Goal: Feedback & Contribution: Contribute content

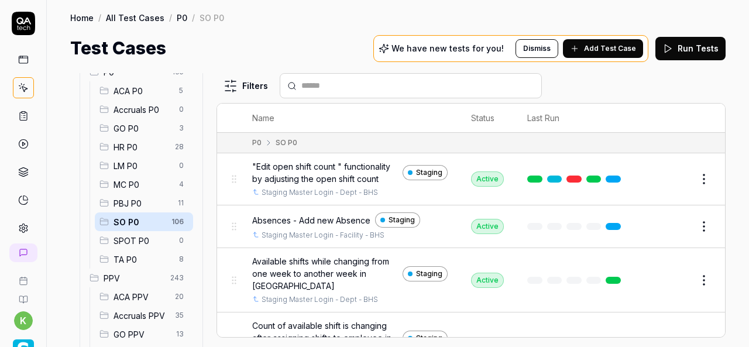
click at [146, 239] on span "SPOT P0" at bounding box center [143, 241] width 59 height 12
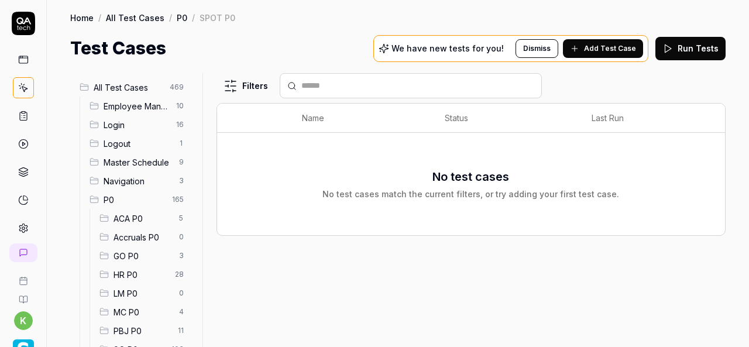
click at [140, 146] on span "Logout" at bounding box center [138, 144] width 68 height 12
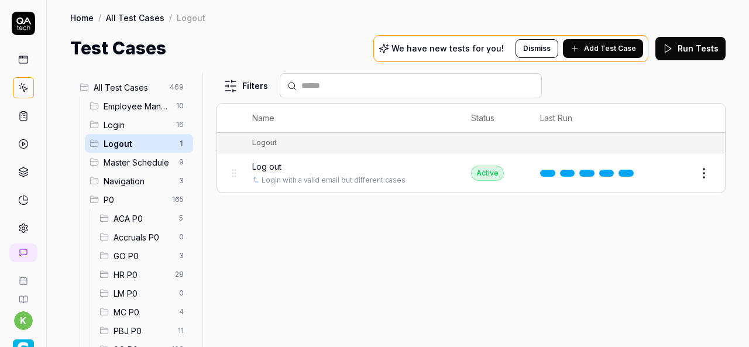
click at [140, 163] on span "Master Schedule" at bounding box center [138, 162] width 68 height 12
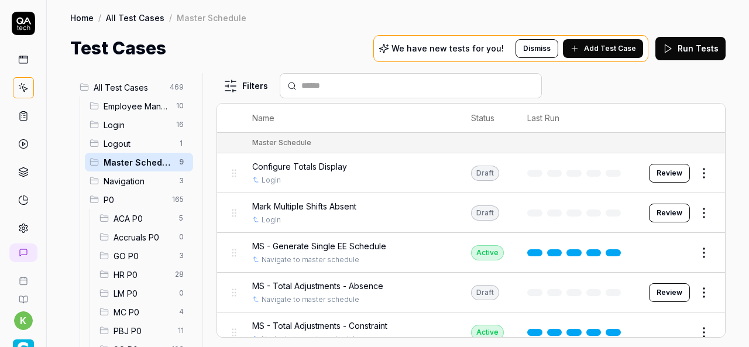
click at [132, 126] on span "Login" at bounding box center [137, 125] width 66 height 12
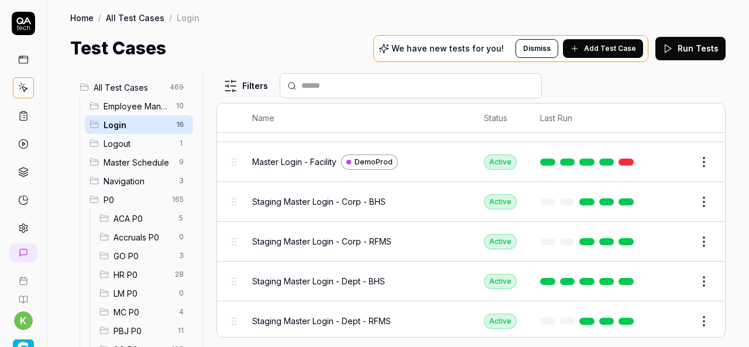
scroll to position [334, 0]
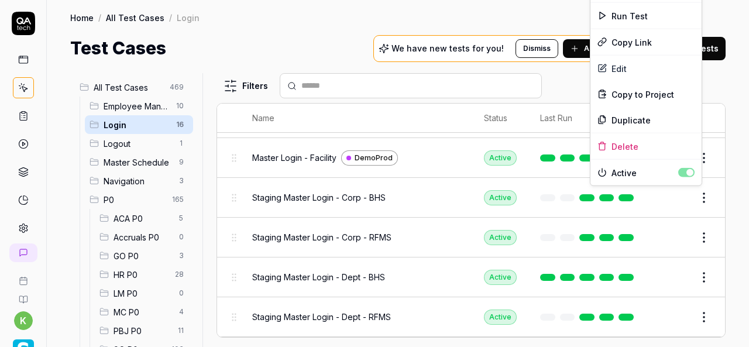
click at [698, 197] on html "k Home / All Test Cases / Login Home / All Test Cases / Login Test Cases We hav…" at bounding box center [374, 173] width 749 height 347
click at [638, 118] on div "Duplicate" at bounding box center [646, 120] width 111 height 26
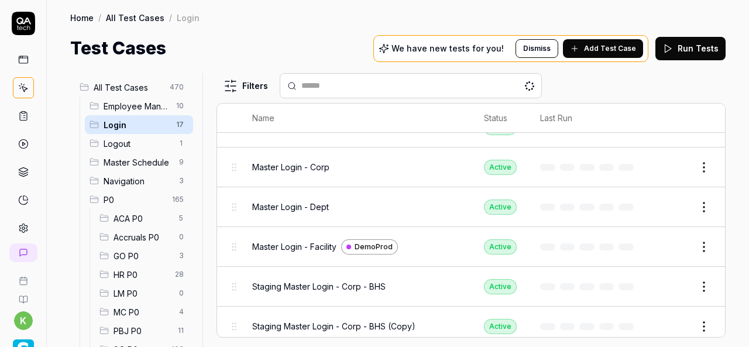
scroll to position [287, 0]
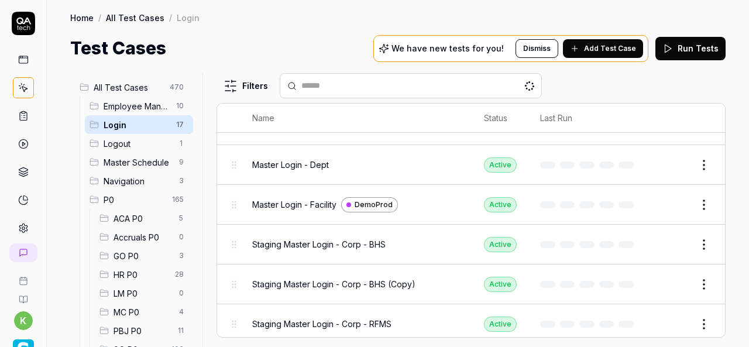
click at [662, 283] on button "Edit" at bounding box center [676, 284] width 28 height 19
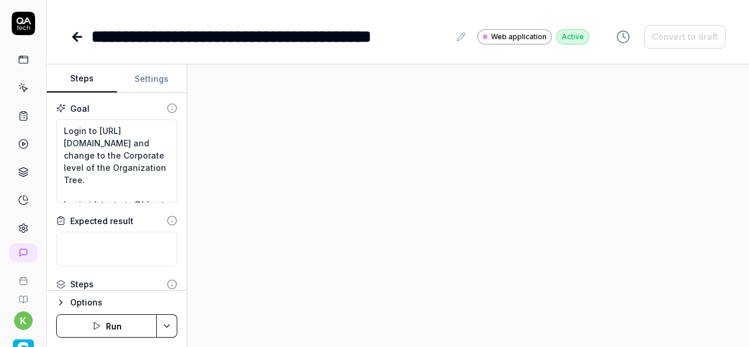
type textarea "*"
click at [351, 35] on div "**********" at bounding box center [270, 36] width 358 height 26
click at [451, 39] on div "**********" at bounding box center [279, 36] width 377 height 26
click at [352, 38] on div "**********" at bounding box center [270, 36] width 358 height 26
click at [423, 203] on div at bounding box center [468, 205] width 562 height 283
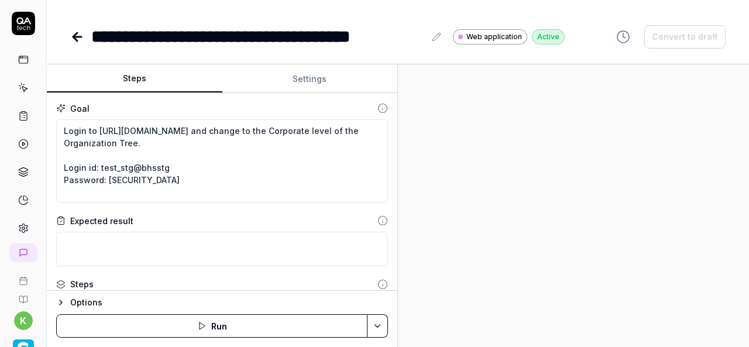
click at [485, 201] on div "Steps Settings Goal Login to https://v6-stg01.smartlinxsolutions.com/ and chang…" at bounding box center [398, 205] width 702 height 283
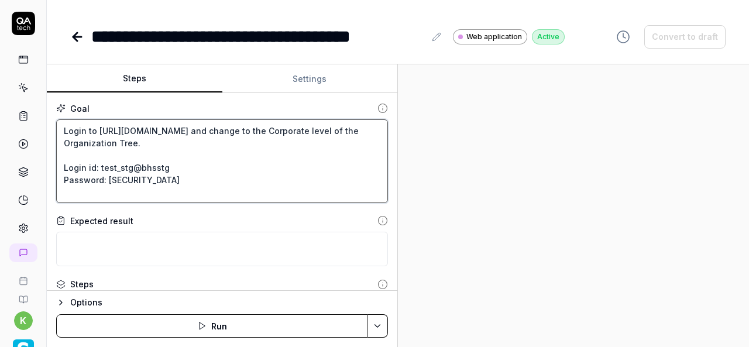
click at [277, 166] on textarea "Login to https://v6-stg01.smartlinxsolutions.com/ and change to the Corporate l…" at bounding box center [222, 161] width 332 height 84
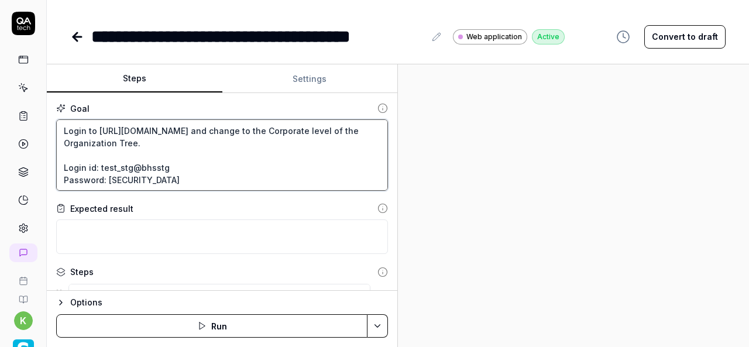
click at [153, 169] on textarea "Login to https://v6-stg01.smartlinxsolutions.com/ and change to the Corporate l…" at bounding box center [222, 154] width 332 height 71
paste textarea "OMSI"
type textarea "*"
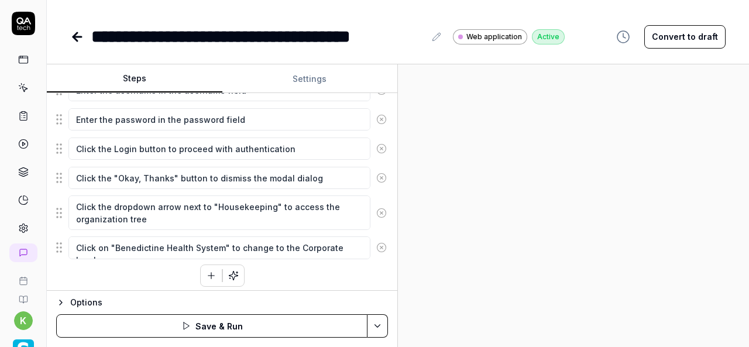
scroll to position [207, 0]
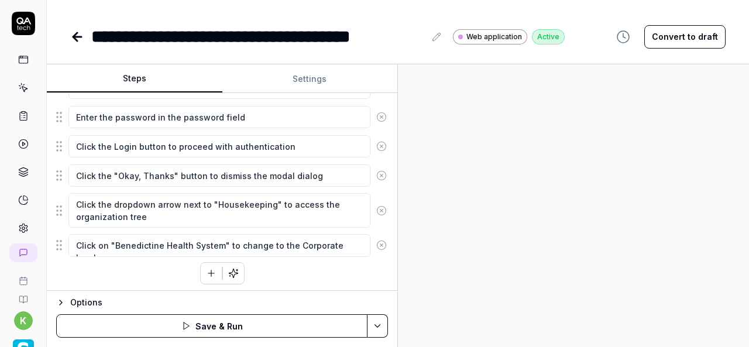
type textarea "Login to https://v6-stg01.smartlinxsolutions.com/ and change to the Corporate l…"
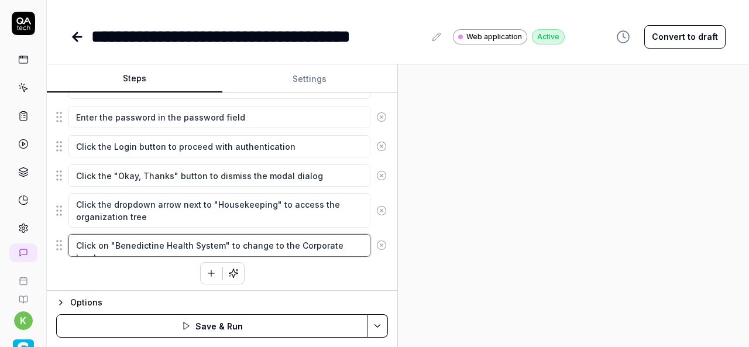
click at [115, 241] on textarea "Click on "Benedictine Health System" to change to the Corporate level" at bounding box center [219, 245] width 302 height 22
click at [220, 241] on textarea "Click on "Benedictine Health System" to change to the Corporate level" at bounding box center [219, 245] width 302 height 22
paste textarea "Oak Management Service Inc"
type textarea "*"
type textarea "Click on "Oak Management Service Inc" to change to the Corporate level"
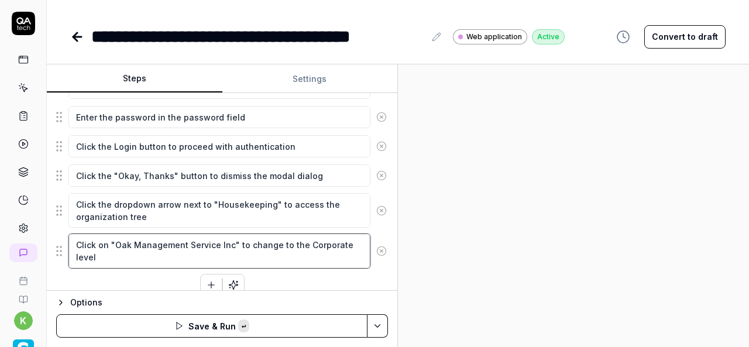
type textarea "*"
type textarea "Click on "Oak Management Service Inc" to change to the Corporate level"
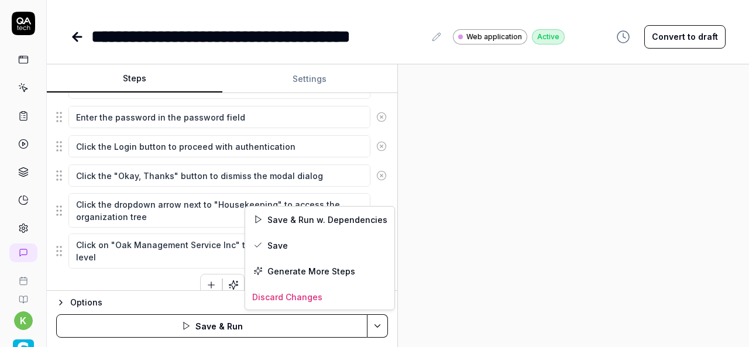
click at [376, 335] on html "**********" at bounding box center [374, 173] width 749 height 347
click at [301, 227] on div "Save & Run w. Dependencies" at bounding box center [319, 220] width 149 height 26
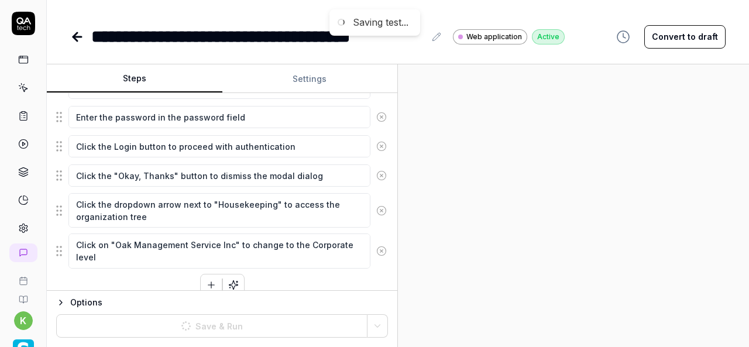
click at [648, 218] on div at bounding box center [573, 205] width 351 height 283
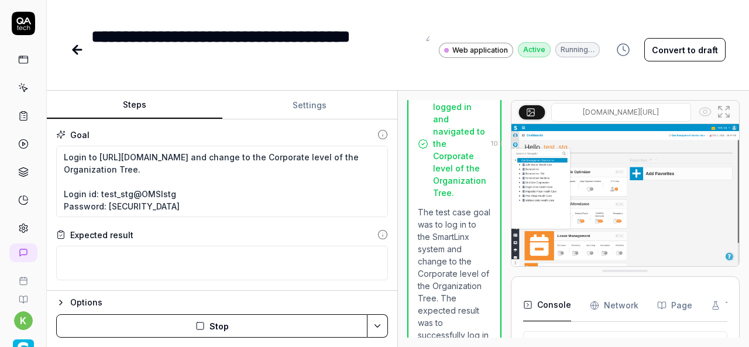
scroll to position [793, 0]
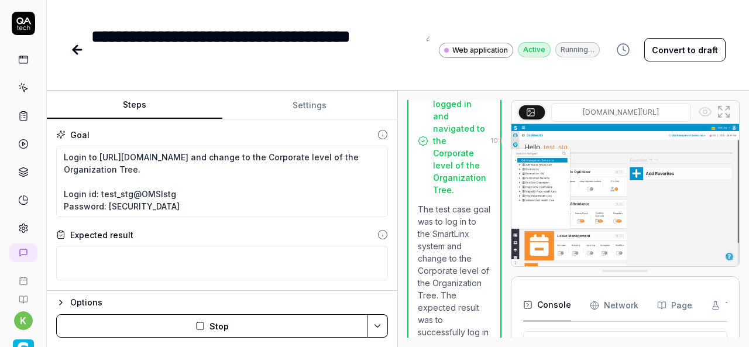
type textarea "*"
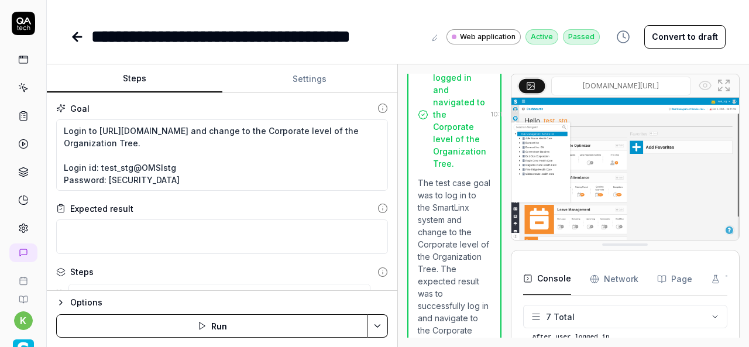
click at [75, 40] on icon at bounding box center [77, 37] width 14 height 14
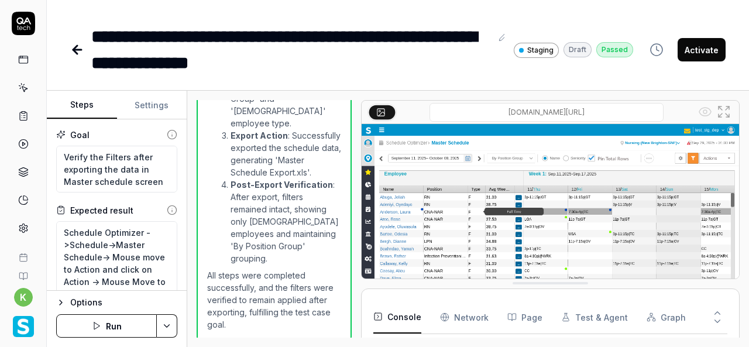
scroll to position [1205, 0]
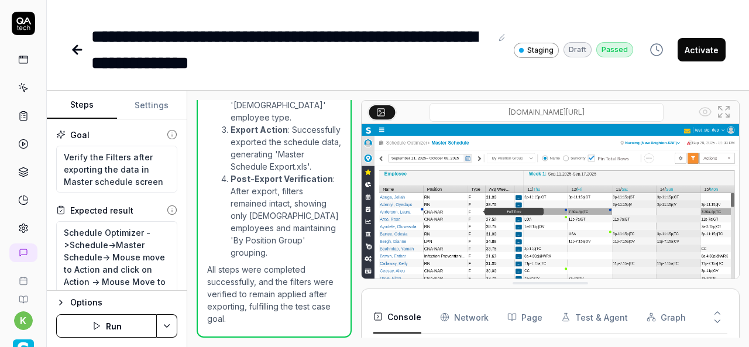
type textarea "*"
click at [26, 90] on link at bounding box center [23, 87] width 21 height 21
click at [302, 223] on li "Post-Export Verification : After export, filters remained intact, showing only …" at bounding box center [286, 216] width 111 height 86
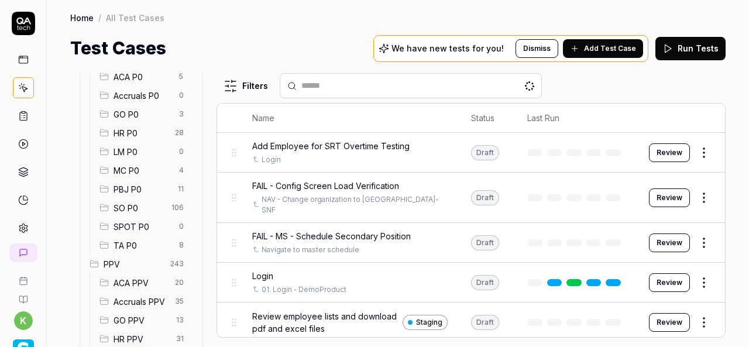
scroll to position [171, 0]
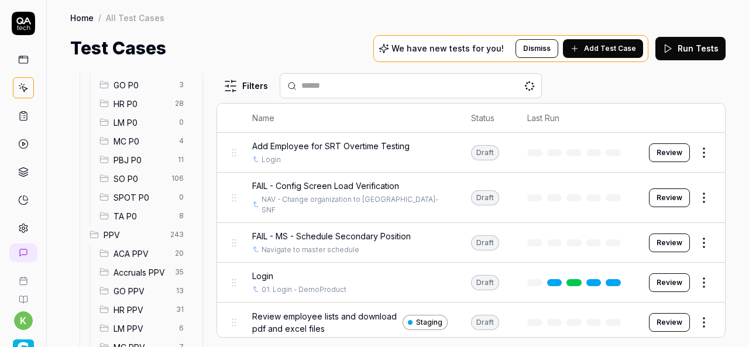
click at [147, 203] on div "SPOT P0 0" at bounding box center [144, 197] width 98 height 19
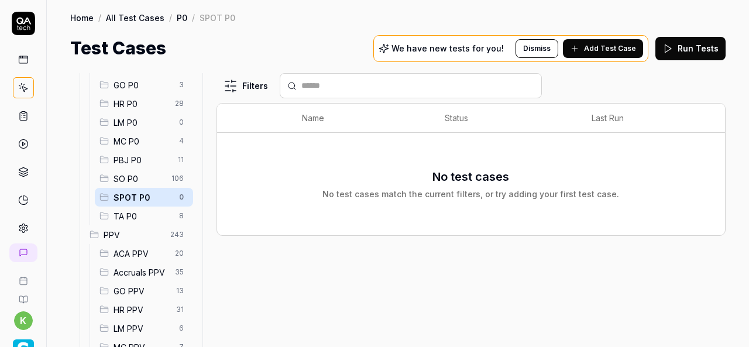
click at [606, 49] on span "Add Test Case" at bounding box center [610, 48] width 52 height 11
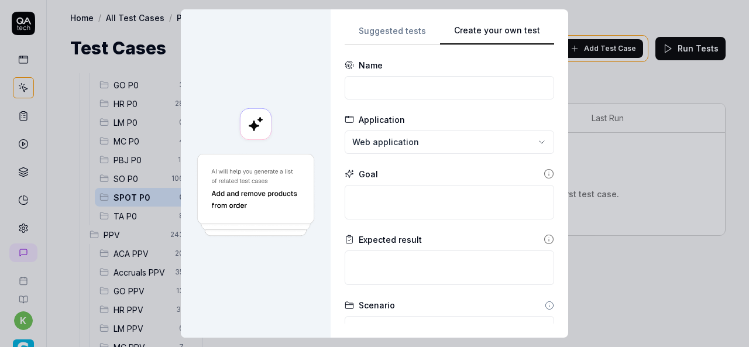
click at [543, 26] on div "Suggested tests Create your own test Name Application Web application Goal Expe…" at bounding box center [450, 173] width 210 height 300
click at [391, 86] on input at bounding box center [450, 87] width 210 height 23
paste input "Verify user is able to Add Filters to report"
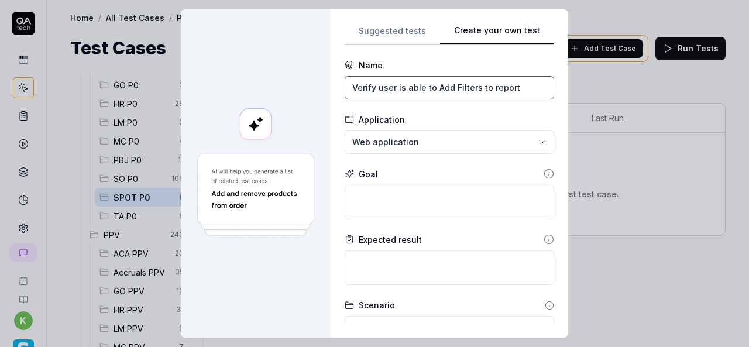
type input "Verify user is able to Add Filters to report"
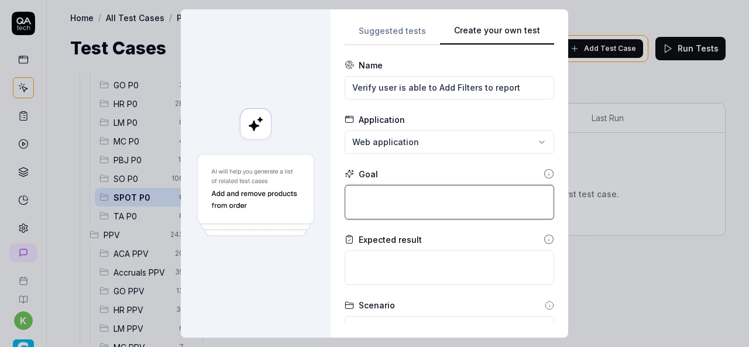
click at [439, 210] on textarea at bounding box center [450, 202] width 210 height 35
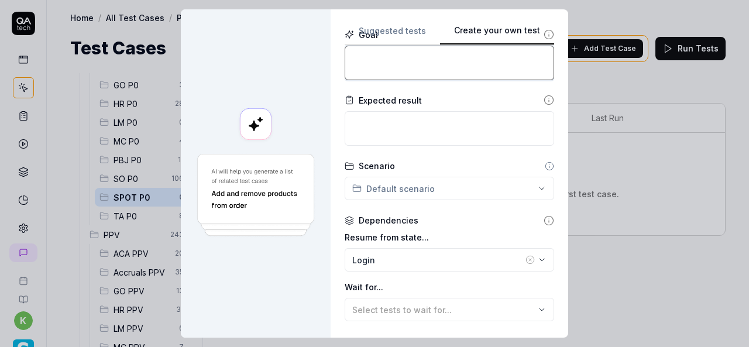
scroll to position [138, 0]
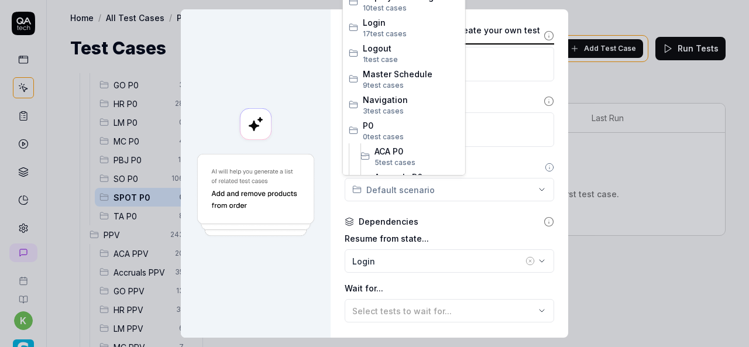
click at [493, 190] on div "**********" at bounding box center [374, 173] width 749 height 347
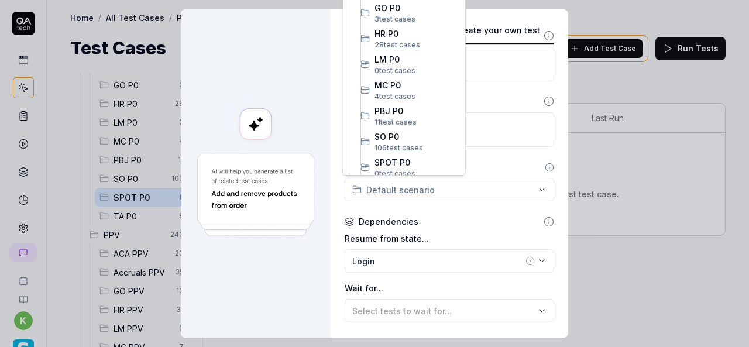
scroll to position [234, 0]
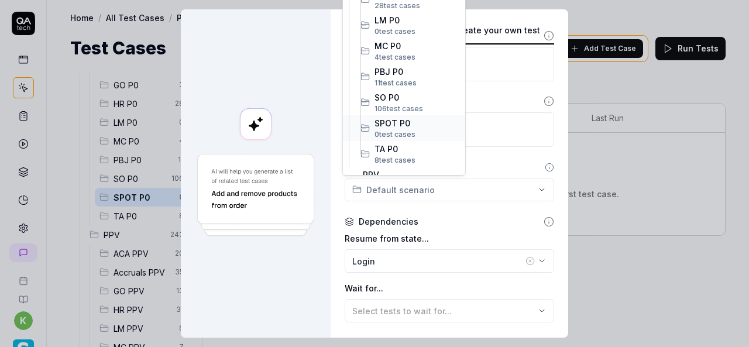
click at [410, 120] on span "SPOT P0" at bounding box center [417, 123] width 85 height 12
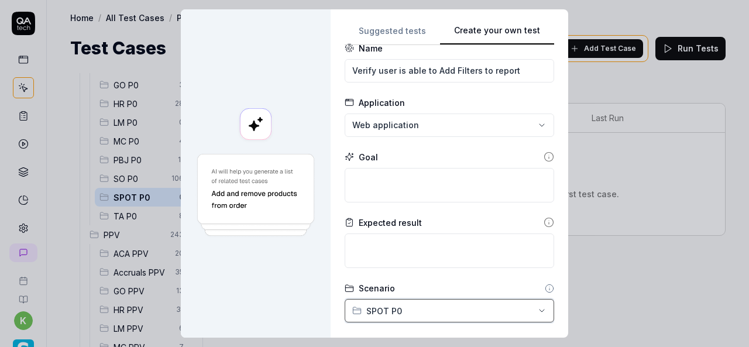
scroll to position [14, 0]
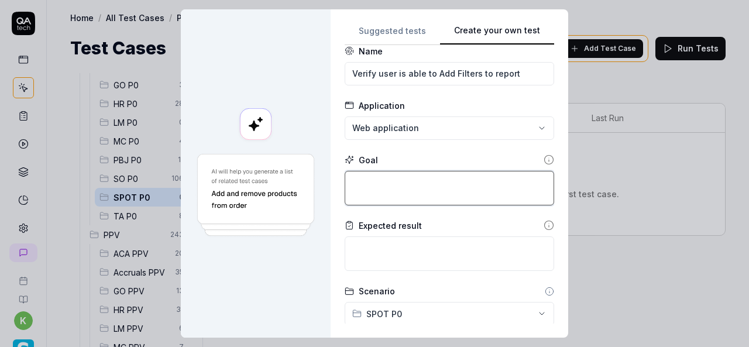
click at [382, 181] on textarea at bounding box center [450, 188] width 210 height 35
paste textarea "Verify user is able to Add Filters to report"
type textarea "*"
type textarea "Verify user is able to Add Filters to report"
type textarea "*"
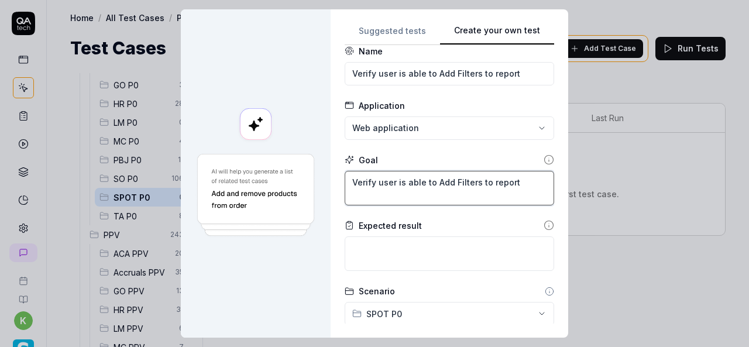
type textarea "Verify user is able to Add Filters to report"
type textarea "*"
type textarea "Verify user is able to Add Filters to report"
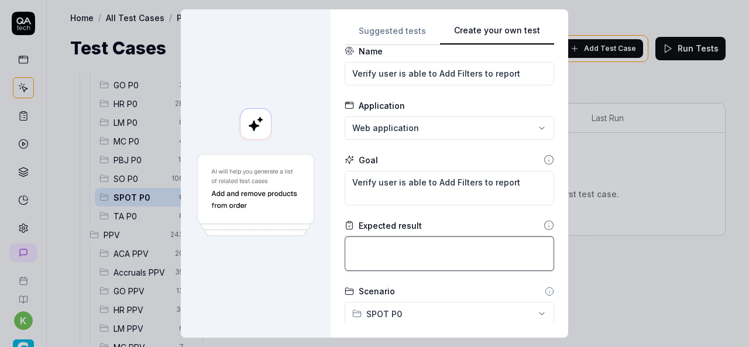
click at [421, 261] on textarea at bounding box center [450, 253] width 210 height 35
type textarea "*"
type textarea "U"
type textarea "*"
type textarea "Us"
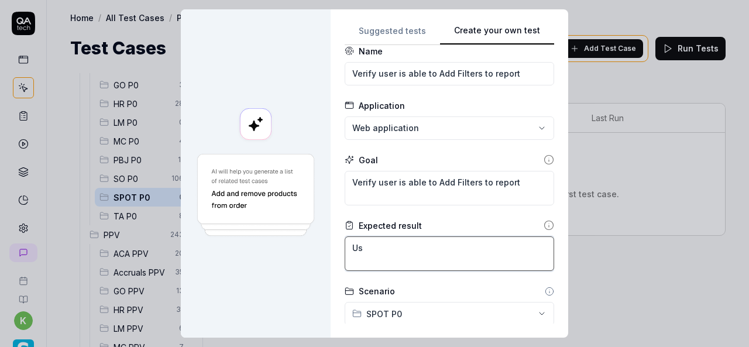
type textarea "*"
type textarea "Use"
type textarea "*"
type textarea "User"
type textarea "*"
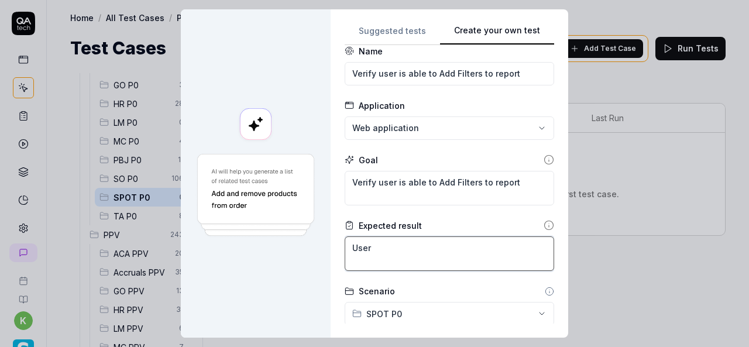
type textarea "User"
type textarea "*"
type textarea "User s"
type textarea "*"
type textarea "User sh"
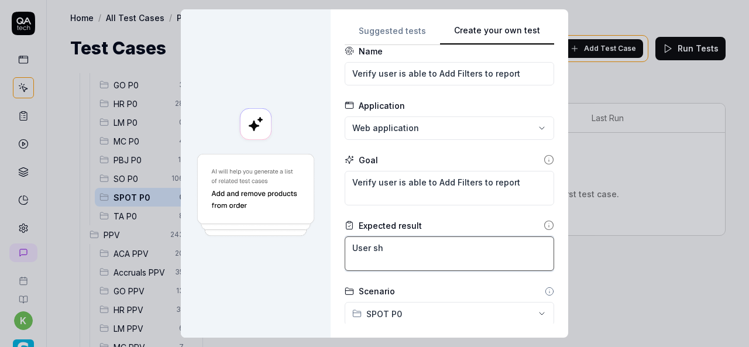
type textarea "*"
type textarea "User sho"
type textarea "*"
type textarea "User shou"
type textarea "*"
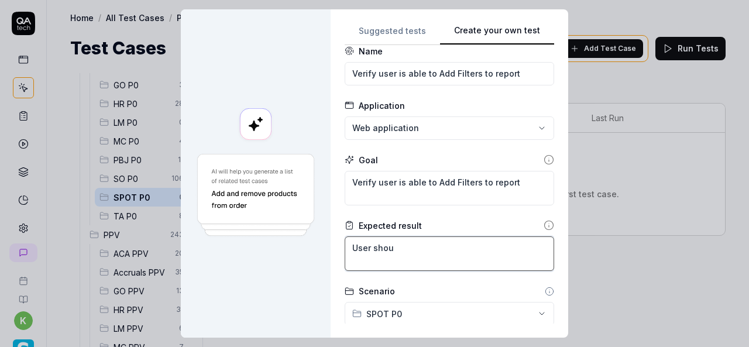
type textarea "User shoul"
type textarea "*"
type textarea "User should"
type textarea "*"
type textarea "User should"
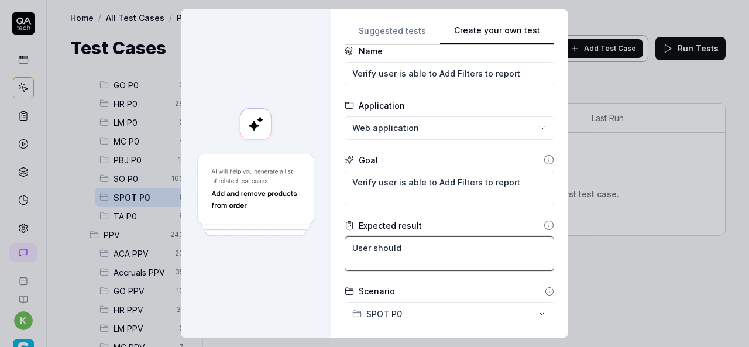
type textarea "*"
type textarea "User should a"
type textarea "*"
type textarea "User should ab"
type textarea "*"
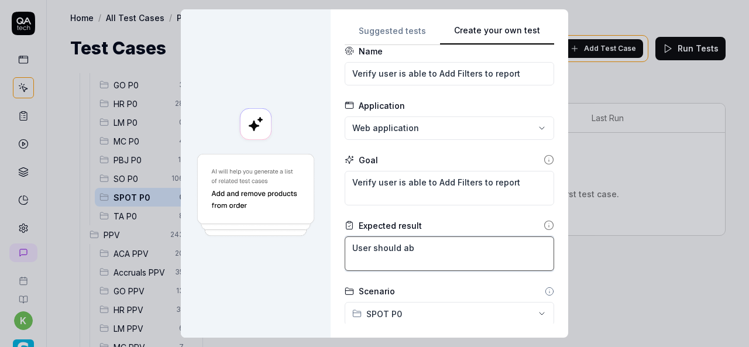
type textarea "User should abl"
type textarea "*"
type textarea "User should able"
type textarea "*"
type textarea "User should able"
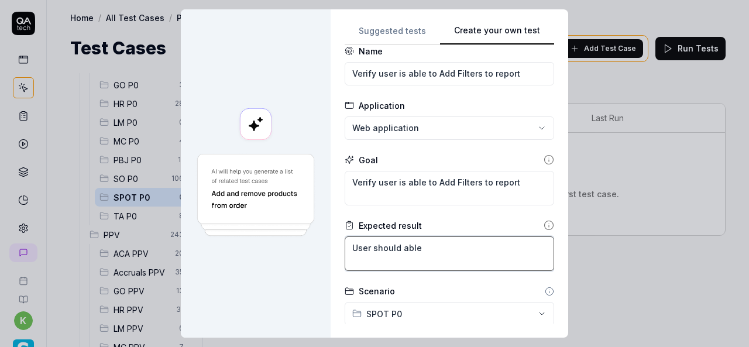
type textarea "*"
type textarea "User should able t"
type textarea "*"
type textarea "User should able to"
type textarea "*"
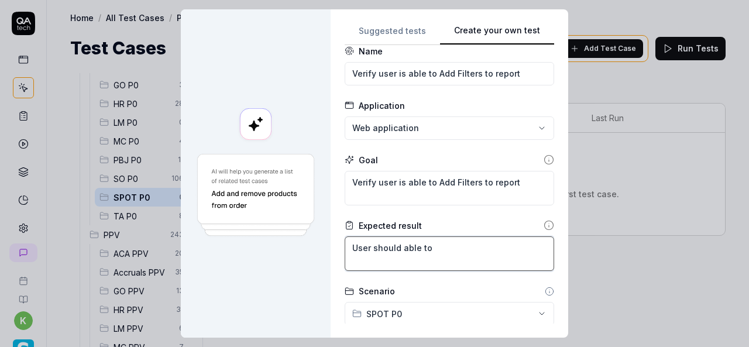
type textarea "User should able to"
type textarea "*"
type textarea "User should able to f"
type textarea "*"
type textarea "User should able to fi"
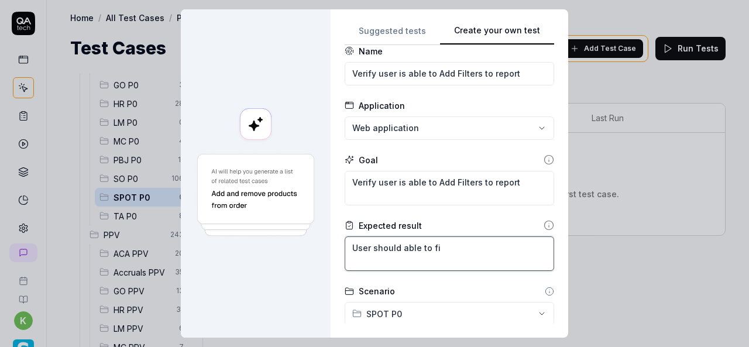
type textarea "*"
type textarea "User should able to fil"
type textarea "*"
type textarea "User should able to filt"
type textarea "*"
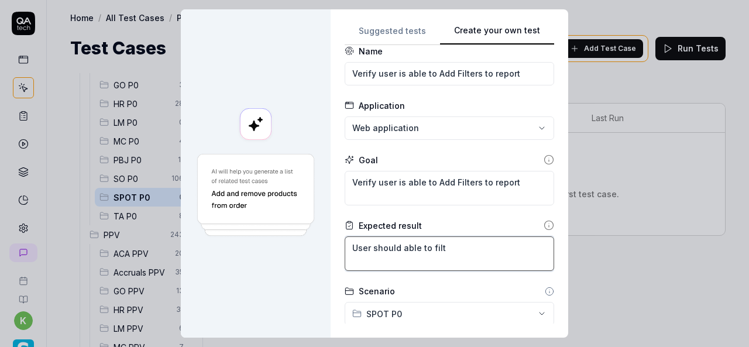
type textarea "User should able to filte"
type textarea "*"
type textarea "User should able to filter"
type textarea "*"
type textarea "User should able to filter"
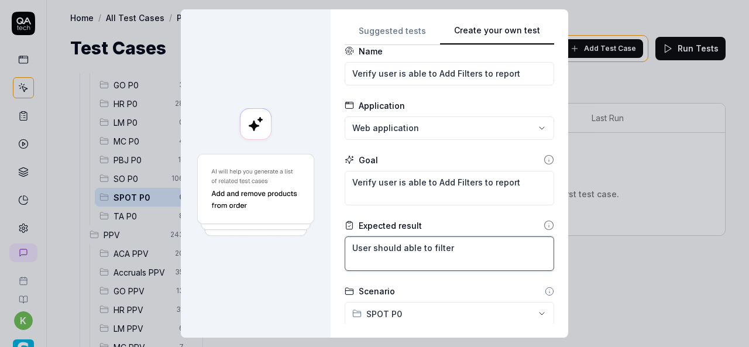
type textarea "*"
type textarea "User should able to filter t"
type textarea "*"
type textarea "User should able to filter th"
type textarea "*"
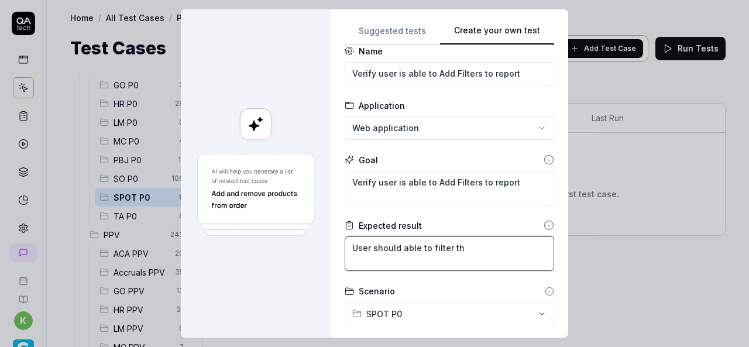
type textarea "User should able to filter the"
type textarea "*"
type textarea "User should able to filter the"
drag, startPoint x: 413, startPoint y: 246, endPoint x: 530, endPoint y: 318, distance: 137.9
click at [530, 318] on form "**********" at bounding box center [450, 306] width 210 height 522
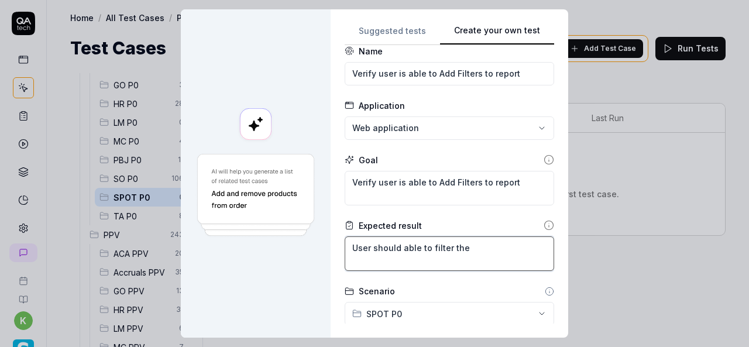
scroll to position [24, 0]
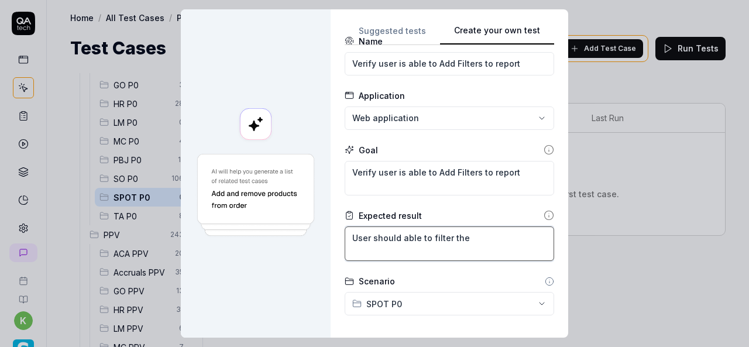
type textarea "*"
type textarea "User should able"
type textarea "*"
type textarea "User should able a"
type textarea "*"
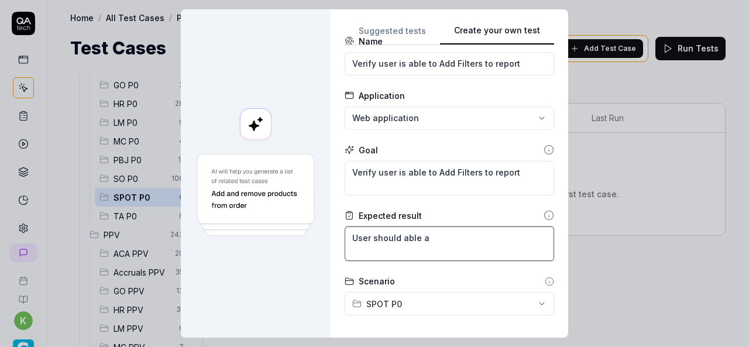
type textarea "User should able ad"
type textarea "*"
type textarea "User should able add"
type textarea "*"
type textarea "User should able add"
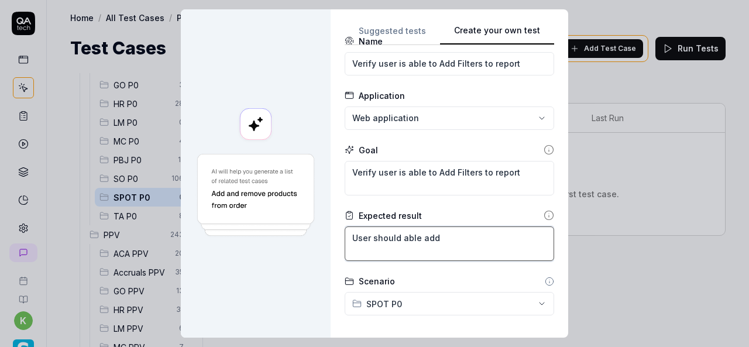
type textarea "*"
type textarea "User should able add t"
type textarea "*"
type textarea "User should able add th"
type textarea "*"
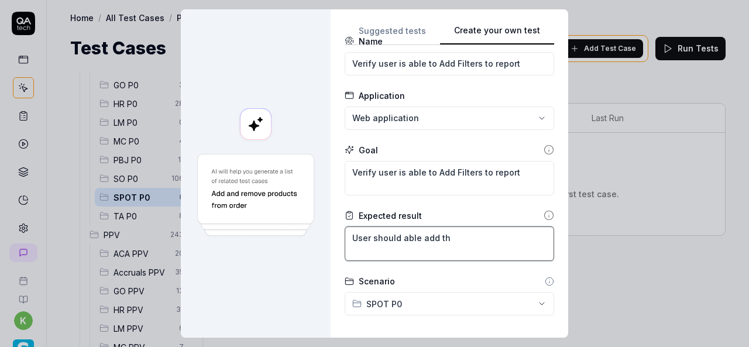
type textarea "User should able add the"
type textarea "*"
type textarea "User should able add the"
type textarea "*"
type textarea "User should able add the f"
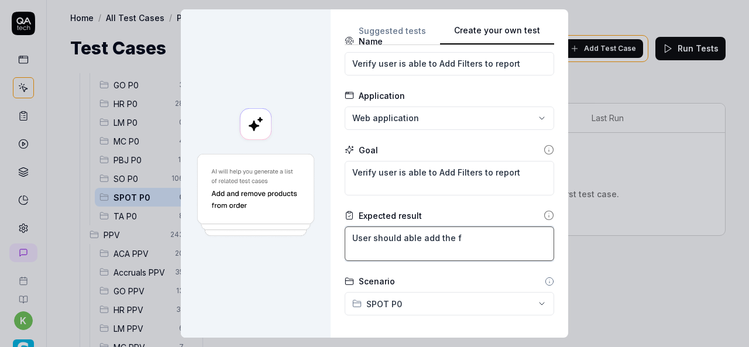
type textarea "*"
type textarea "User should able add the fi"
type textarea "*"
type textarea "User should able add the fil"
type textarea "*"
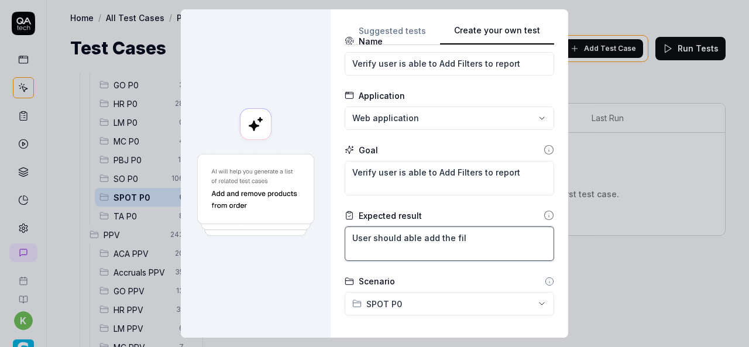
type textarea "User should able add the filt"
type textarea "*"
type textarea "User should able add the filte"
type textarea "*"
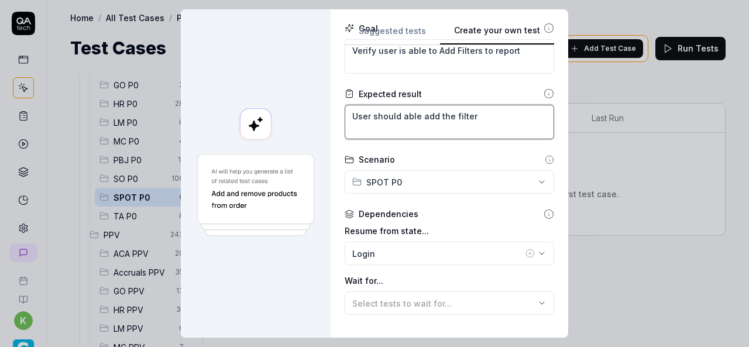
scroll to position [156, 0]
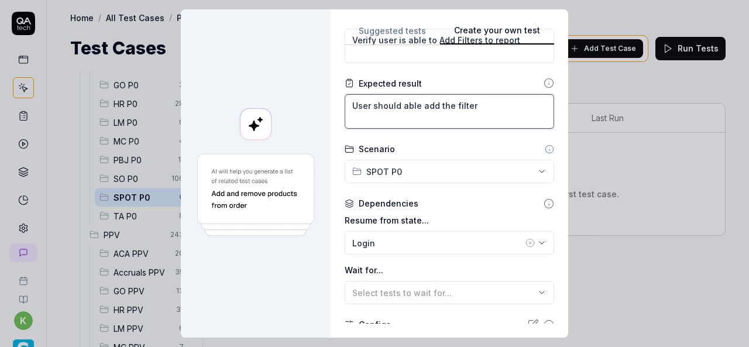
type textarea "User should able add the filter"
click at [526, 238] on icon "button" at bounding box center [530, 242] width 9 height 9
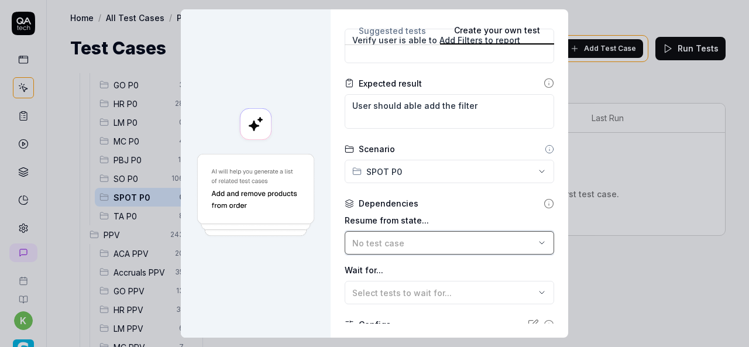
click at [465, 244] on div "No test case" at bounding box center [443, 243] width 183 height 12
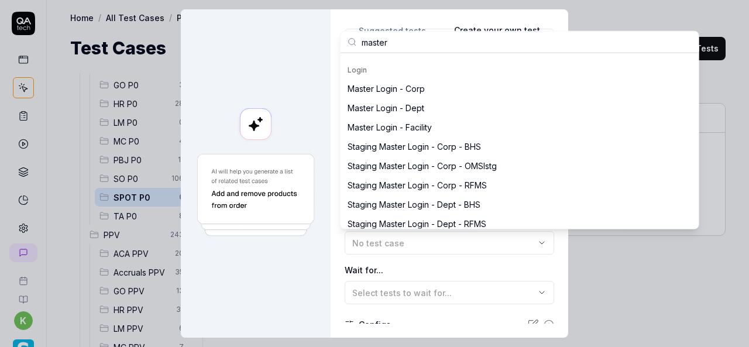
scroll to position [197, 0]
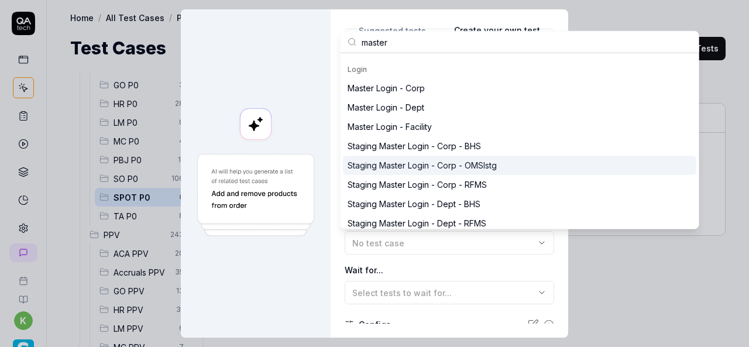
type input "master"
click at [480, 157] on div "Staging Master Login - Corp - OMSIstg" at bounding box center [520, 165] width 354 height 19
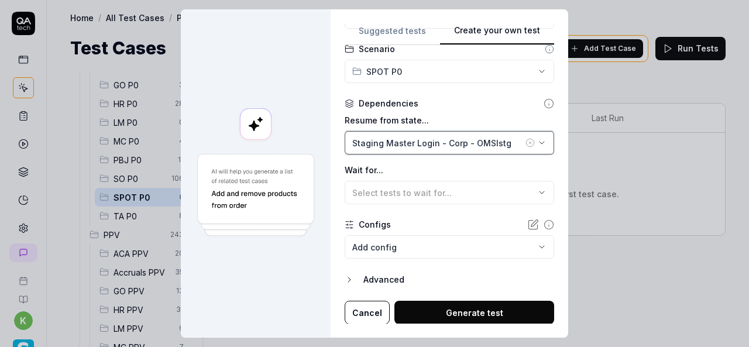
scroll to position [256, 0]
click at [345, 277] on icon "button" at bounding box center [349, 279] width 9 height 9
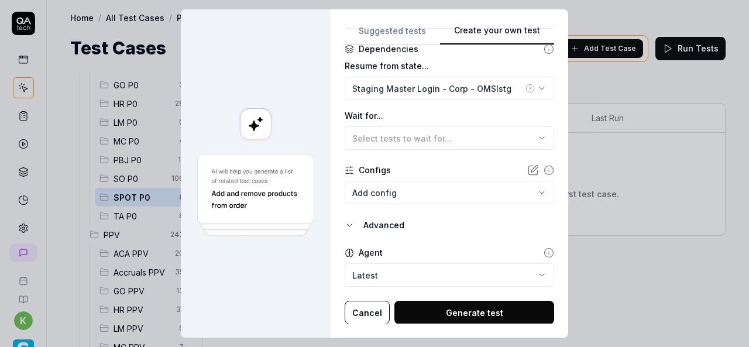
scroll to position [258, 0]
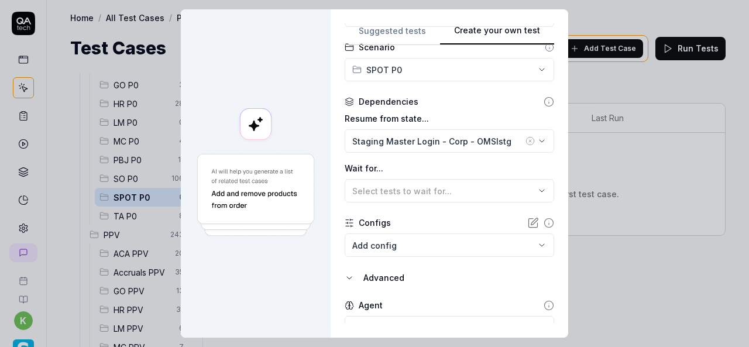
click at [345, 273] on icon "button" at bounding box center [349, 277] width 9 height 9
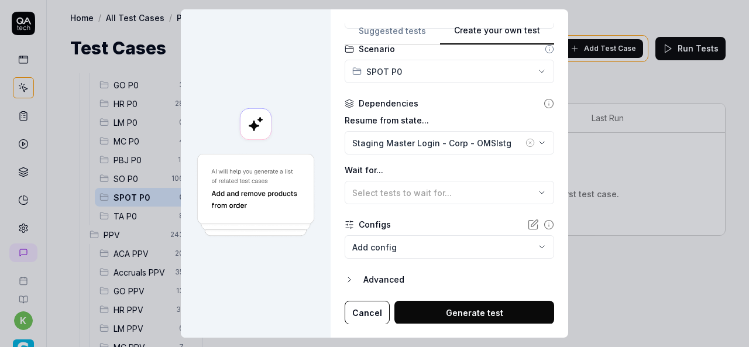
click at [430, 314] on button "Generate test" at bounding box center [475, 312] width 160 height 23
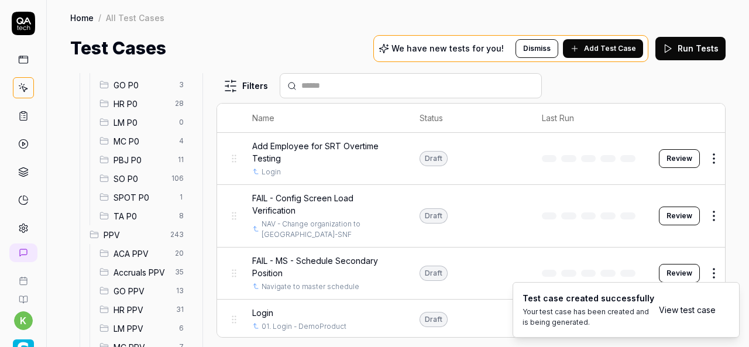
click at [145, 201] on span "SPOT P0" at bounding box center [143, 197] width 59 height 12
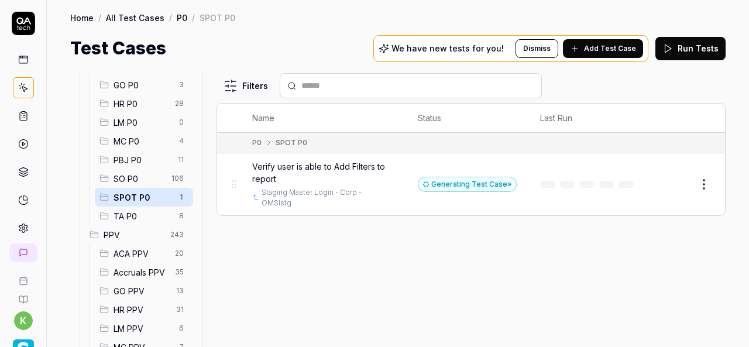
click at [673, 177] on button "Edit" at bounding box center [676, 184] width 28 height 19
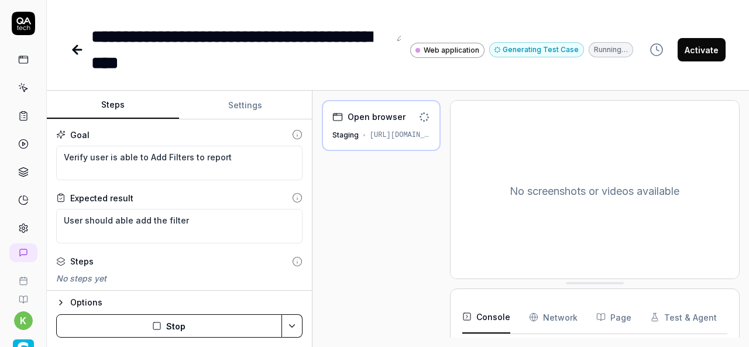
click at [313, 250] on div "Steps Settings Goal Verify user is able to Add Filters to report Expected resul…" at bounding box center [398, 219] width 702 height 256
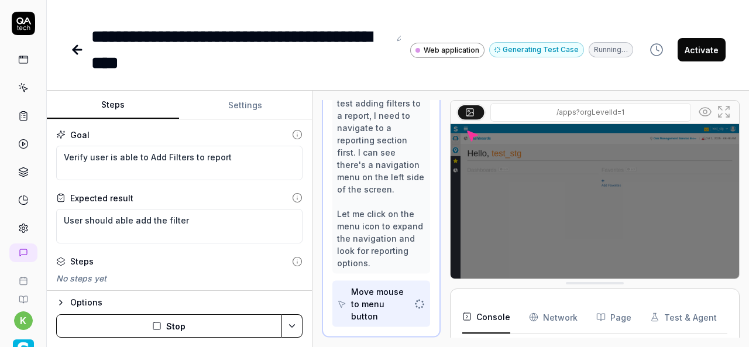
scroll to position [263, 0]
click at [197, 218] on textarea "User should able add the filter" at bounding box center [179, 226] width 246 height 35
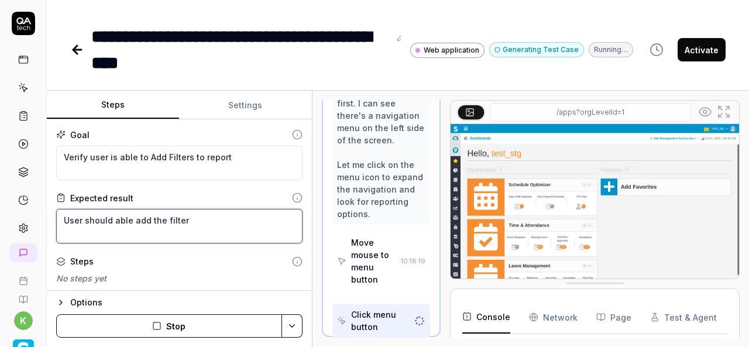
scroll to position [300, 0]
type textarea "*"
type textarea "User should able add the filter"
type textarea "*"
type textarea "User should able add the filter t"
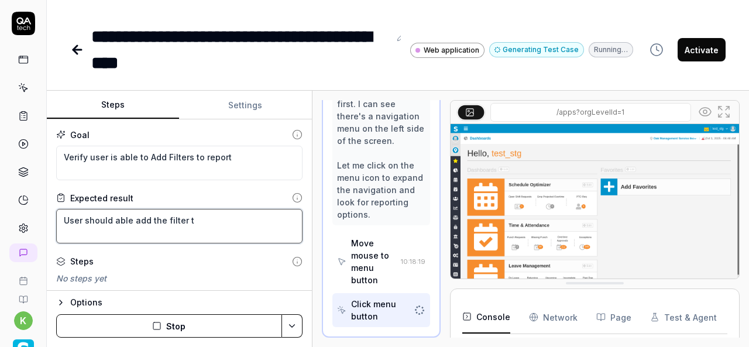
type textarea "*"
type textarea "User should able add the filter to"
type textarea "*"
type textarea "User should able add the filter to"
type textarea "*"
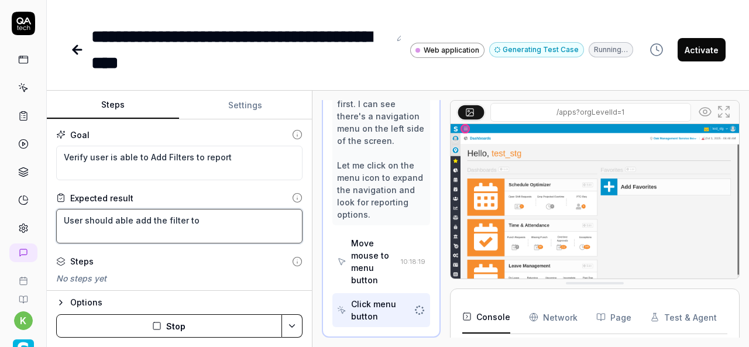
type textarea "User should able add the filter to r"
type textarea "*"
type textarea "User should able add the filter to re"
type textarea "*"
type textarea "User should able add the filter to rep"
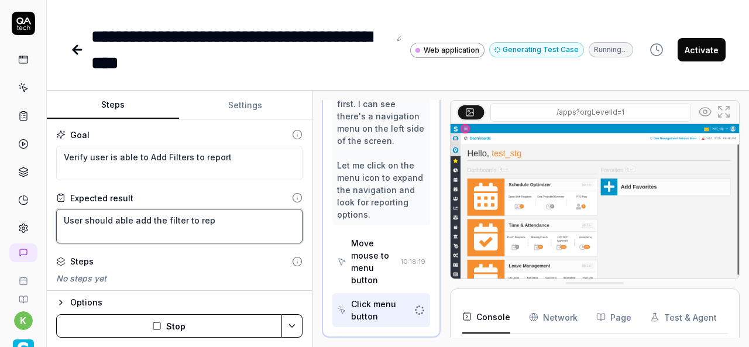
type textarea "*"
type textarea "User should able add the filter to repo"
type textarea "*"
type textarea "User should able add the filter to repor"
type textarea "*"
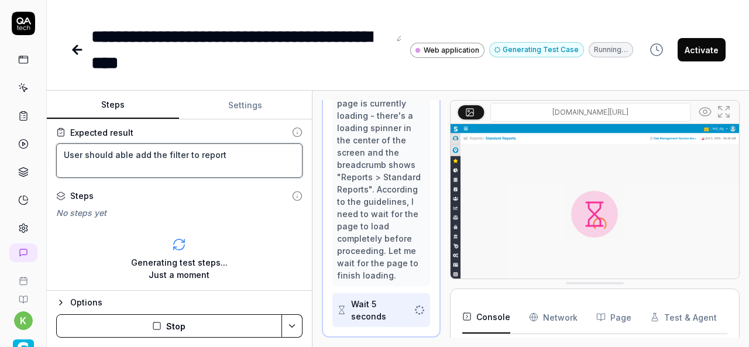
scroll to position [348, 0]
type textarea "User should able add the filter to report"
click at [187, 330] on button "Stop" at bounding box center [169, 325] width 226 height 23
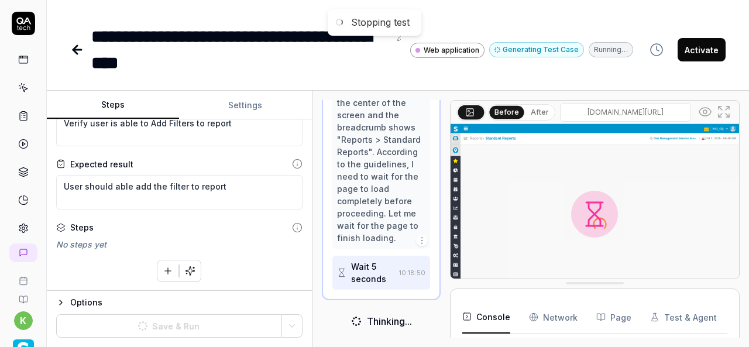
scroll to position [397, 0]
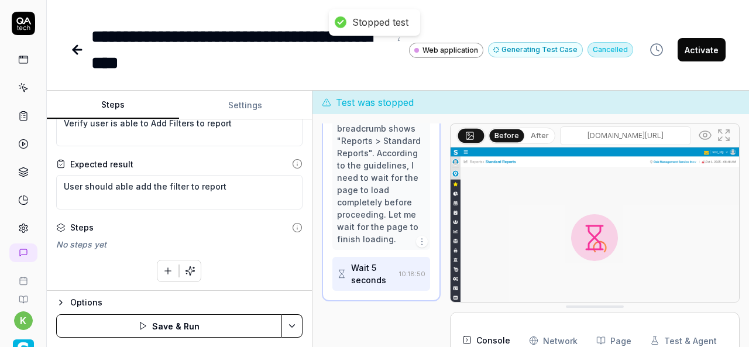
click at [167, 269] on icon "button" at bounding box center [168, 271] width 11 height 11
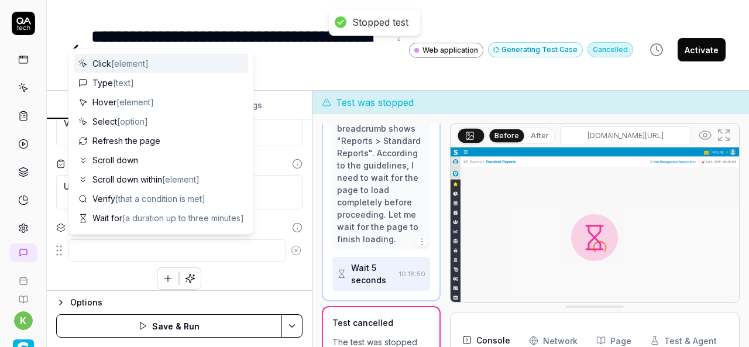
scroll to position [8, 0]
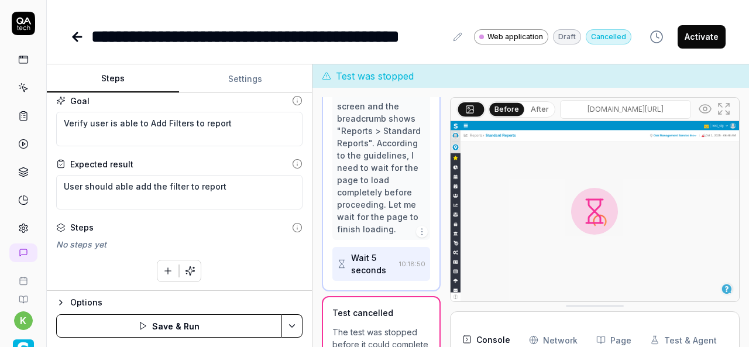
click at [163, 266] on icon "button" at bounding box center [168, 271] width 11 height 11
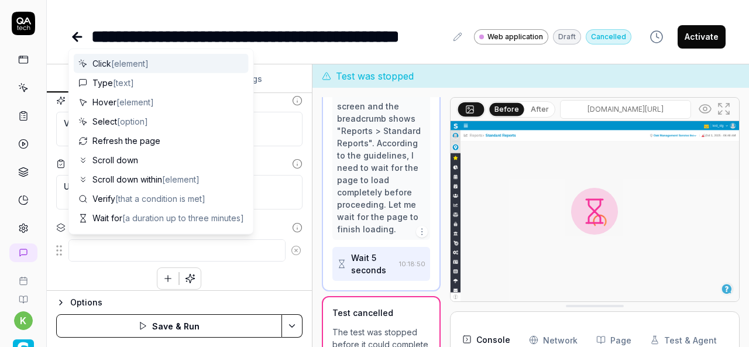
click at [140, 249] on textarea at bounding box center [176, 250] width 217 height 22
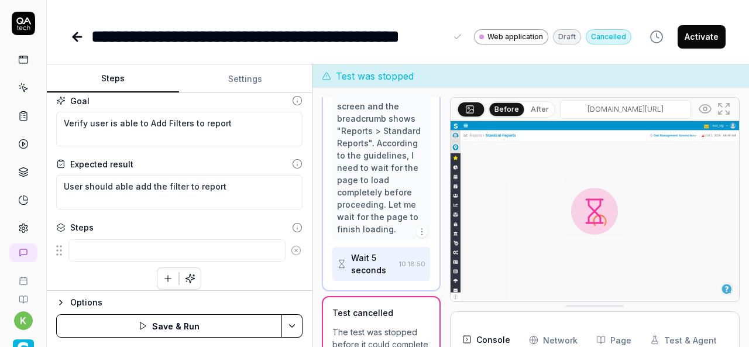
click at [378, 19] on div "**********" at bounding box center [398, 25] width 702 height 50
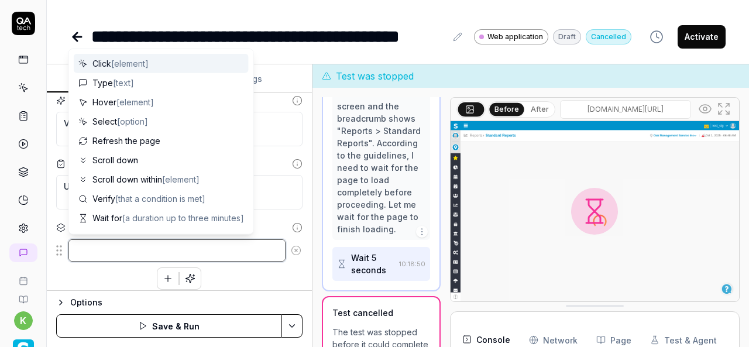
click at [140, 253] on textarea at bounding box center [176, 250] width 217 height 22
type textarea "*"
type textarea "C"
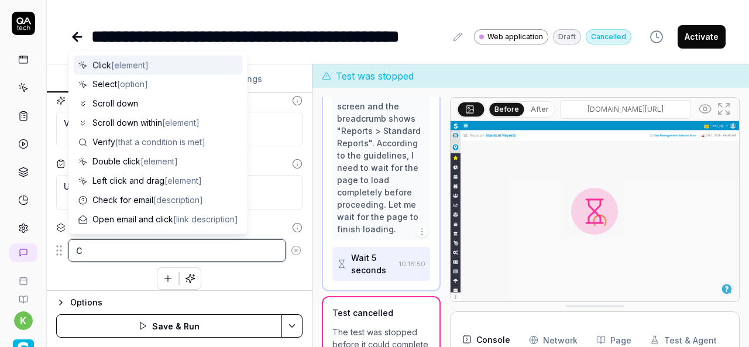
type textarea "*"
type textarea "Cl"
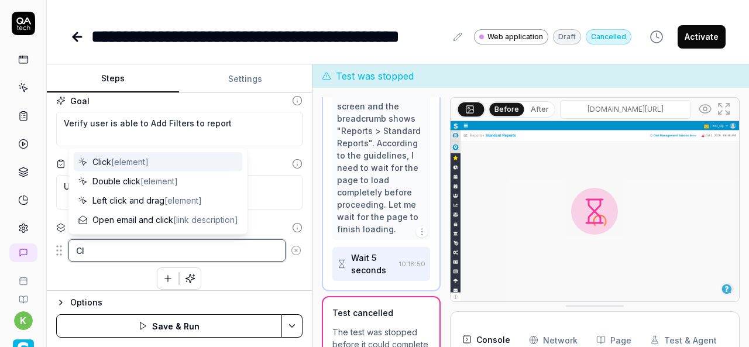
type textarea "*"
type textarea "Clc"
type textarea "*"
type textarea "Clci"
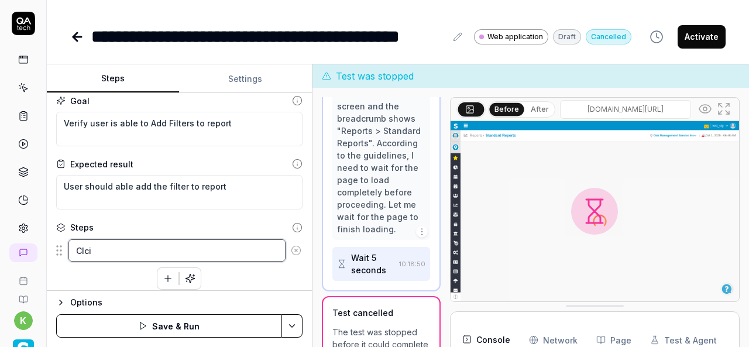
type textarea "*"
type textarea "Clcik"
type textarea "*"
type textarea "Clci"
type textarea "*"
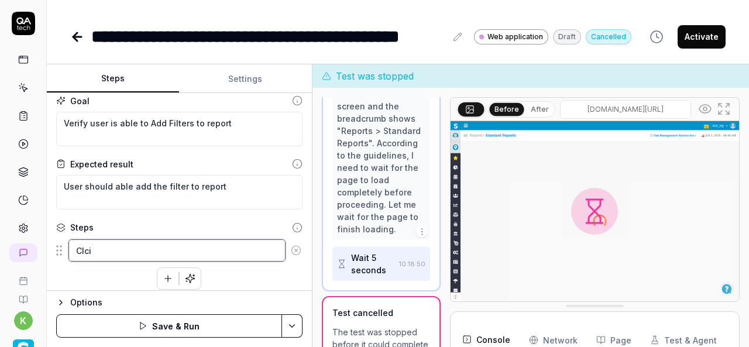
type textarea "Clc"
type textarea "*"
type textarea "Cl"
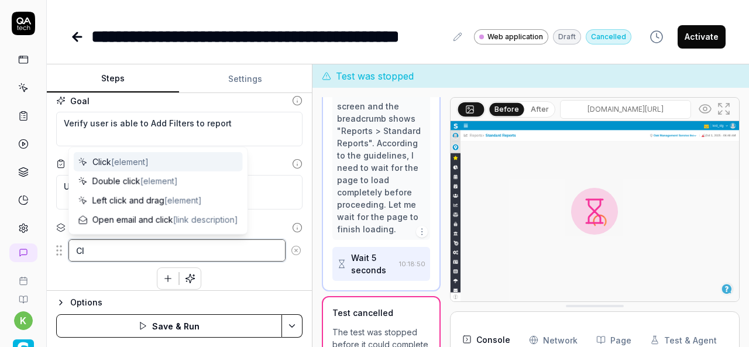
type textarea "*"
type textarea "Cli"
type textarea "*"
type textarea "Clic"
type textarea "*"
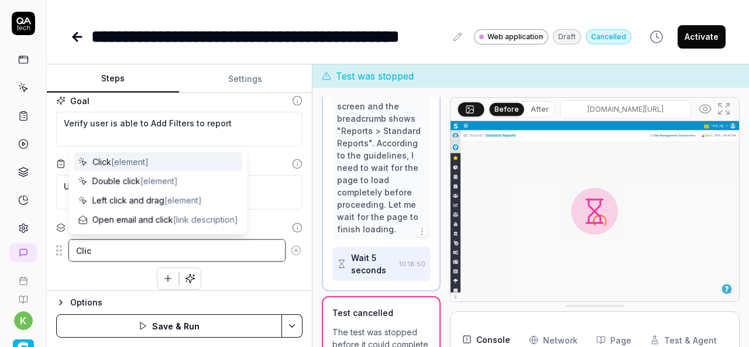
type textarea "Click"
type textarea "*"
type textarea "Click"
type textarea "*"
type textarea "Click o"
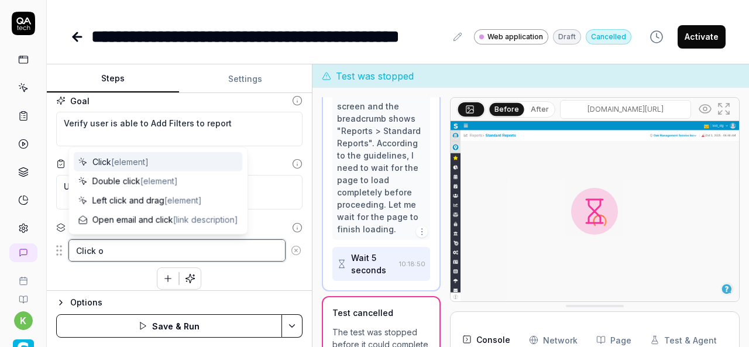
type textarea "*"
type textarea "Click on"
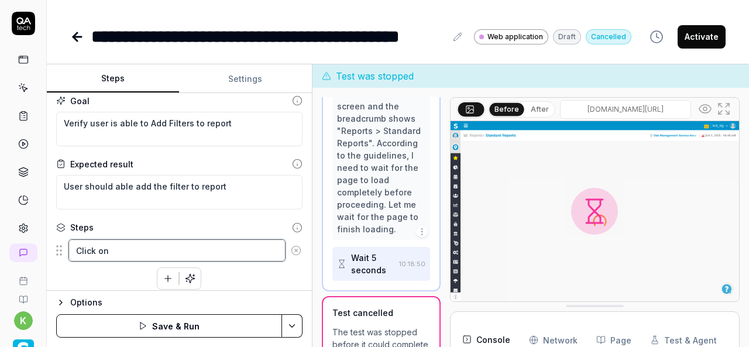
type textarea "*"
type textarea "Click on"
click at [117, 253] on textarea "Click on" at bounding box center [176, 250] width 217 height 22
paste textarea "the hamburger menu icon for expand navigation options"
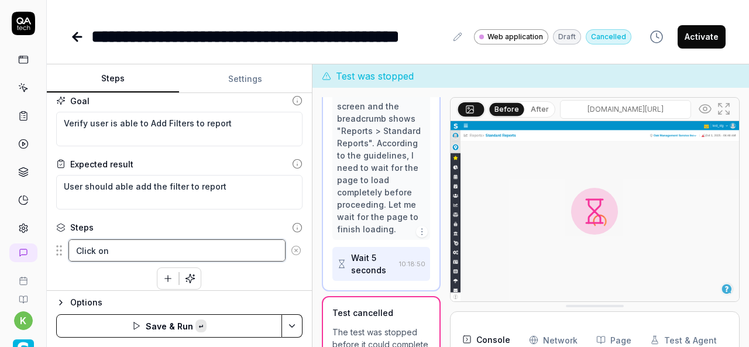
type textarea "*"
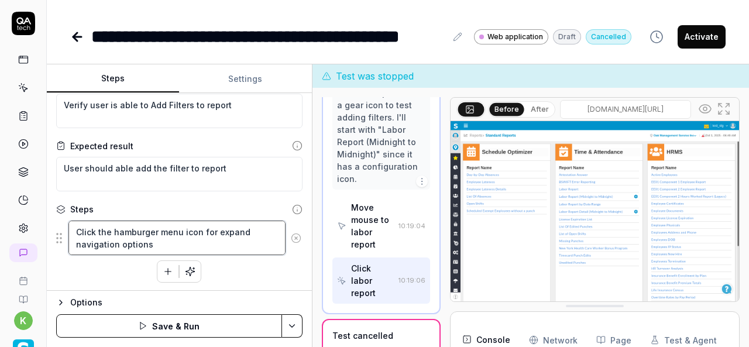
scroll to position [959, 0]
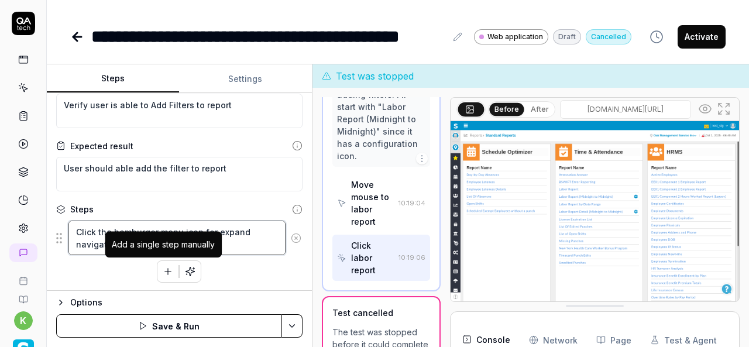
type textarea "Click the hamburger menu icon for expand navigation options"
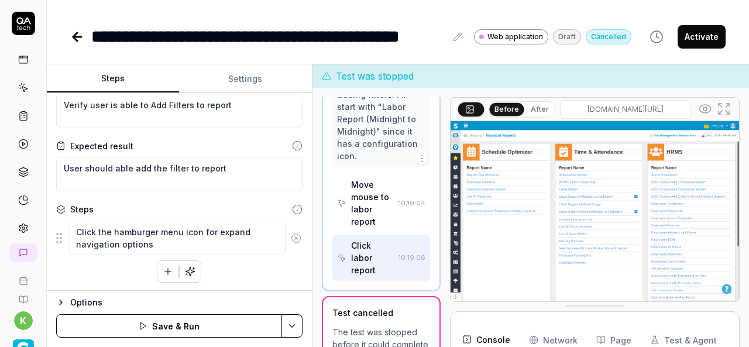
click at [157, 269] on button "button" at bounding box center [167, 271] width 21 height 21
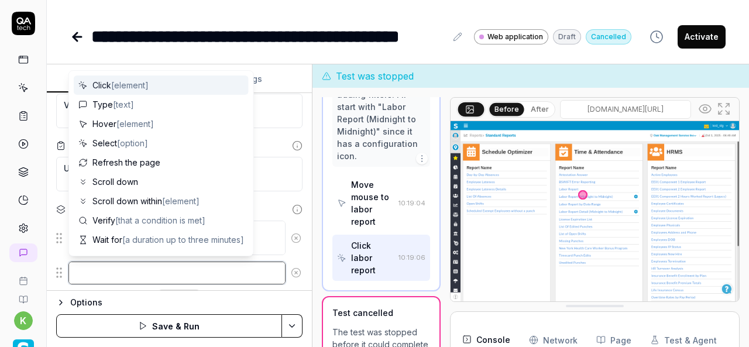
type textarea "*"
type textarea "M"
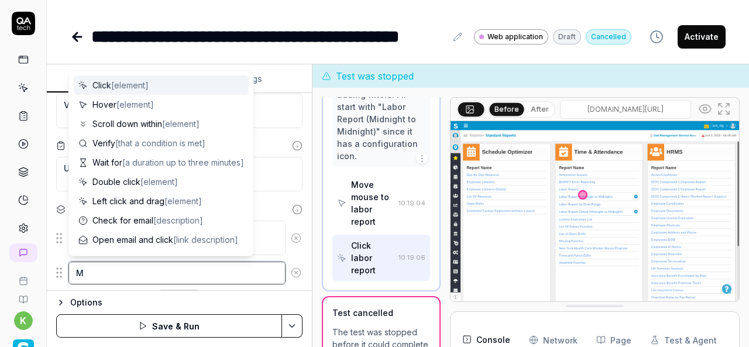
type textarea "*"
type textarea "Mo"
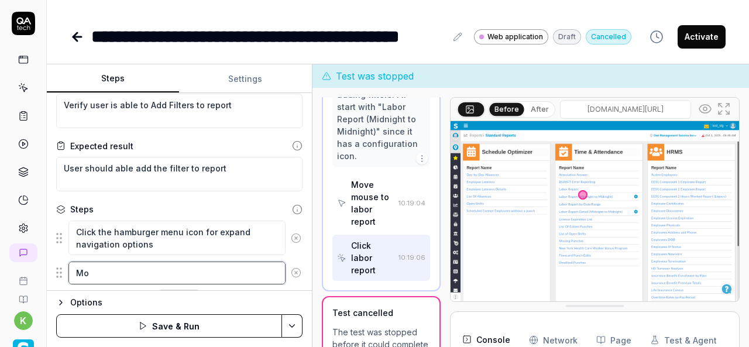
type textarea "*"
type textarea "Mou"
type textarea "*"
type textarea "Mous"
type textarea "*"
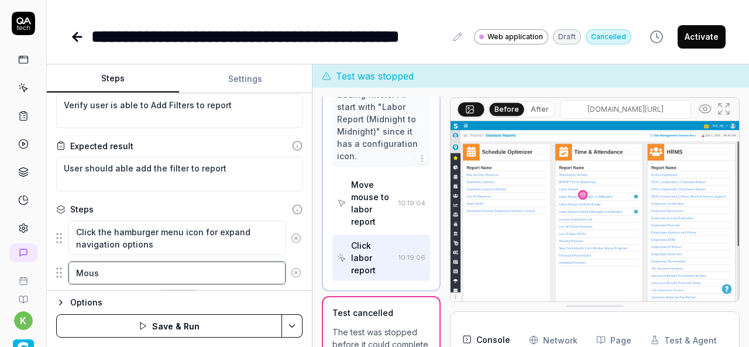
type textarea "Mouse"
type textarea "*"
type textarea "Mouse"
type textarea "*"
type textarea "Mouse m"
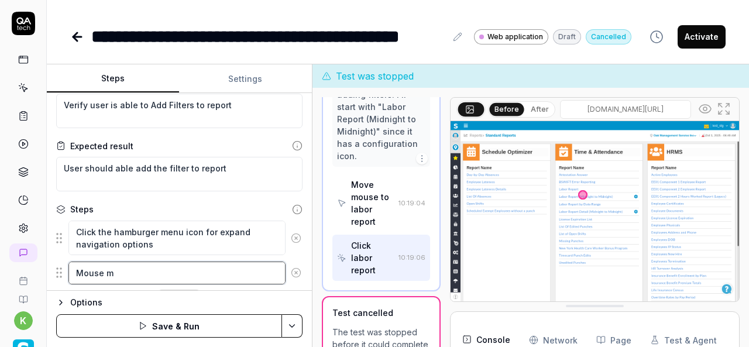
type textarea "*"
type textarea "Mouse mo"
type textarea "*"
type textarea "Mouse mov"
type textarea "*"
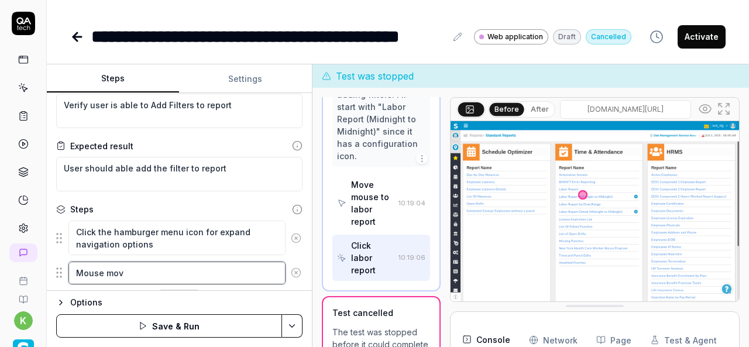
type textarea "Mouse move"
type textarea "*"
type textarea "Mouse move"
type textarea "*"
type textarea "Mouse move t"
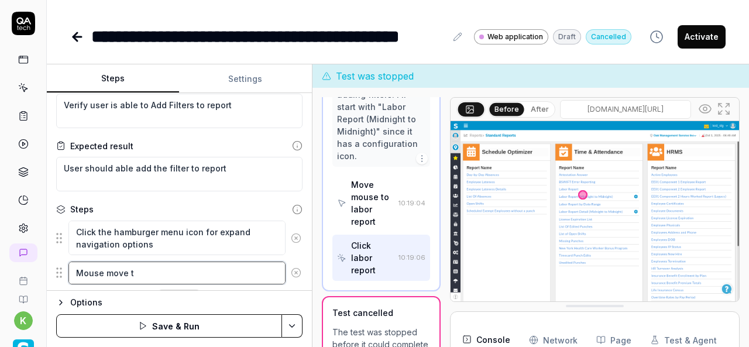
type textarea "*"
type textarea "Mouse move to"
type textarea "*"
type textarea "Mouse move to"
paste textarea "Ad-Hoc Reports"
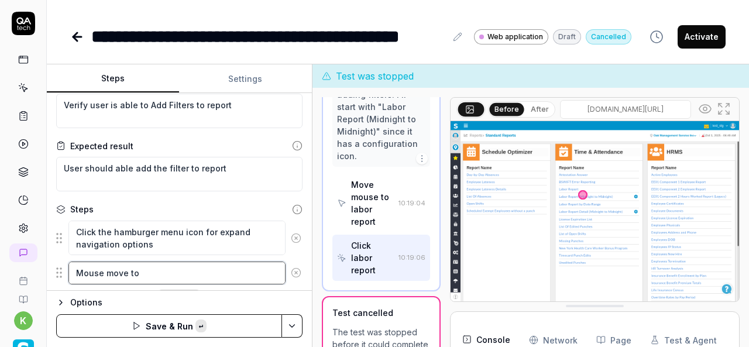
type textarea "*"
type textarea "Mouse move to Ad-Hoc Reports"
type textarea "*"
type textarea "Mouse move to Ad-Hoc Reports"
type textarea "*"
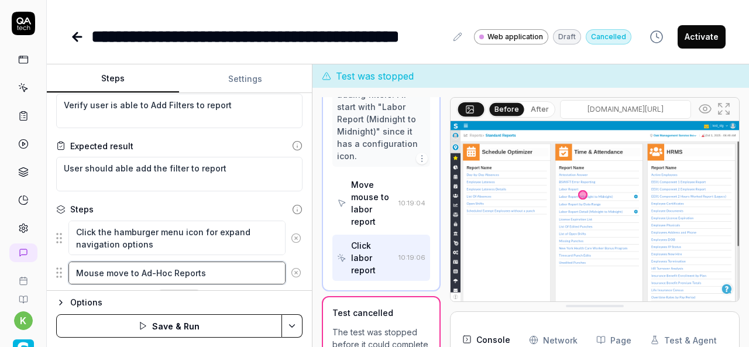
type textarea "Mouse move to Ad-Hoc Reports a"
type textarea "*"
type textarea "Mouse move to Ad-Hoc Reports an"
type textarea "*"
type textarea "Mouse move to Ad-Hoc Reports and"
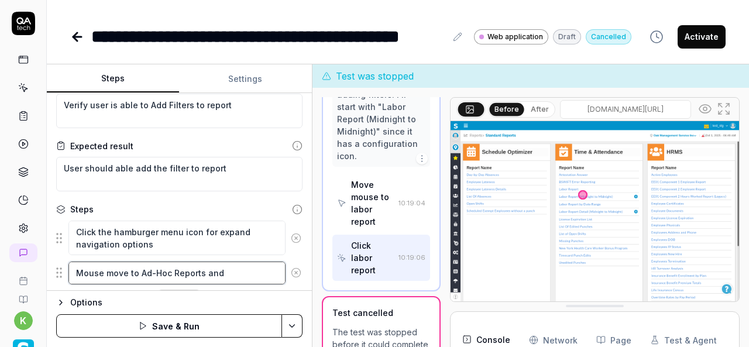
type textarea "*"
type textarea "Mouse move to Ad-Hoc Reports and"
type textarea "*"
type textarea "Mouse move to Ad-Hoc Reports and c"
type textarea "*"
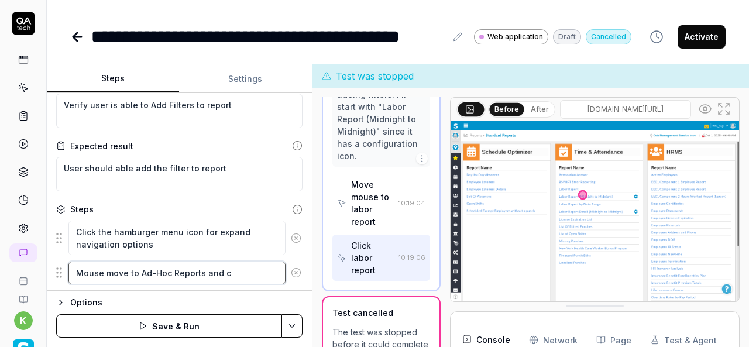
type textarea "Mouse move to Ad-Hoc Reports and cl"
type textarea "*"
type textarea "Mouse move to Ad-Hoc Reports and clc"
type textarea "*"
paste textarea "Ad-Hoc Reports"
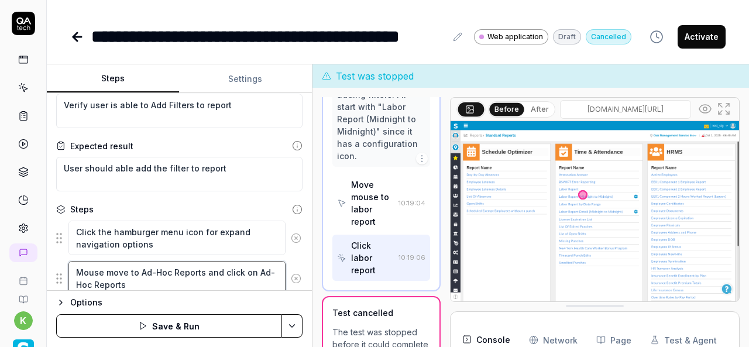
scroll to position [66, 0]
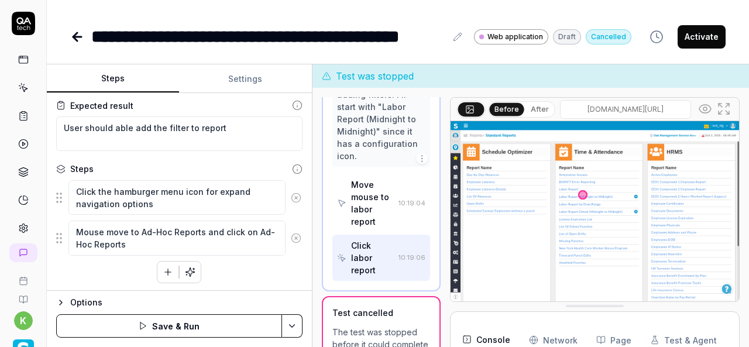
click at [157, 267] on div at bounding box center [179, 272] width 44 height 22
click at [165, 272] on icon "button" at bounding box center [168, 272] width 6 height 0
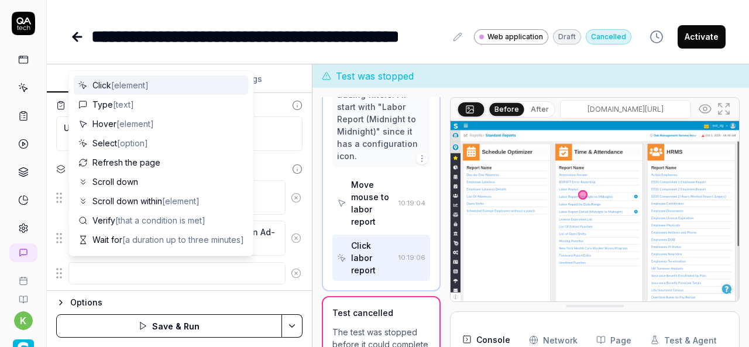
click at [222, 263] on textarea at bounding box center [176, 273] width 217 height 22
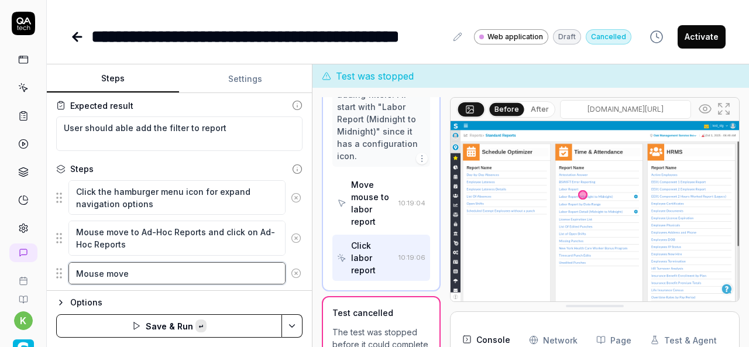
paste textarea "Create New"
click at [128, 270] on textarea "Mouse move Create New" at bounding box center [176, 273] width 217 height 22
click at [196, 270] on textarea "Mouse move to Create New" at bounding box center [176, 273] width 217 height 22
paste textarea "Create New"
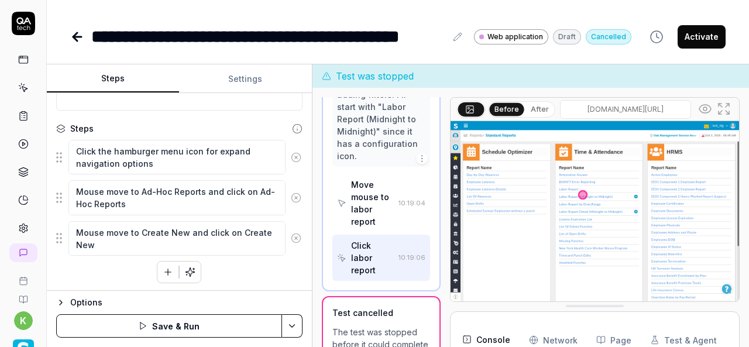
click at [115, 279] on div "Click the hamburger menu icon for expand navigation options Mouse move to Ad-Ho…" at bounding box center [179, 211] width 246 height 144
click at [158, 270] on button "button" at bounding box center [167, 272] width 21 height 21
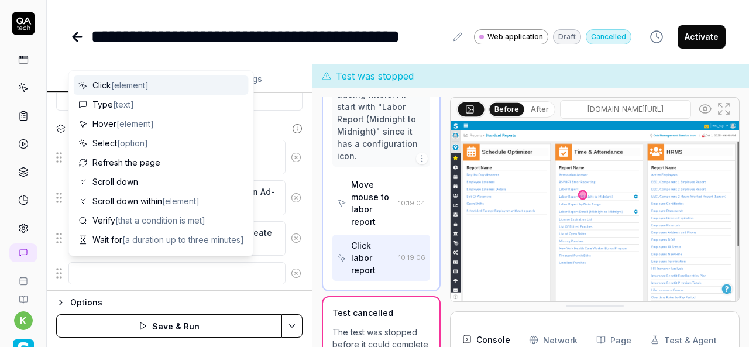
click at [131, 270] on textarea at bounding box center [176, 273] width 217 height 22
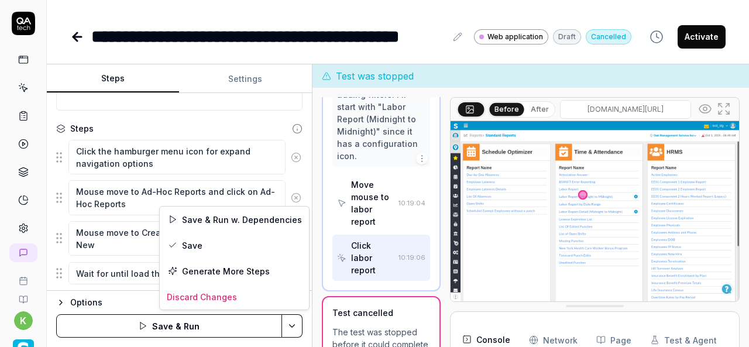
click at [292, 324] on html "**********" at bounding box center [374, 173] width 749 height 347
click at [211, 218] on div "Save & Run w. Dependencies" at bounding box center [234, 220] width 149 height 26
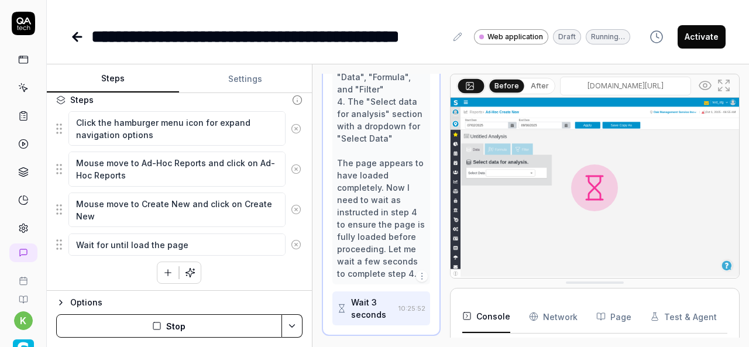
scroll to position [1189, 0]
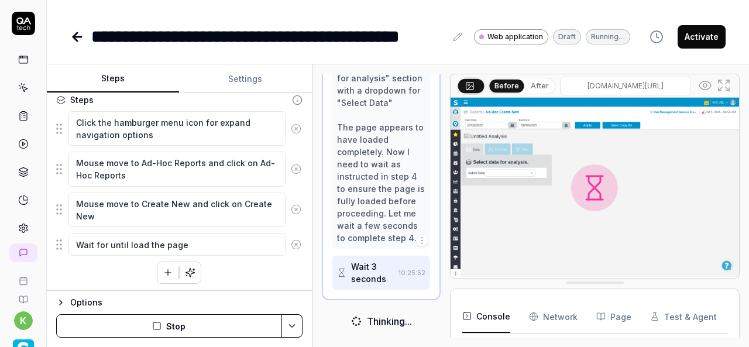
click at [157, 270] on button "button" at bounding box center [167, 272] width 21 height 21
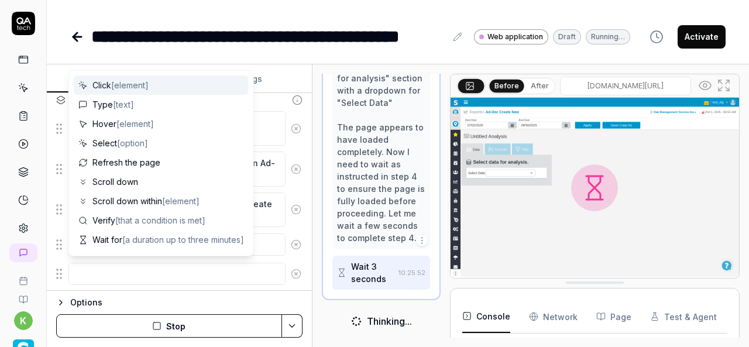
click at [194, 277] on textarea at bounding box center [176, 274] width 217 height 22
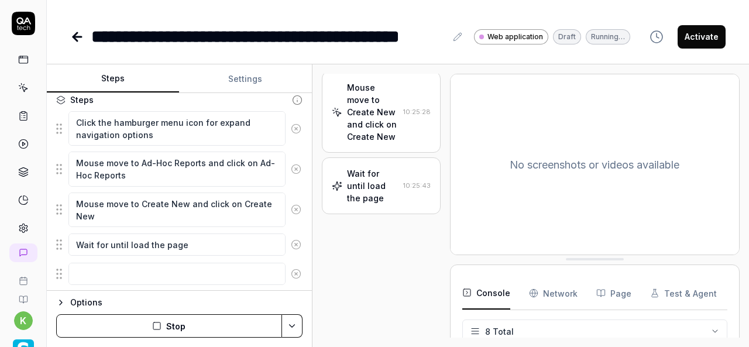
scroll to position [360, 0]
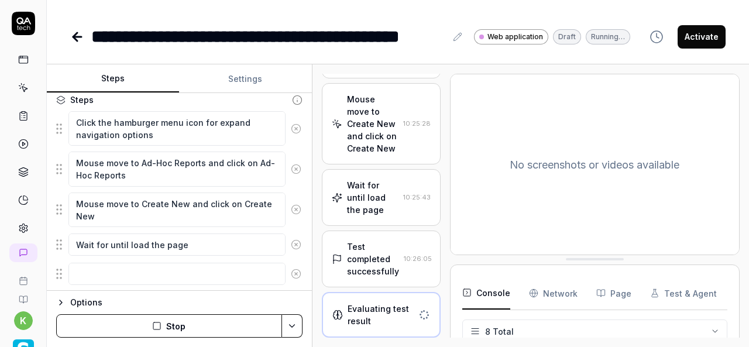
click at [376, 243] on div "Test completed successfully" at bounding box center [373, 259] width 52 height 37
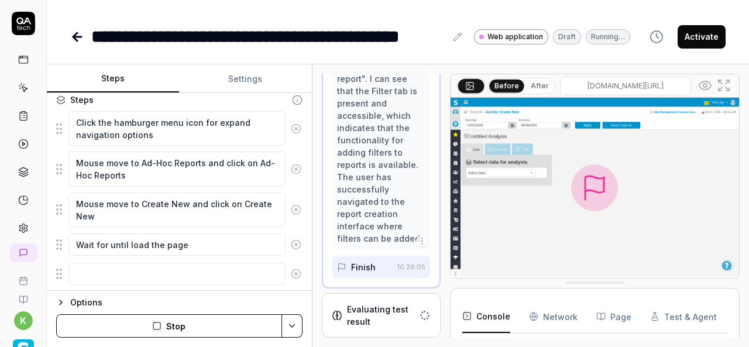
scroll to position [1083, 0]
click at [711, 90] on icon at bounding box center [705, 85] width 14 height 14
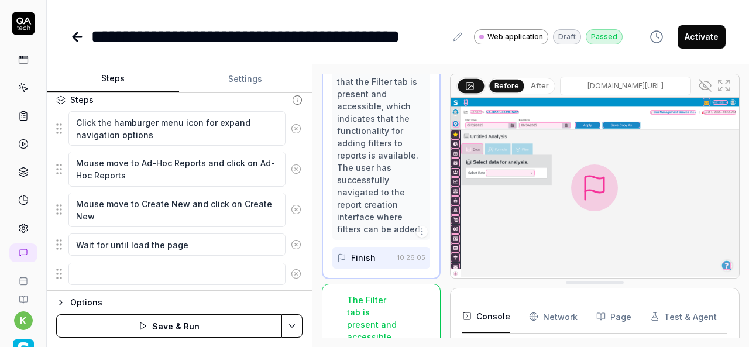
click at [514, 175] on div at bounding box center [510, 173] width 49 height 6
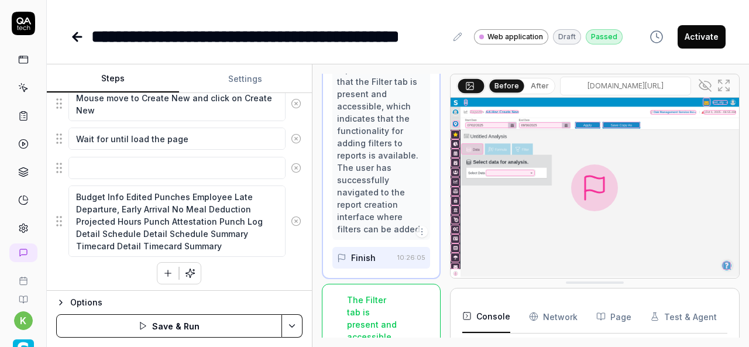
drag, startPoint x: 225, startPoint y: 238, endPoint x: 76, endPoint y: 193, distance: 155.4
click at [76, 193] on textarea "Budget Info Edited Punches Employee Late Departure, Early Arrival No Meal Deduc…" at bounding box center [176, 221] width 217 height 71
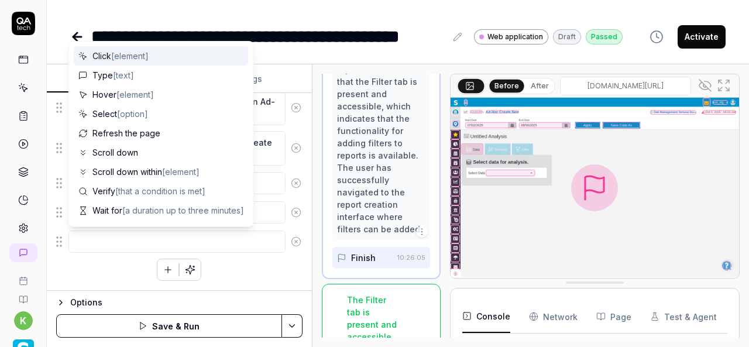
scroll to position [193, 0]
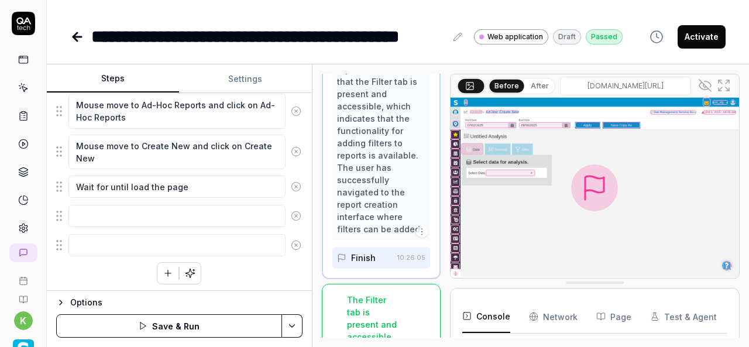
click at [105, 265] on div "Click the hamburger menu icon for expand navigation options Mouse move to Ad-Ho…" at bounding box center [179, 169] width 246 height 232
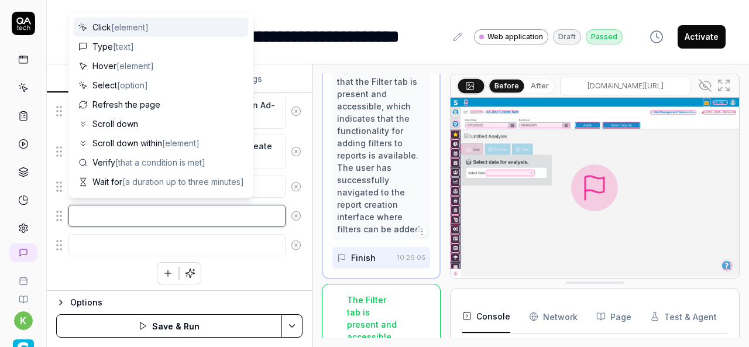
click at [112, 222] on textarea at bounding box center [176, 216] width 217 height 22
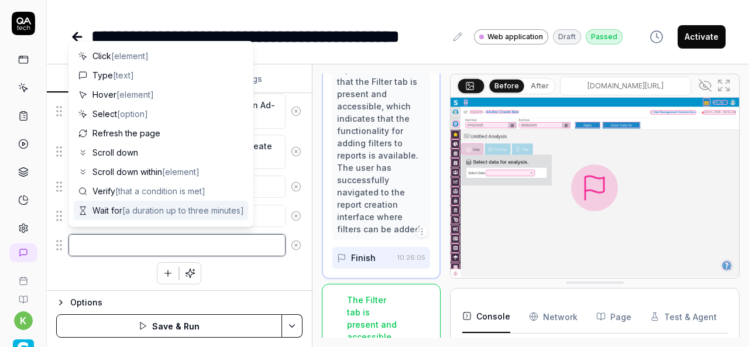
click at [118, 250] on textarea at bounding box center [176, 245] width 217 height 22
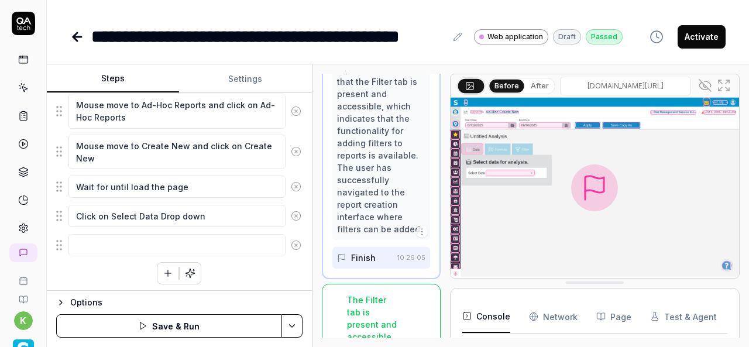
click at [513, 175] on div at bounding box center [510, 173] width 49 height 6
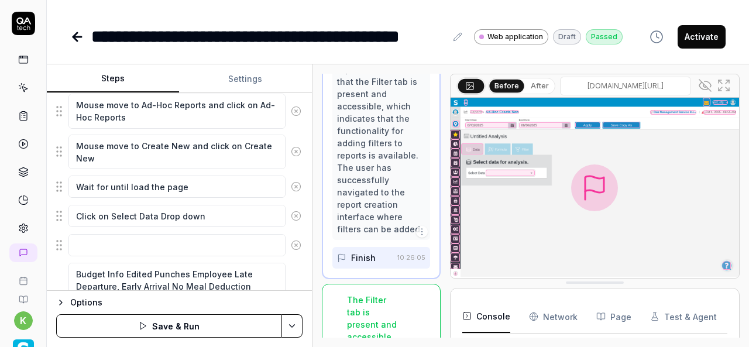
scroll to position [270, 0]
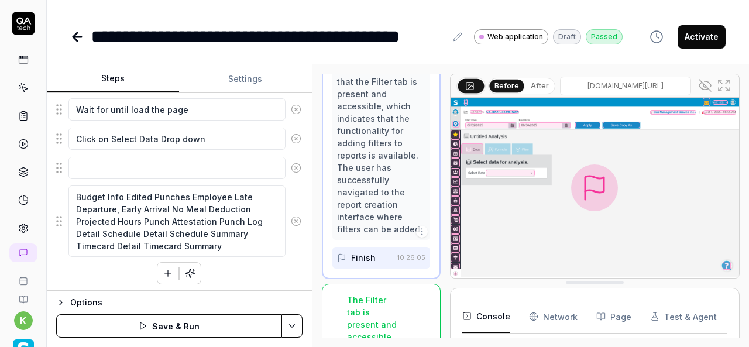
drag, startPoint x: 73, startPoint y: 195, endPoint x: 184, endPoint y: 229, distance: 115.7
click at [184, 229] on textarea "Budget Info Edited Punches Employee Late Departure, Early Arrival No Meal Deduc…" at bounding box center [176, 221] width 217 height 71
click at [125, 191] on textarea "Budget Info Edited Punches Employee Late Departure, Early Arrival No Meal Deduc…" at bounding box center [176, 221] width 217 height 71
click at [184, 193] on textarea "Budget Info Edited Punches Employee Late Departure, Early Arrival No Meal Deduc…" at bounding box center [176, 221] width 217 height 71
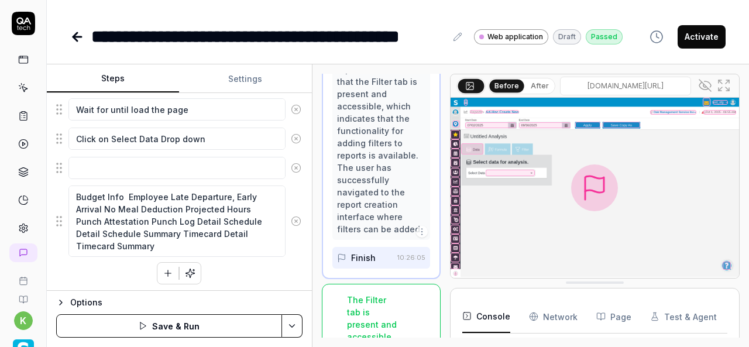
drag, startPoint x: 162, startPoint y: 242, endPoint x: 71, endPoint y: 193, distance: 102.7
click at [71, 193] on textarea "Budget Info Employee Late Departure, Early Arrival No Meal Deduction Projected …" at bounding box center [176, 221] width 217 height 71
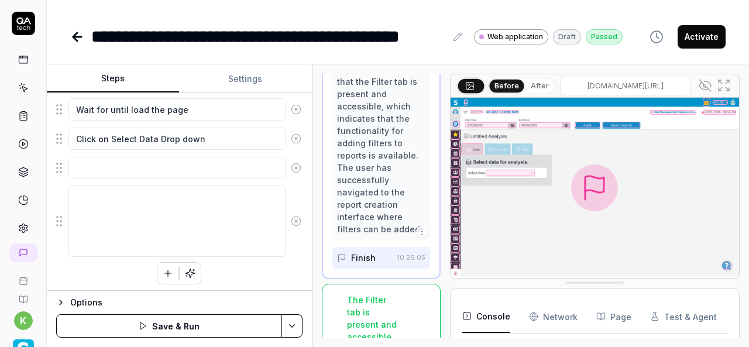
scroll to position [222, 0]
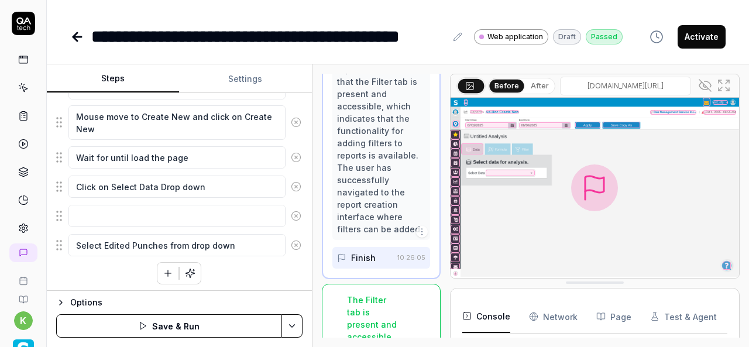
click at [295, 215] on icon at bounding box center [296, 216] width 3 height 3
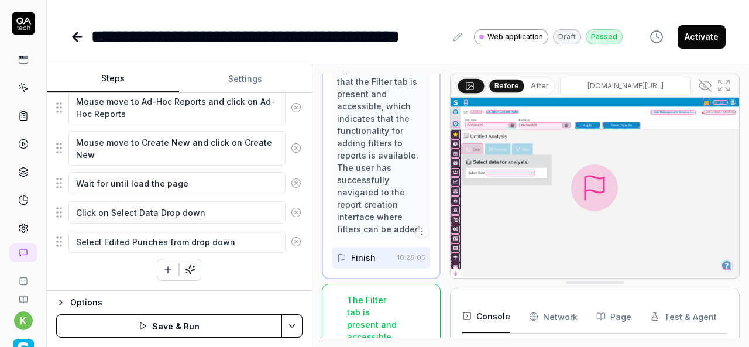
scroll to position [193, 0]
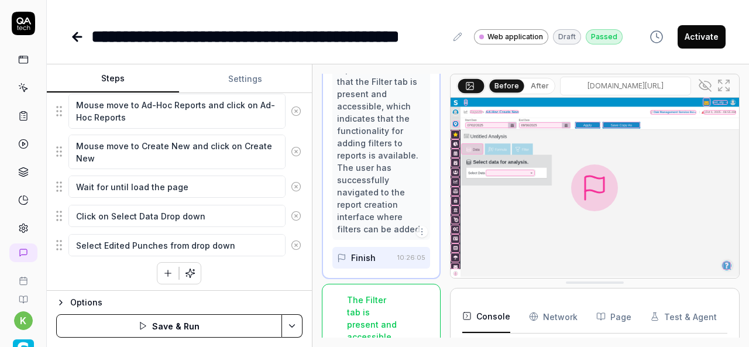
click at [168, 272] on icon "button" at bounding box center [168, 273] width 0 height 6
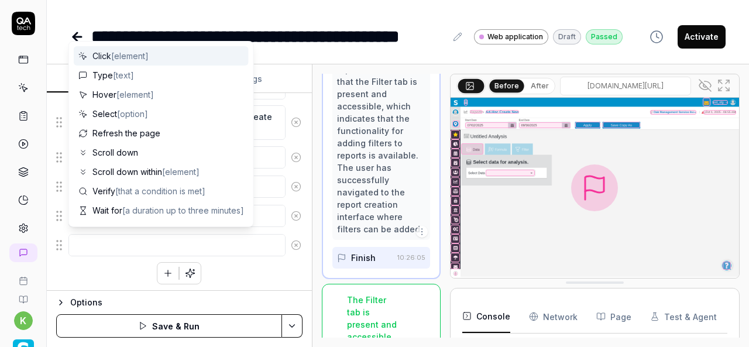
click at [104, 245] on textarea at bounding box center [176, 245] width 217 height 22
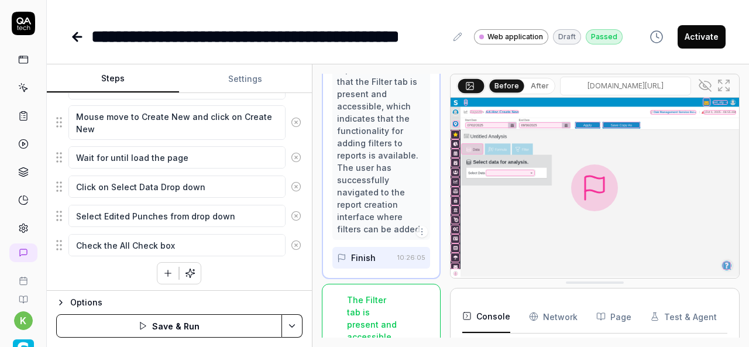
click at [131, 267] on div "Click the hamburger menu icon for expand navigation options Mouse move to Ad-Ho…" at bounding box center [179, 153] width 246 height 261
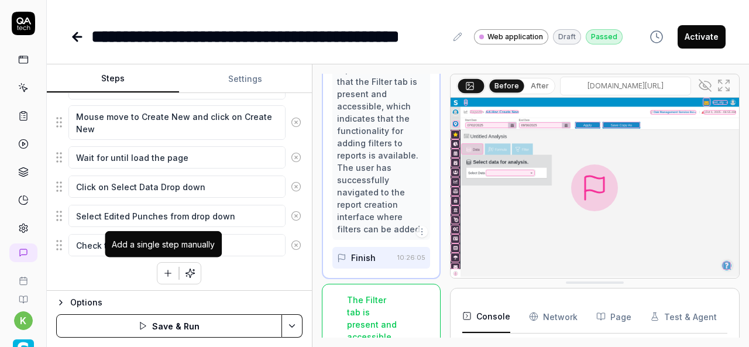
click at [163, 272] on icon "button" at bounding box center [168, 273] width 11 height 11
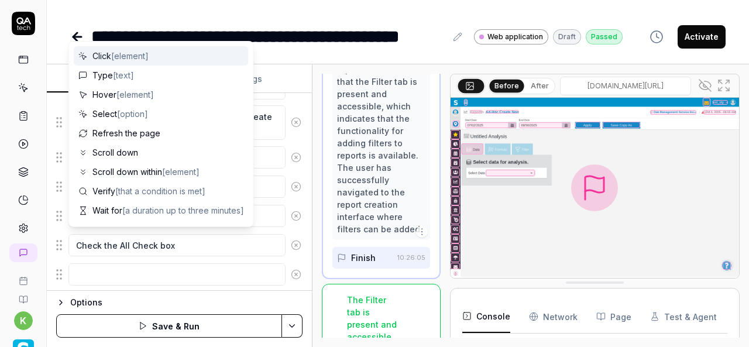
scroll to position [251, 0]
click at [109, 243] on textarea at bounding box center [176, 246] width 217 height 22
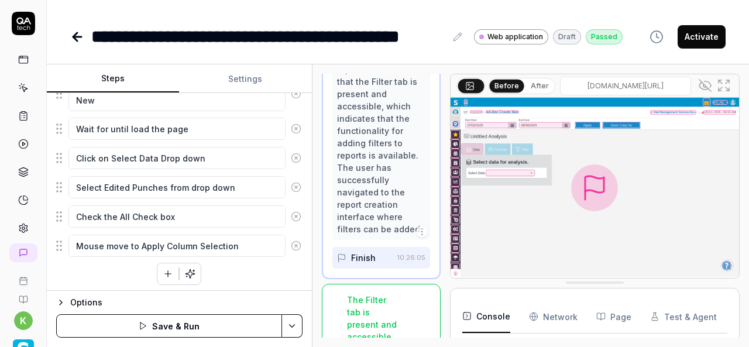
click at [135, 276] on div "Click the hamburger menu icon for expand navigation options Mouse move to Ad-Ho…" at bounding box center [179, 140] width 246 height 290
click at [245, 271] on div "Click the hamburger menu icon for expand navigation options Mouse move to Ad-Ho…" at bounding box center [179, 140] width 246 height 290
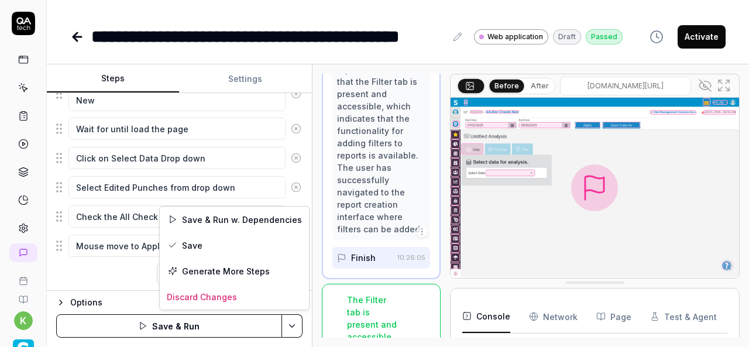
click at [291, 325] on html "**********" at bounding box center [374, 173] width 749 height 347
click at [219, 218] on div "Save & Run w. Dependencies" at bounding box center [234, 220] width 149 height 26
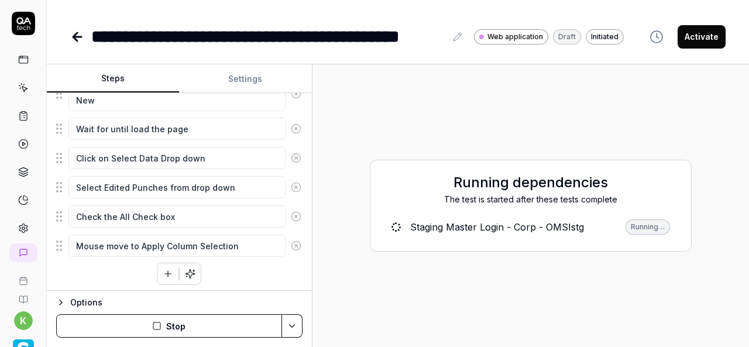
click at [423, 311] on div "Running dependencies The test is started after these tests complete Staging Mas…" at bounding box center [531, 206] width 418 height 264
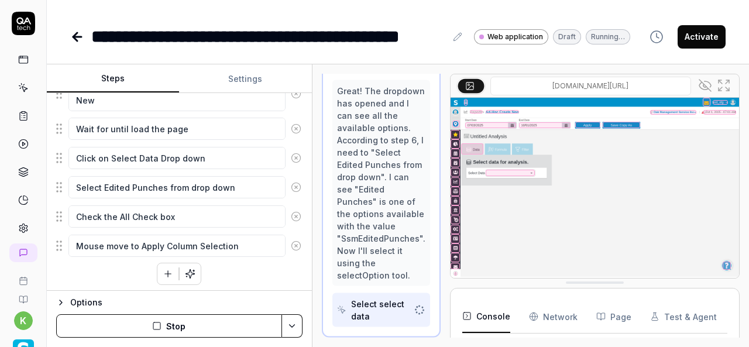
scroll to position [506, 0]
click at [705, 82] on icon at bounding box center [705, 85] width 14 height 14
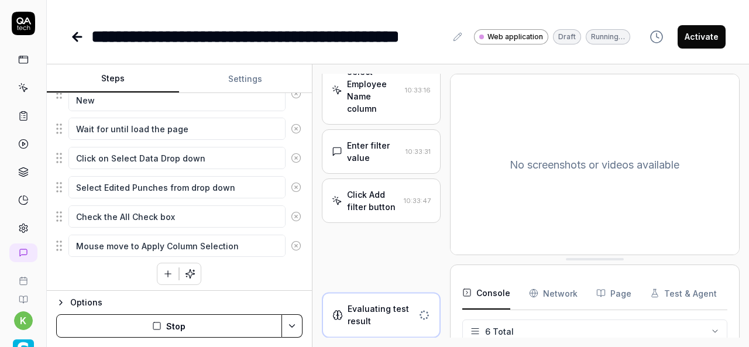
scroll to position [825, 0]
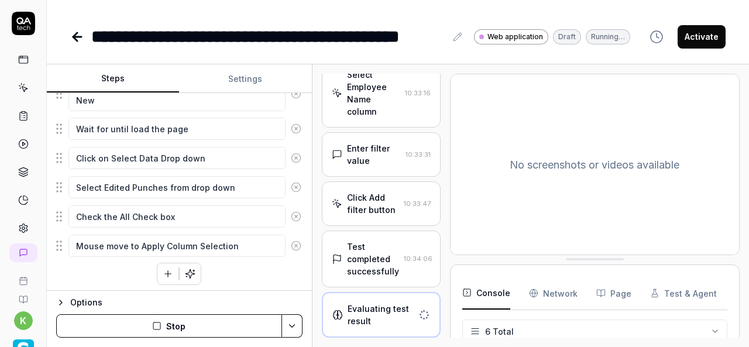
click at [368, 272] on div "Test completed successfully" at bounding box center [373, 259] width 52 height 37
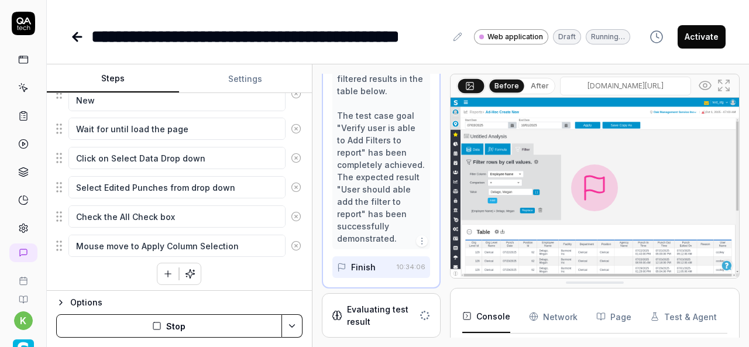
scroll to position [1559, 0]
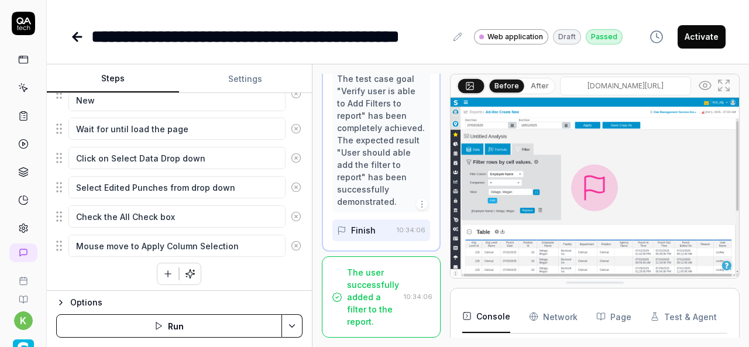
click at [603, 262] on img at bounding box center [595, 188] width 289 height 180
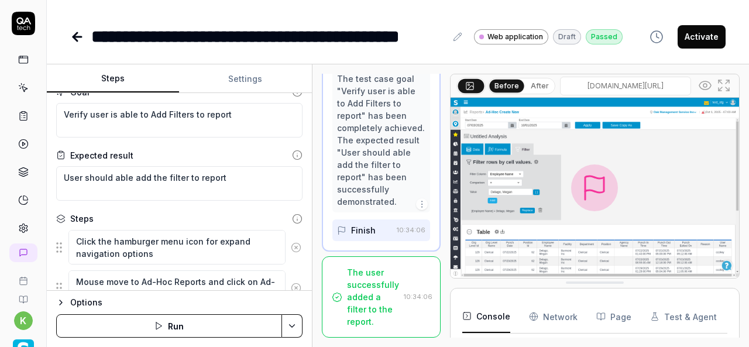
scroll to position [0, 0]
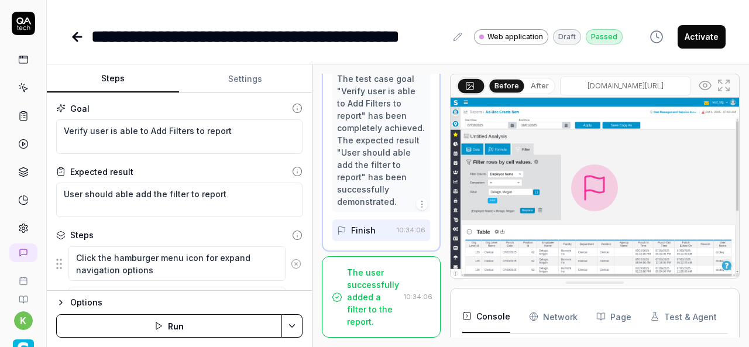
click at [700, 44] on button "Activate" at bounding box center [702, 36] width 48 height 23
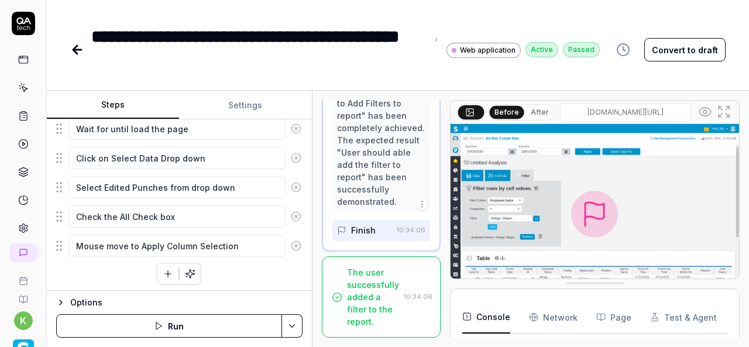
scroll to position [4046, 0]
click at [77, 53] on icon at bounding box center [75, 50] width 4 height 8
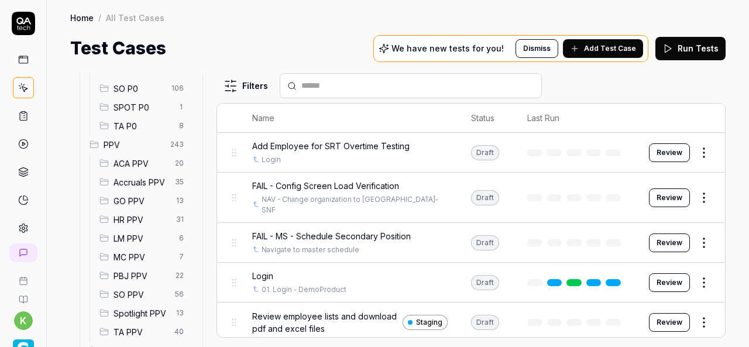
scroll to position [190, 0]
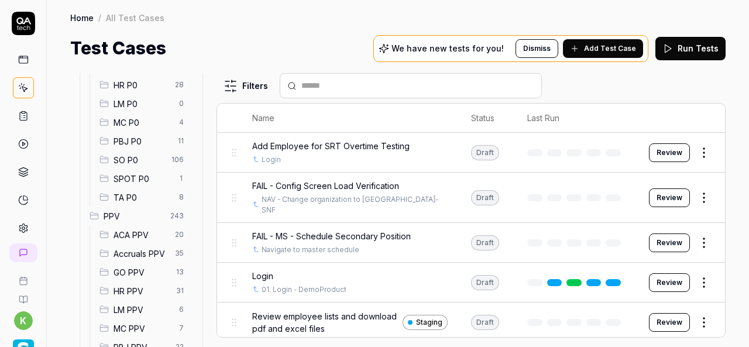
click at [145, 171] on div "SPOT P0 1" at bounding box center [144, 178] width 98 height 19
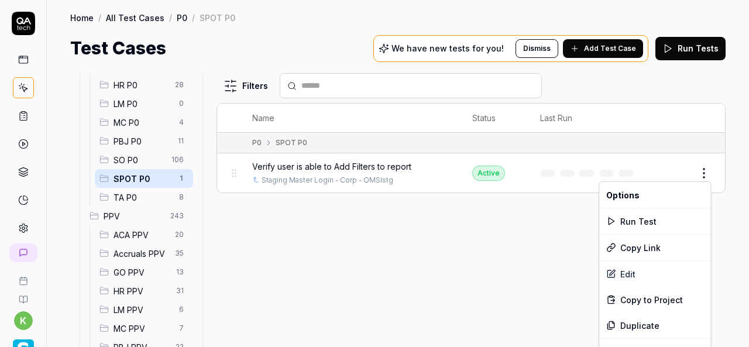
click at [708, 166] on html "k Home / All Test Cases / P0 / SPOT P0 Home / All Test Cases / P0 / SPOT P0 Tes…" at bounding box center [374, 173] width 749 height 347
click at [637, 323] on div "Duplicate" at bounding box center [654, 326] width 111 height 26
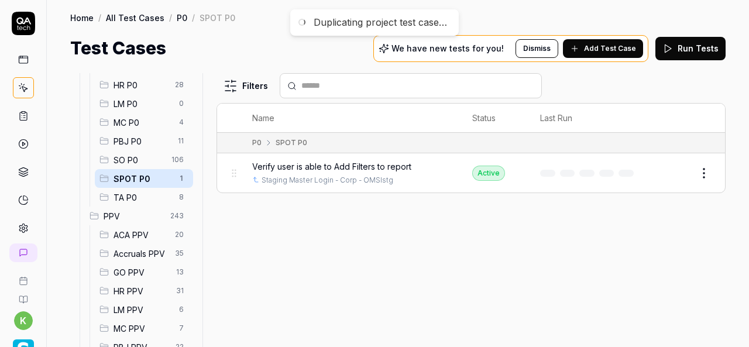
click at [503, 287] on div "Filters Name Status Last Run P0 SPOT P0 Verify user is able to Add Filters to r…" at bounding box center [471, 210] width 509 height 274
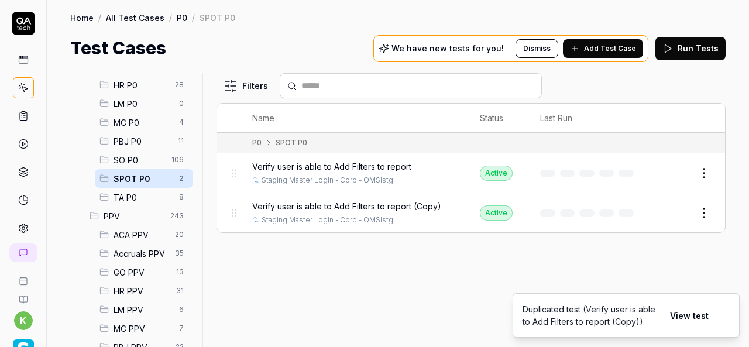
click at [682, 210] on button "Edit" at bounding box center [676, 213] width 28 height 19
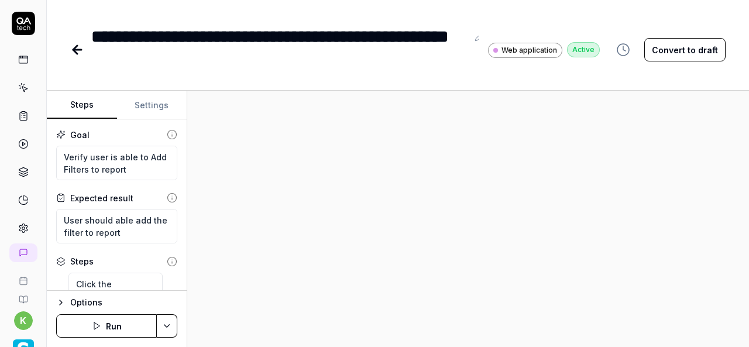
click at [475, 40] on icon at bounding box center [479, 36] width 9 height 9
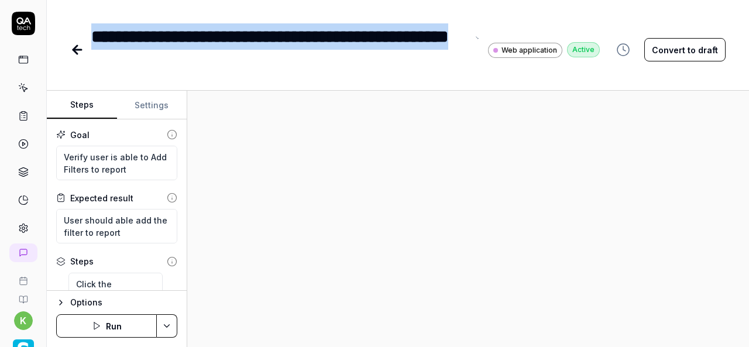
click at [135, 36] on div "**********" at bounding box center [279, 49] width 376 height 53
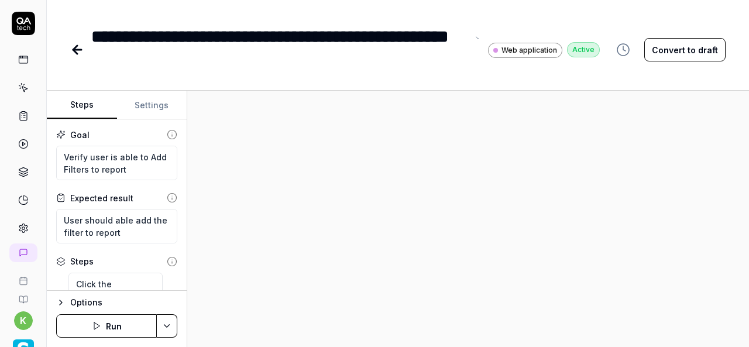
click at [159, 62] on div "**********" at bounding box center [279, 49] width 376 height 53
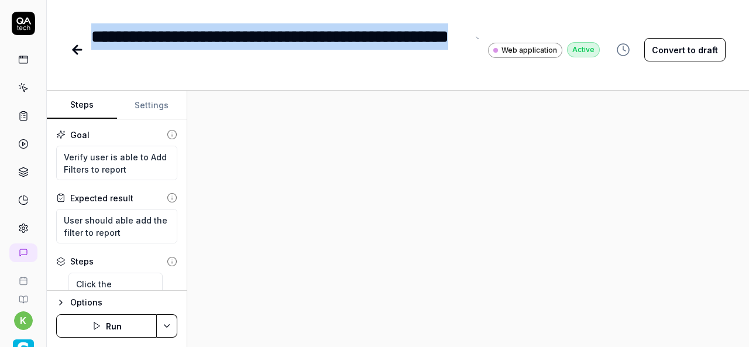
drag, startPoint x: 159, startPoint y: 62, endPoint x: 94, endPoint y: 35, distance: 71.1
click at [94, 35] on div "**********" at bounding box center [279, 49] width 376 height 53
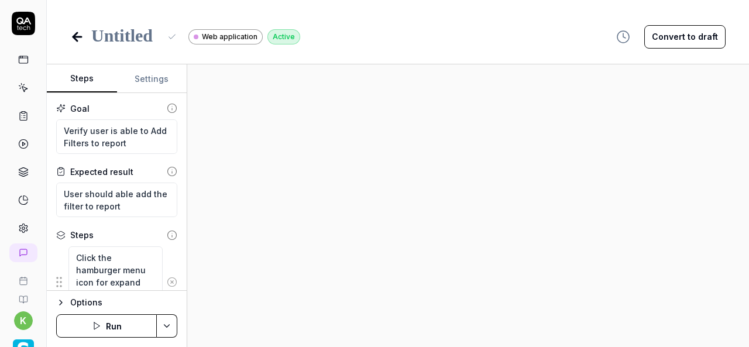
click at [149, 35] on div at bounding box center [125, 36] width 69 height 26
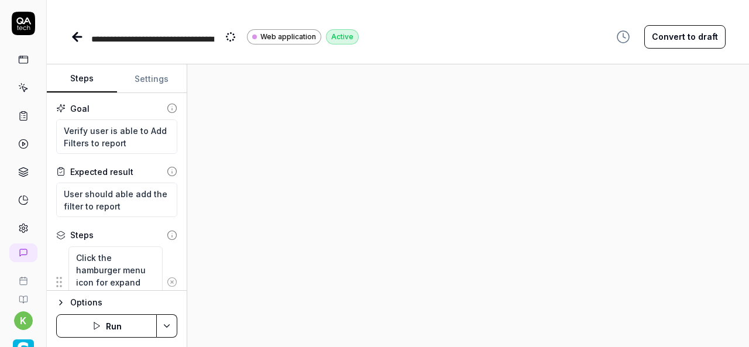
click at [329, 149] on div at bounding box center [468, 205] width 562 height 283
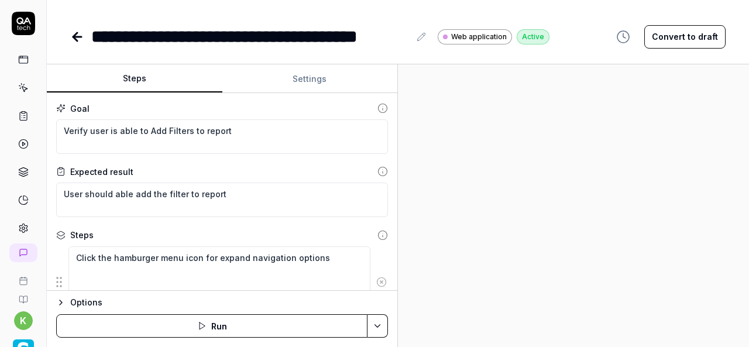
click at [435, 168] on div "Steps Settings Goal Verify user is able to Add Filters to report Expected resul…" at bounding box center [398, 205] width 702 height 283
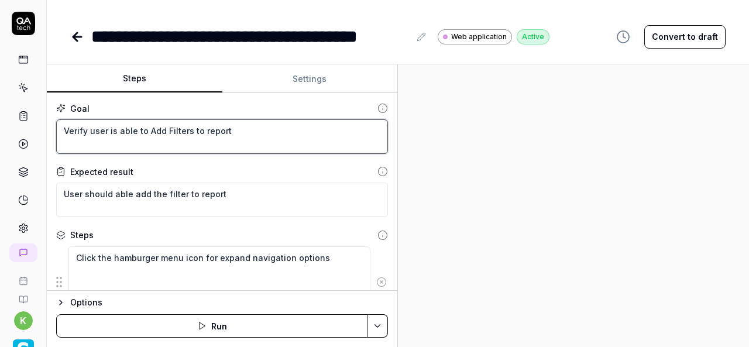
click at [305, 132] on textarea "Verify user is able to Add Filters to report" at bounding box center [222, 136] width 332 height 35
paste textarea "Save the R"
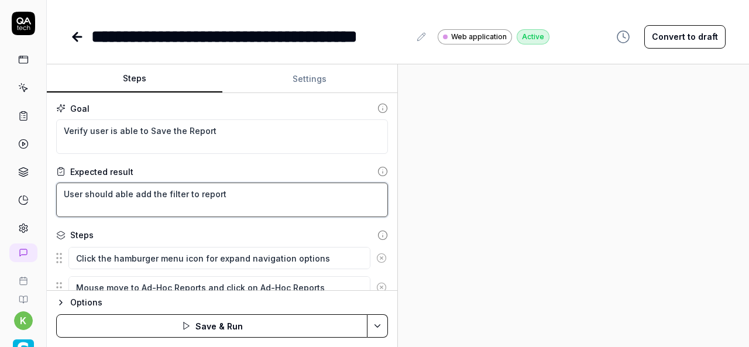
click at [236, 187] on textarea "User should able add the filter to report" at bounding box center [222, 200] width 332 height 35
paste textarea "Verify user is able to Save the R"
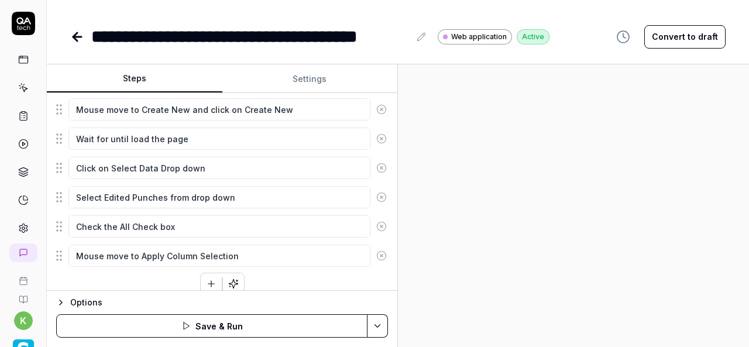
scroll to position [217, 0]
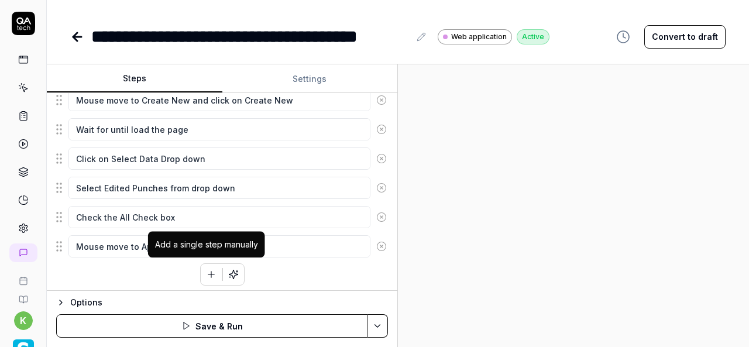
click at [211, 272] on icon "button" at bounding box center [211, 275] width 0 height 6
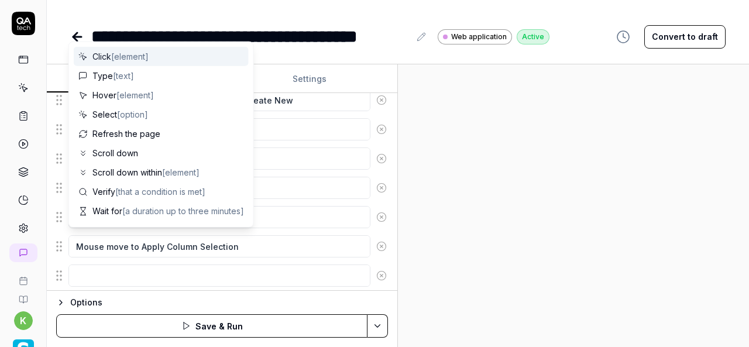
scroll to position [246, 0]
click at [300, 241] on textarea at bounding box center [219, 246] width 302 height 22
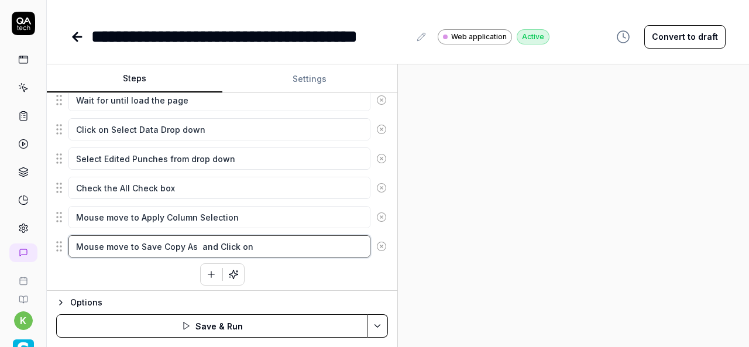
click at [137, 242] on textarea "Mouse move to Save Copy As and Click on" at bounding box center [219, 246] width 302 height 22
click at [193, 243] on textarea "Mouse move to Save Copy As and Click on" at bounding box center [219, 246] width 302 height 22
click at [268, 244] on textarea "Mouse move to Save Copy As and Click on" at bounding box center [219, 246] width 302 height 22
paste textarea "Save Copy As"
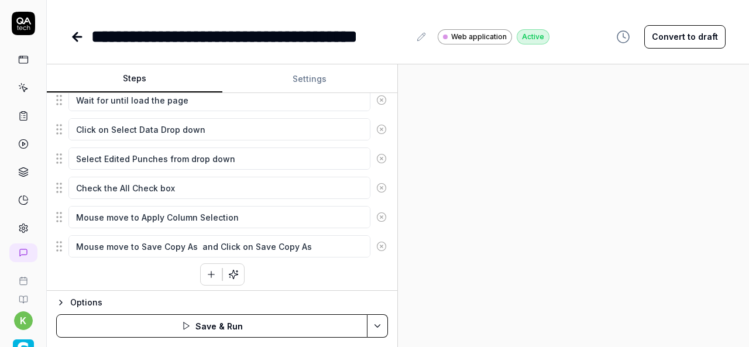
click at [275, 270] on div "Click the hamburger menu icon for expand navigation options Mouse move to Ad-Ho…" at bounding box center [222, 143] width 332 height 286
click at [206, 269] on icon "button" at bounding box center [211, 274] width 11 height 11
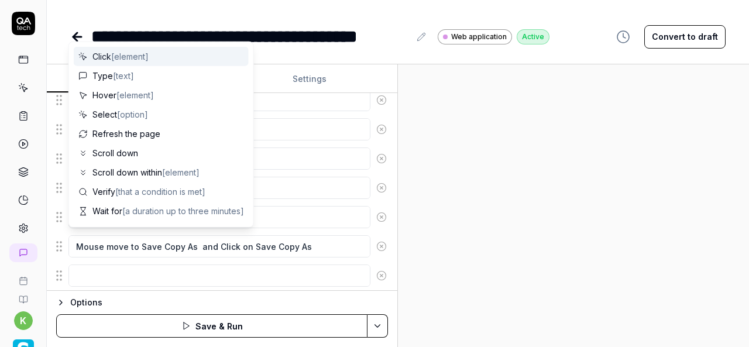
scroll to position [275, 0]
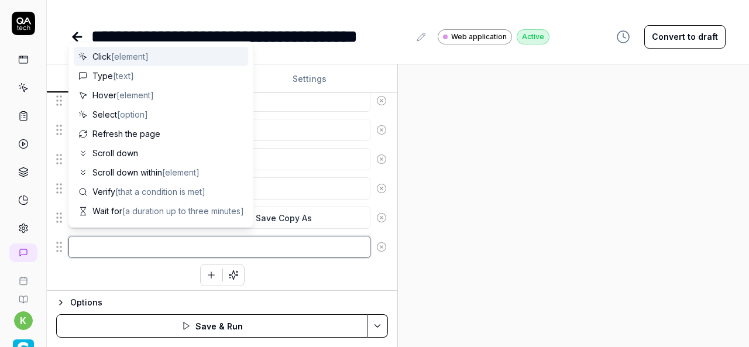
click at [303, 243] on textarea at bounding box center [219, 247] width 302 height 22
click at [138, 243] on textarea at bounding box center [219, 247] width 302 height 22
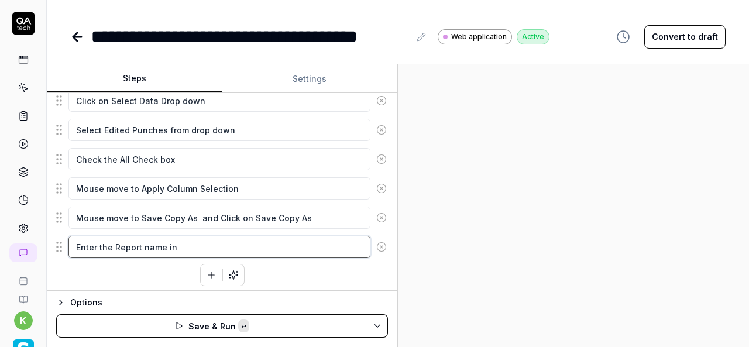
paste textarea "Save your Report As (This action will redirect you to the My Items List)"
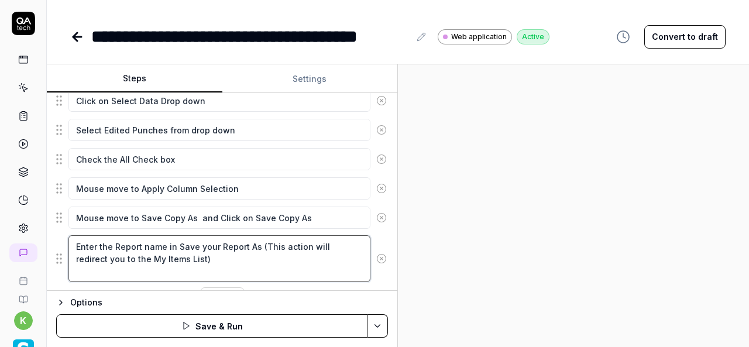
scroll to position [299, 0]
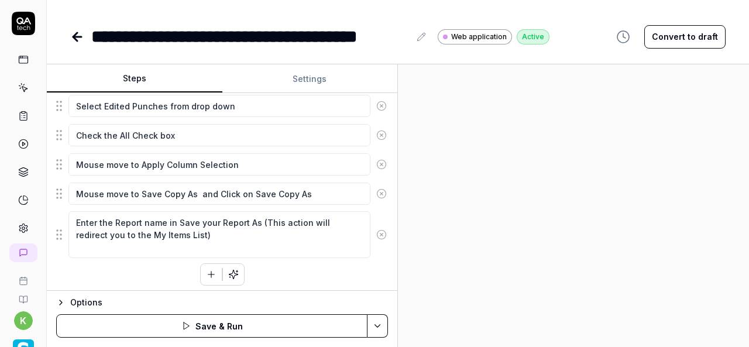
click at [208, 275] on icon "button" at bounding box center [211, 275] width 6 height 0
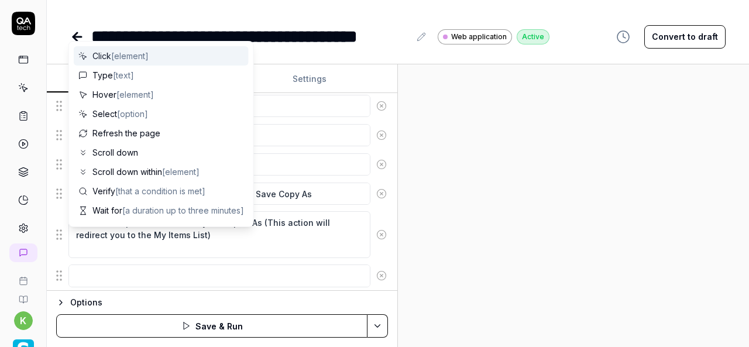
scroll to position [327, 0]
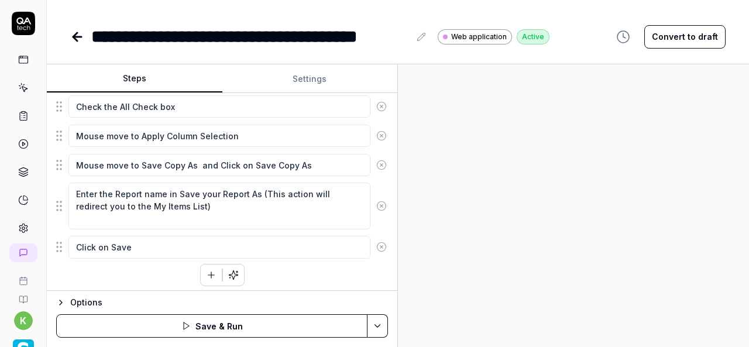
click at [147, 273] on div "Click the hamburger menu icon for expand navigation options Mouse move to Ad-Ho…" at bounding box center [222, 103] width 332 height 368
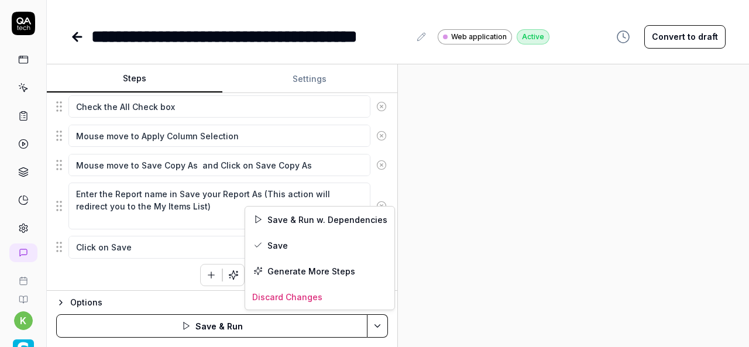
click at [376, 331] on html "**********" at bounding box center [374, 173] width 749 height 347
click at [341, 216] on div "Save & Run w. Dependencies" at bounding box center [319, 220] width 149 height 26
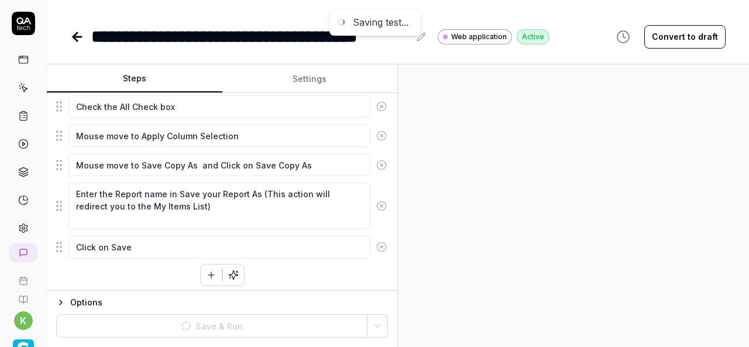
click at [552, 169] on div at bounding box center [573, 205] width 351 height 283
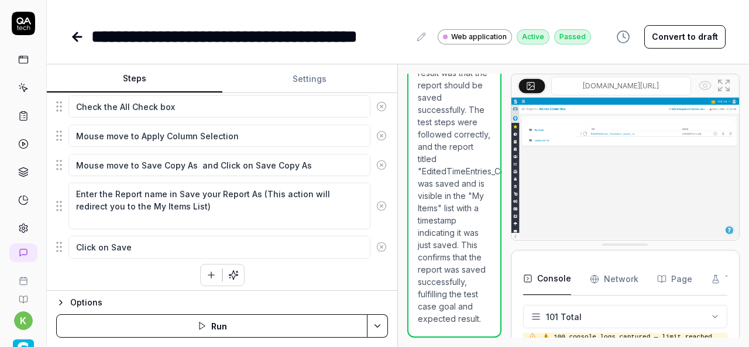
scroll to position [5697, 0]
click at [460, 208] on p "The test case goal was to verify that the user is able to save the report. The …" at bounding box center [454, 165] width 73 height 320
click at [623, 150] on img at bounding box center [626, 169] width 228 height 142
click at [617, 160] on img at bounding box center [626, 169] width 228 height 142
click at [78, 43] on icon at bounding box center [77, 37] width 14 height 14
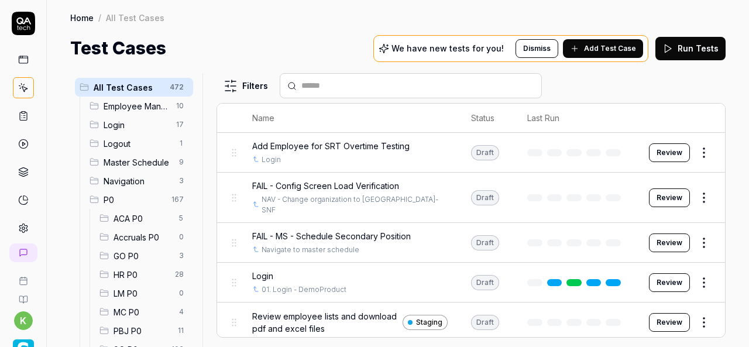
scroll to position [157, 0]
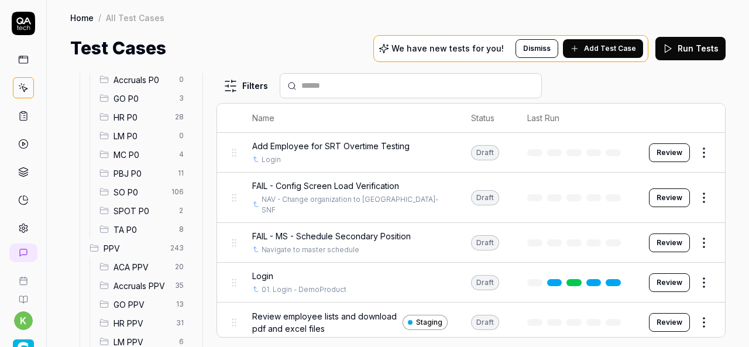
click at [141, 208] on span "SPOT P0" at bounding box center [143, 211] width 59 height 12
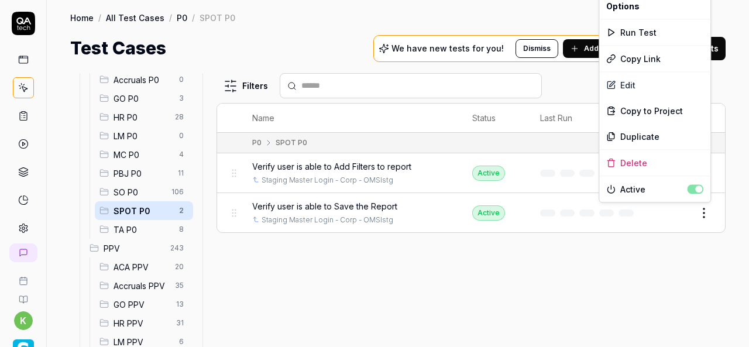
click at [708, 213] on html "k Home / All Test Cases / P0 / SPOT P0 Home / All Test Cases / P0 / SPOT P0 Tes…" at bounding box center [374, 173] width 749 height 347
click at [627, 138] on div "Duplicate" at bounding box center [654, 137] width 111 height 26
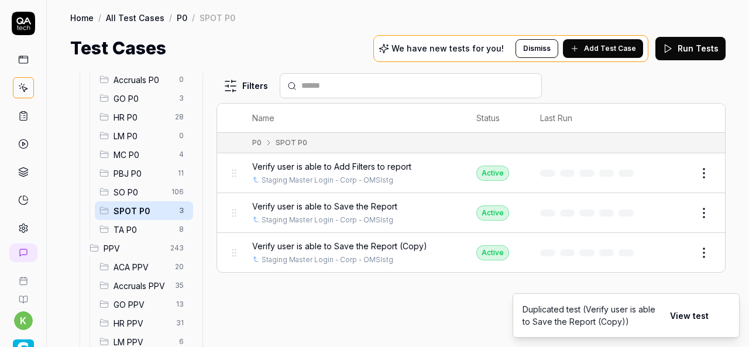
click at [677, 251] on button "Edit" at bounding box center [676, 252] width 28 height 19
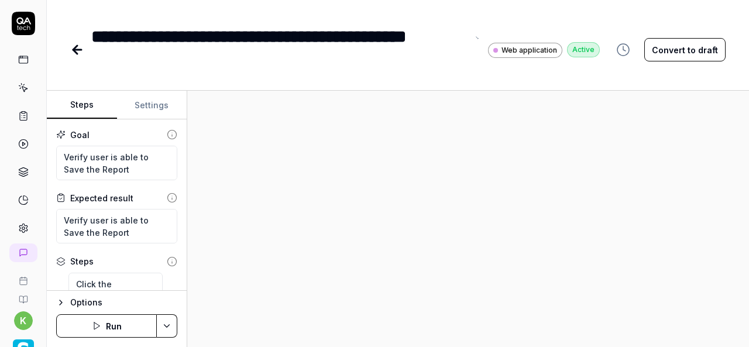
click at [419, 32] on div "**********" at bounding box center [279, 49] width 376 height 53
click at [156, 66] on div "**********" at bounding box center [279, 49] width 376 height 53
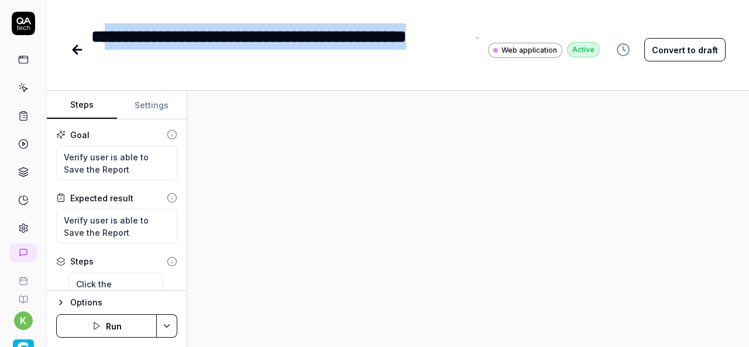
click at [115, 31] on div "**********" at bounding box center [279, 49] width 376 height 53
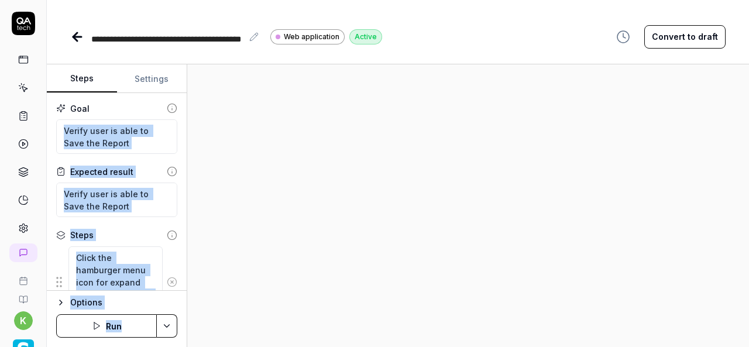
drag, startPoint x: 272, startPoint y: 177, endPoint x: 140, endPoint y: 141, distance: 136.6
click at [140, 141] on div "Steps Settings Goal Verify user is able to Save the Report Expected result Veri…" at bounding box center [398, 205] width 702 height 283
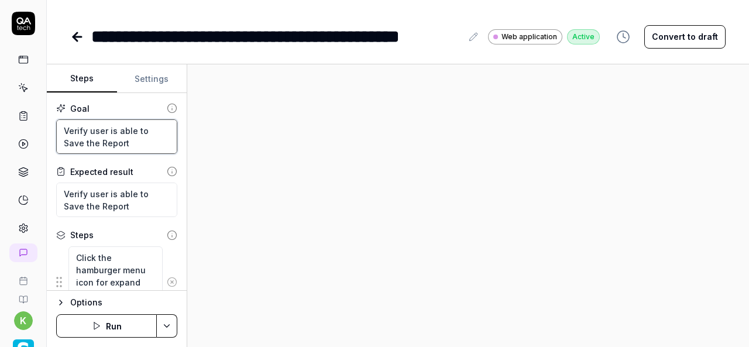
click at [140, 141] on textarea "Verify user is able to Save the Report" at bounding box center [116, 136] width 121 height 35
paste textarea "view the Saved report"
drag, startPoint x: 289, startPoint y: 162, endPoint x: 187, endPoint y: 174, distance: 102.7
click at [187, 174] on div at bounding box center [468, 205] width 562 height 283
click at [187, 174] on div "Steps Settings Goal Verify user is able to view the Saved report Expected resul…" at bounding box center [398, 205] width 702 height 283
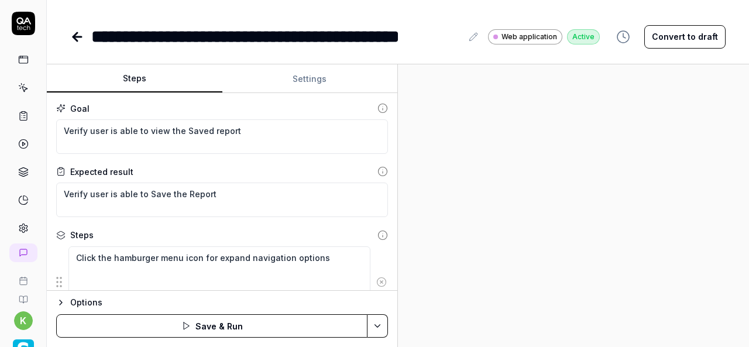
click at [437, 265] on div "Steps Settings Goal Verify user is able to view the Saved report Expected resul…" at bounding box center [398, 205] width 702 height 283
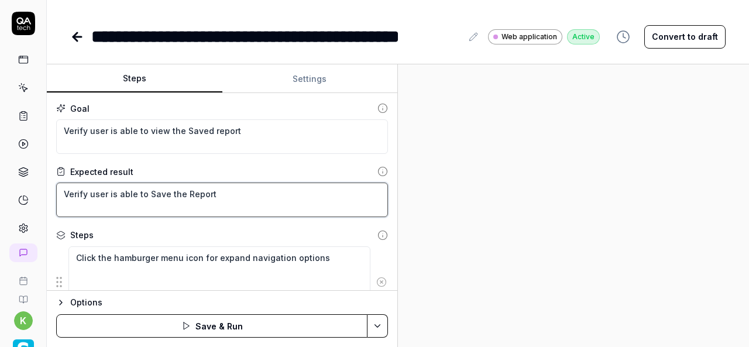
click at [235, 200] on textarea "Verify user is able to Save the Report" at bounding box center [222, 200] width 332 height 35
paste textarea "view the Saved report"
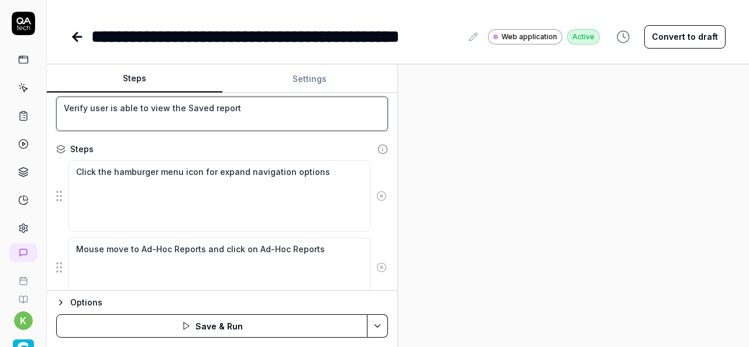
scroll to position [87, 0]
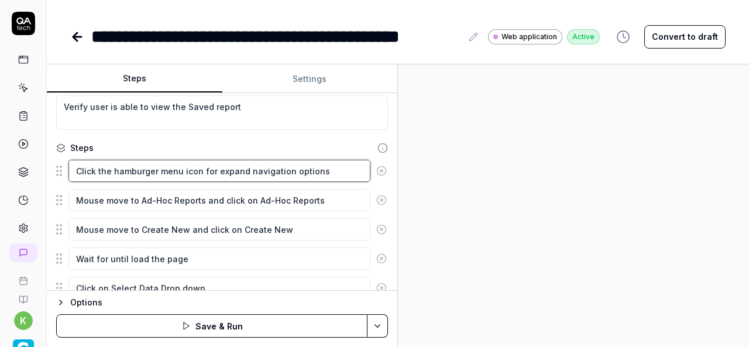
click at [235, 200] on fieldset "Click the hamburger menu icon for expand navigation options Mouse move to Ad-Ho…" at bounding box center [222, 329] width 332 height 341
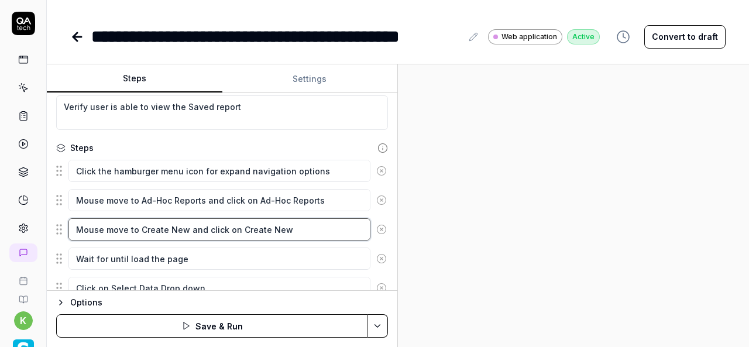
click at [233, 236] on textarea "Mouse move to Create New and click on Create New" at bounding box center [219, 229] width 302 height 22
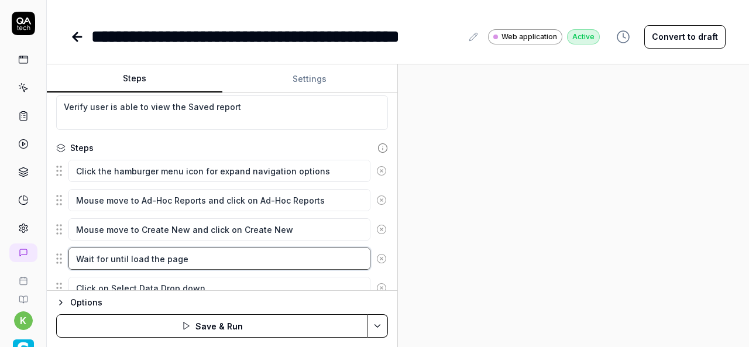
click at [212, 263] on textarea "Wait for until load the page" at bounding box center [219, 259] width 302 height 22
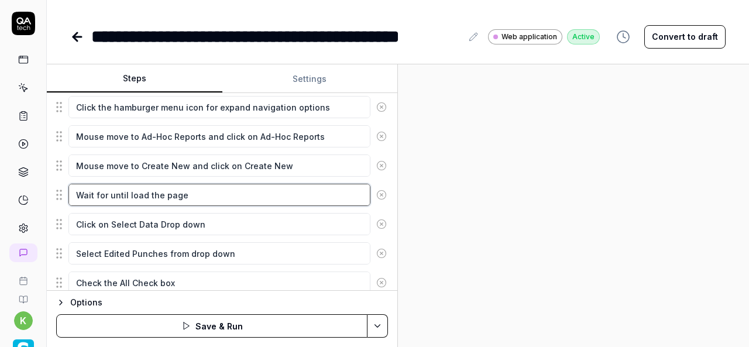
scroll to position [152, 0]
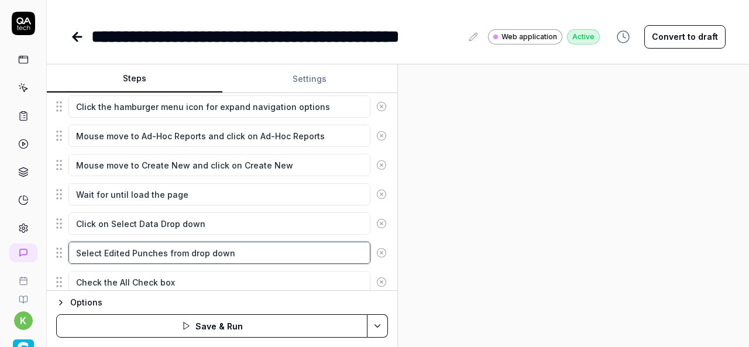
click at [209, 243] on textarea "Select Edited Punches from drop down" at bounding box center [219, 253] width 302 height 22
click at [210, 252] on textarea "Select Edited Punches from drop down" at bounding box center [219, 253] width 302 height 22
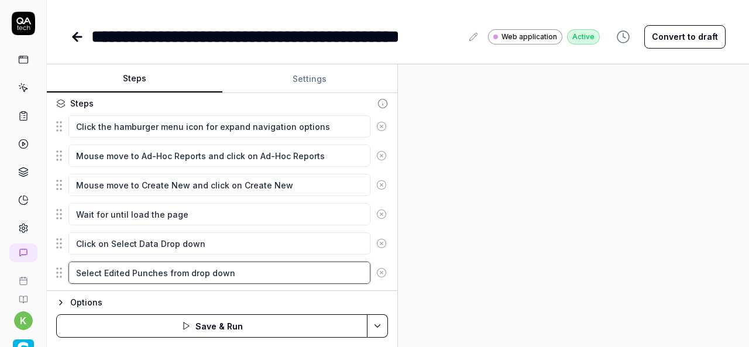
scroll to position [132, 0]
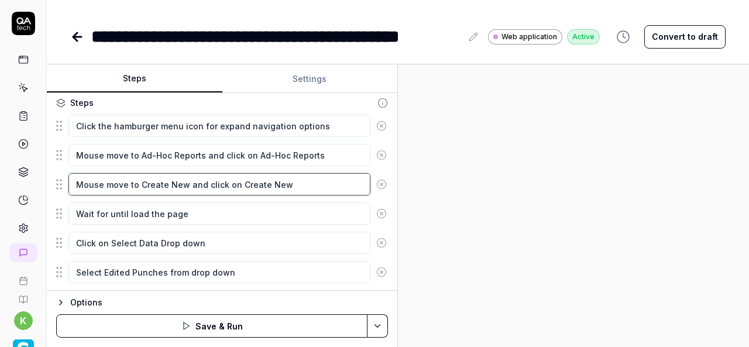
click at [140, 183] on textarea "Mouse move to Create New and click on Create New" at bounding box center [219, 184] width 302 height 22
click at [139, 183] on textarea "Mouse move to Create New and click on Create New" at bounding box center [219, 184] width 302 height 22
click at [183, 184] on textarea "Mouse move to Create New and click on Create New" at bounding box center [219, 184] width 302 height 22
click at [139, 183] on textarea "Mouse move to View Report and click on Create New" at bounding box center [219, 184] width 302 height 22
click at [239, 181] on textarea "Mouse move to View Report and click on Create New" at bounding box center [219, 184] width 302 height 22
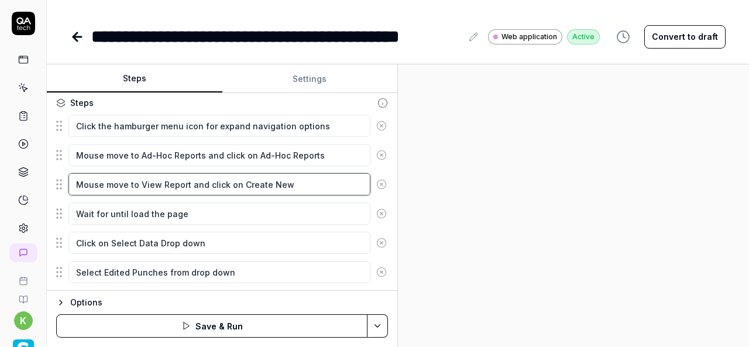
click at [285, 186] on textarea "Mouse move to View Report and click on Create New" at bounding box center [219, 184] width 302 height 22
paste textarea "View Report"
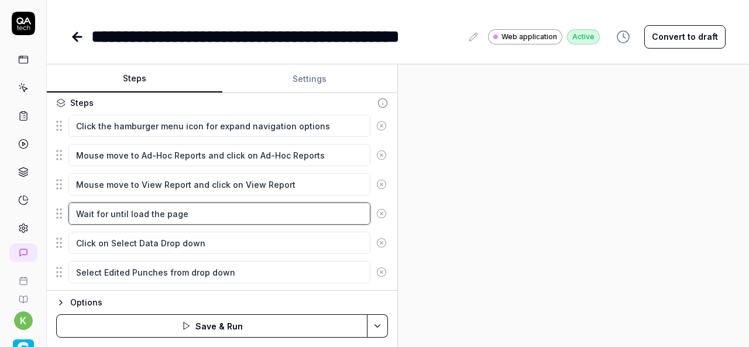
click at [239, 205] on textarea "Wait for until load the page" at bounding box center [219, 214] width 302 height 22
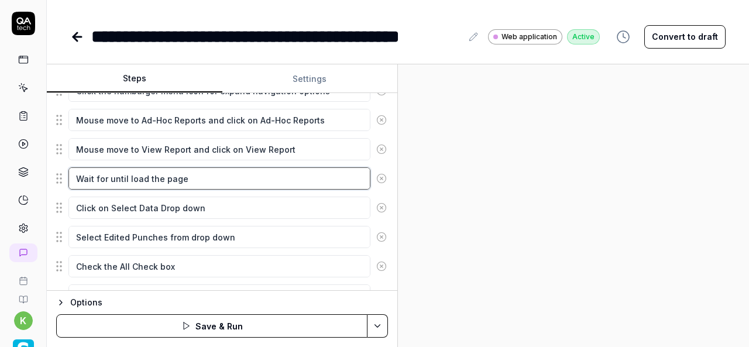
scroll to position [170, 0]
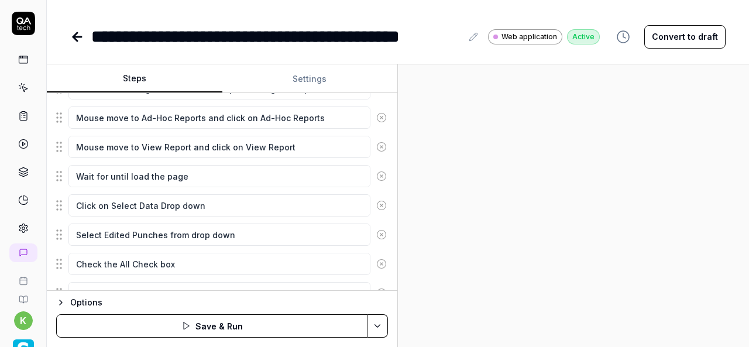
click at [376, 205] on icon at bounding box center [381, 205] width 11 height 11
click at [376, 207] on icon at bounding box center [381, 205] width 11 height 11
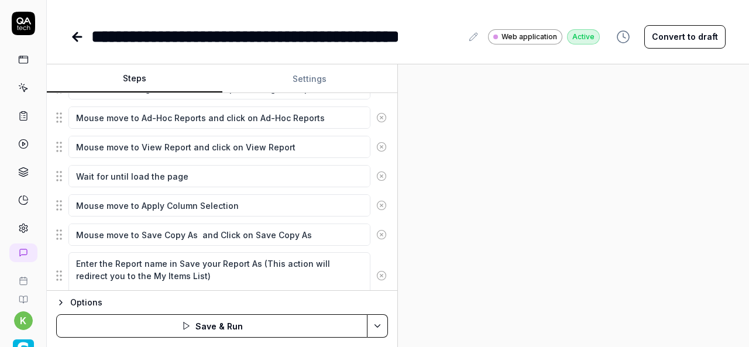
click at [376, 207] on icon at bounding box center [381, 205] width 11 height 11
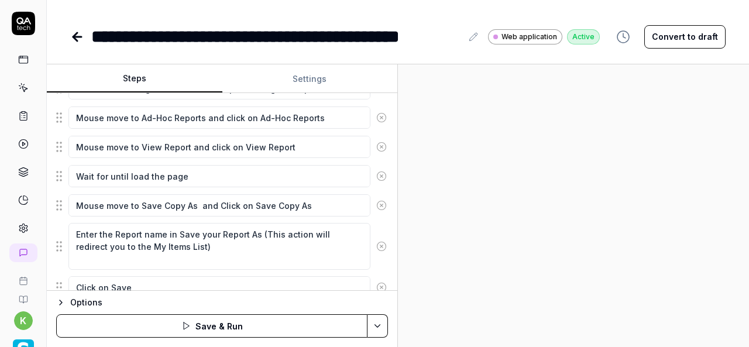
click at [376, 207] on icon at bounding box center [381, 205] width 11 height 11
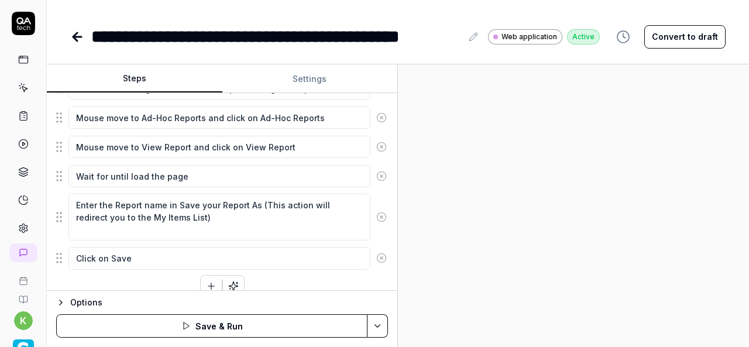
click at [373, 207] on button at bounding box center [382, 216] width 22 height 23
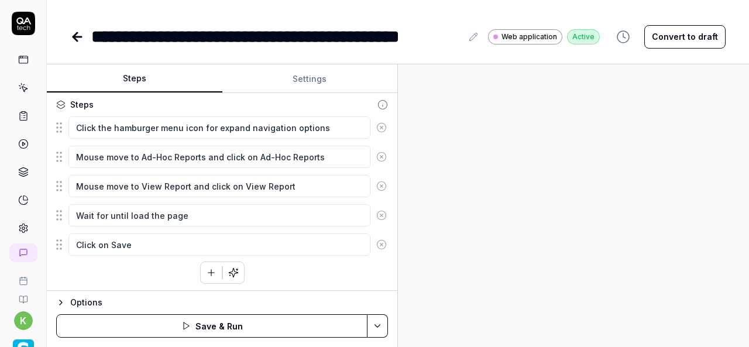
click at [376, 240] on icon at bounding box center [381, 244] width 11 height 11
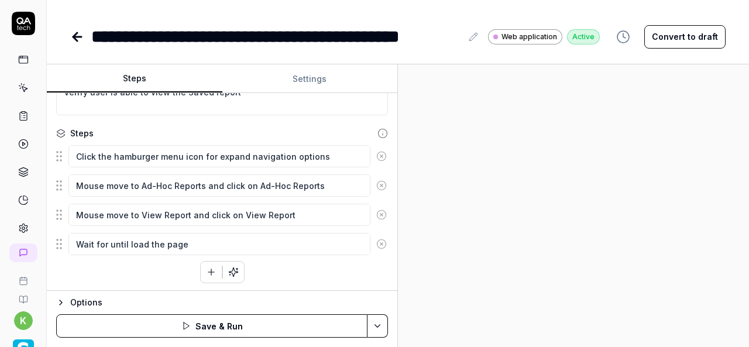
scroll to position [0, 0]
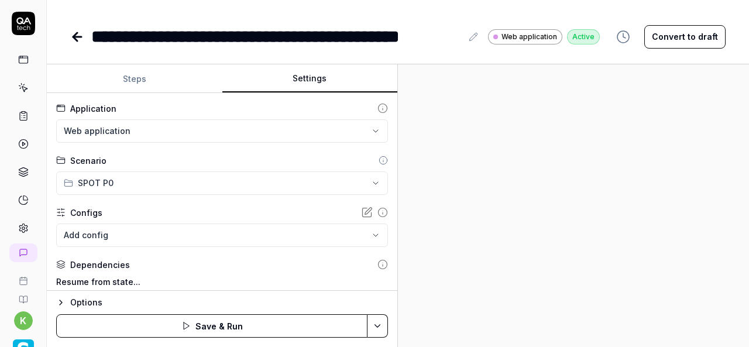
click at [306, 70] on button "Settings" at bounding box center [310, 79] width 176 height 28
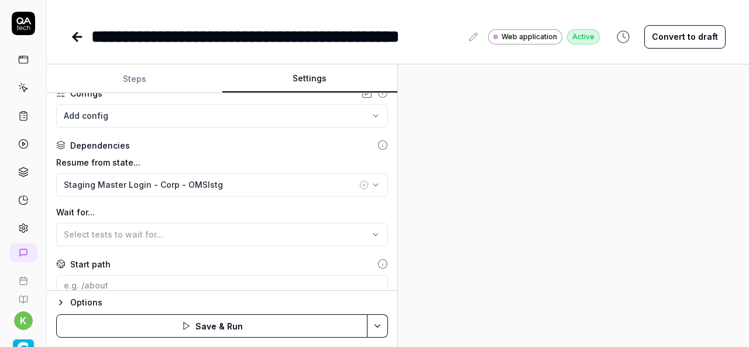
scroll to position [128, 0]
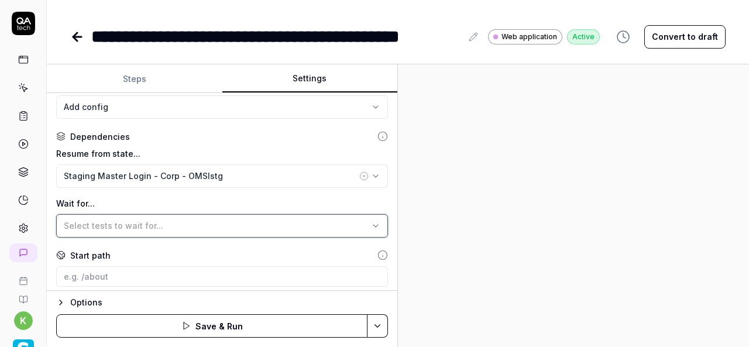
click at [218, 225] on div "Select tests to wait for..." at bounding box center [216, 225] width 305 height 12
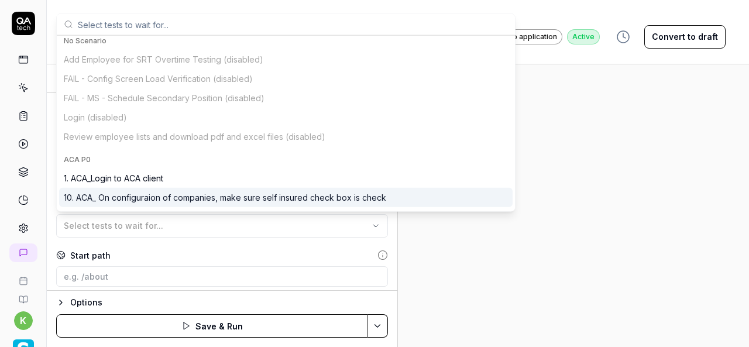
scroll to position [0, 0]
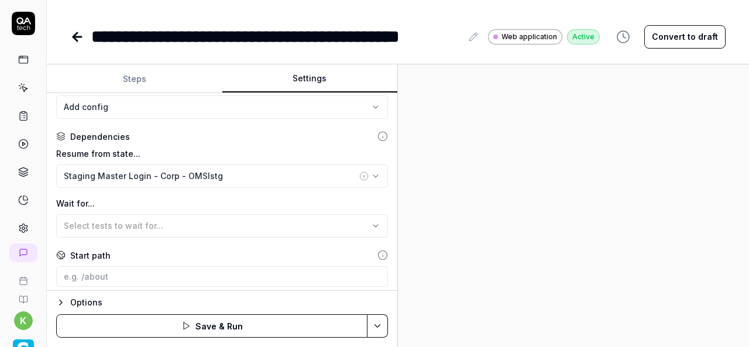
click at [521, 132] on div at bounding box center [573, 205] width 351 height 283
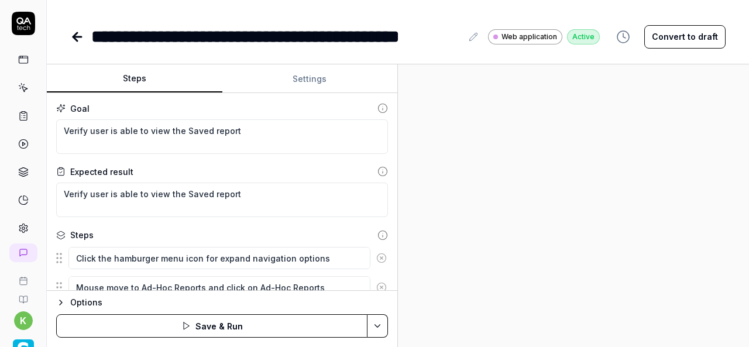
click at [139, 76] on button "Steps" at bounding box center [135, 79] width 176 height 28
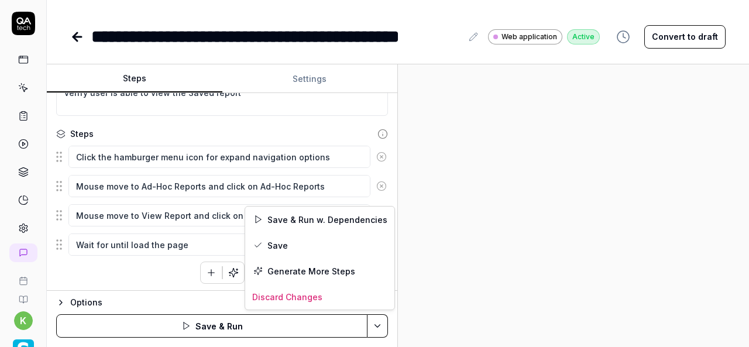
click at [379, 327] on html "**********" at bounding box center [374, 173] width 749 height 347
click at [325, 215] on div "Save & Run w. Dependencies" at bounding box center [319, 220] width 149 height 26
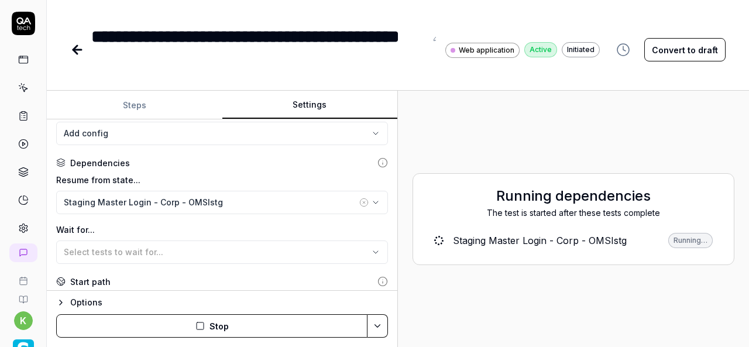
click at [303, 114] on button "Settings" at bounding box center [310, 105] width 176 height 28
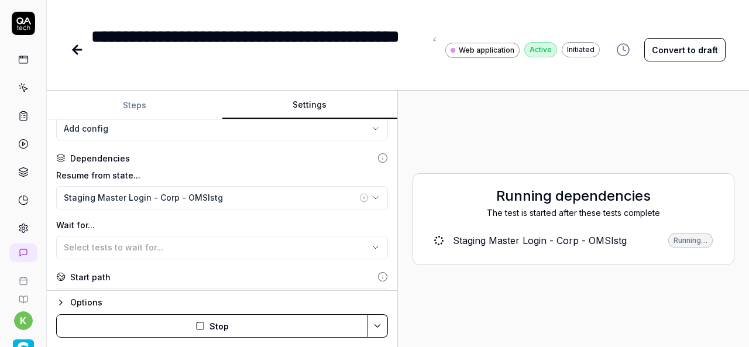
scroll to position [131, 0]
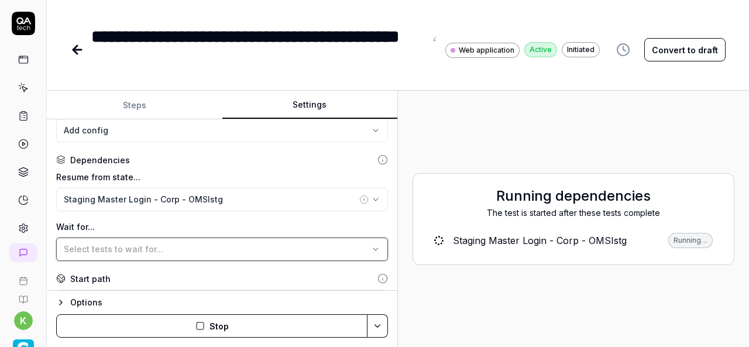
click at [200, 244] on div "Select tests to wait for..." at bounding box center [216, 249] width 305 height 12
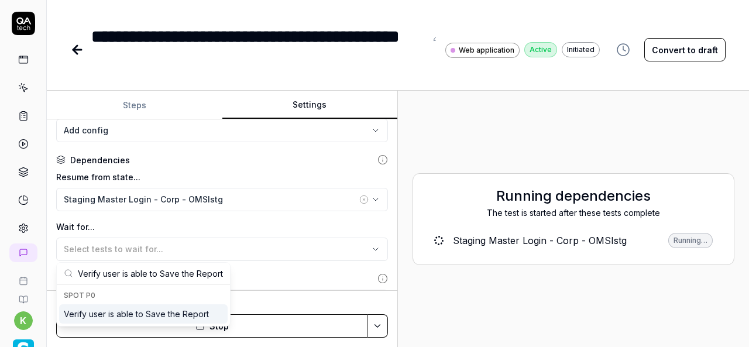
click at [158, 314] on div "Verify user is able to Save the Report" at bounding box center [136, 314] width 145 height 12
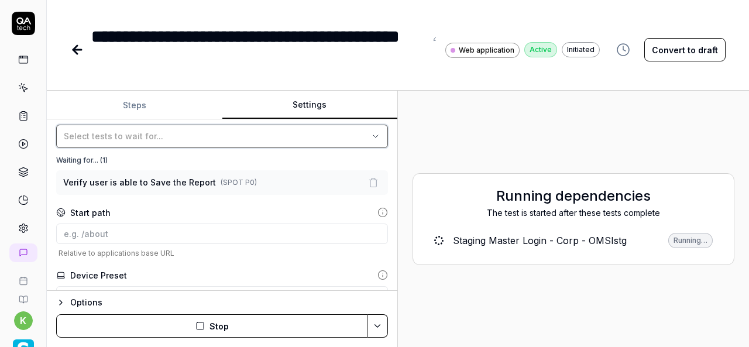
scroll to position [245, 0]
click at [376, 318] on html "**********" at bounding box center [374, 173] width 749 height 347
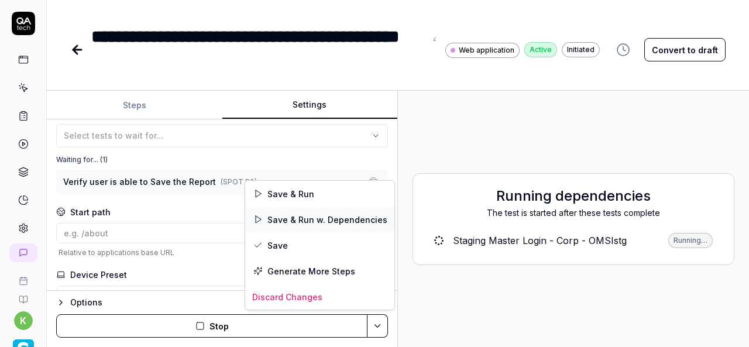
click at [306, 217] on div "Save & Run w. Dependencies" at bounding box center [319, 220] width 149 height 26
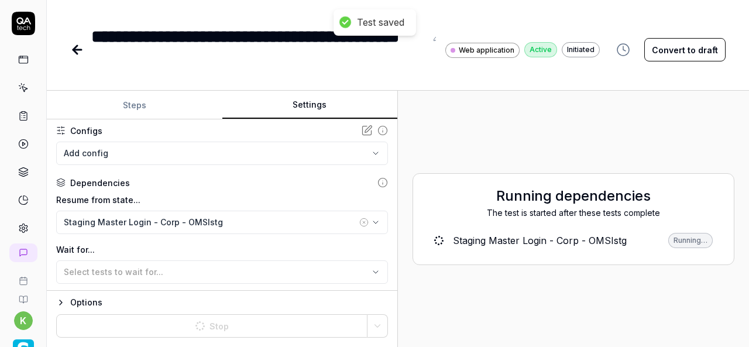
scroll to position [107, 0]
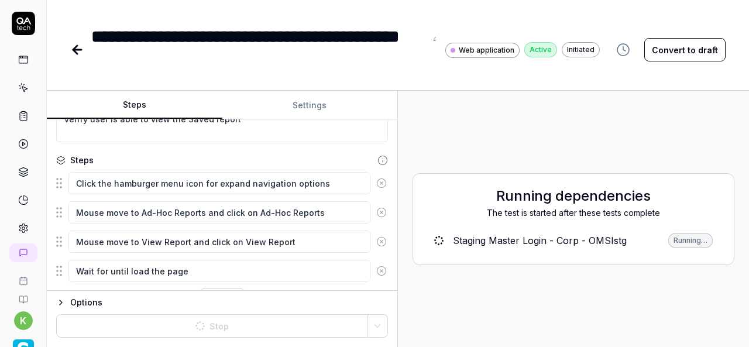
click at [153, 103] on button "Steps" at bounding box center [135, 105] width 176 height 28
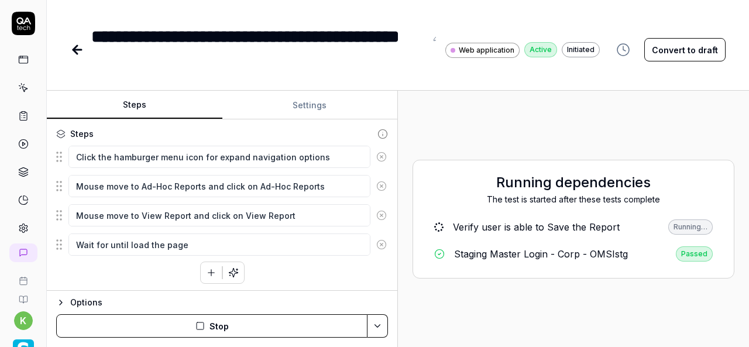
click at [194, 268] on div "Click the hamburger menu icon for expand navigation options Mouse move to Ad-Ho…" at bounding box center [222, 214] width 332 height 139
click at [206, 272] on icon "button" at bounding box center [211, 272] width 11 height 11
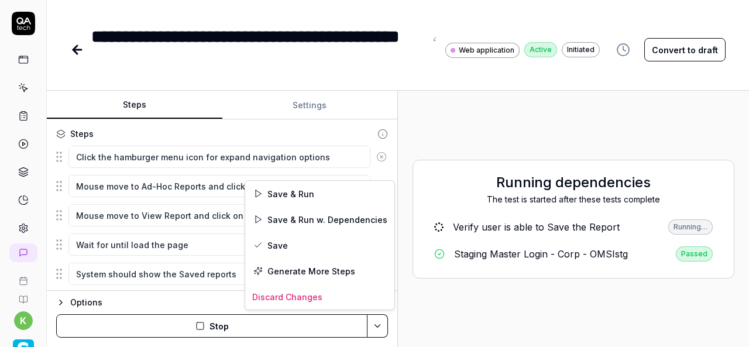
click at [377, 325] on html "**********" at bounding box center [374, 173] width 749 height 347
click at [284, 245] on div "Save" at bounding box center [319, 245] width 149 height 26
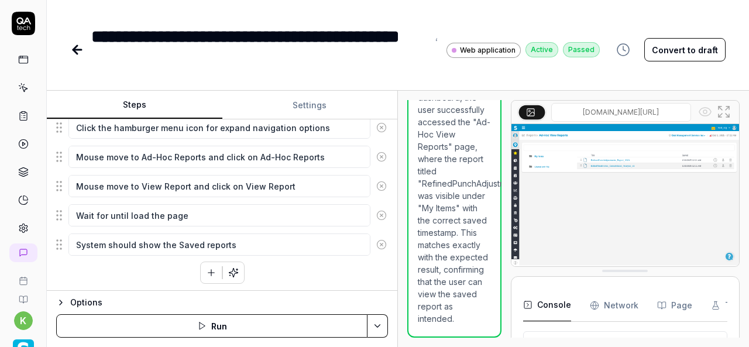
scroll to position [342, 0]
click at [81, 50] on icon at bounding box center [77, 50] width 8 height 0
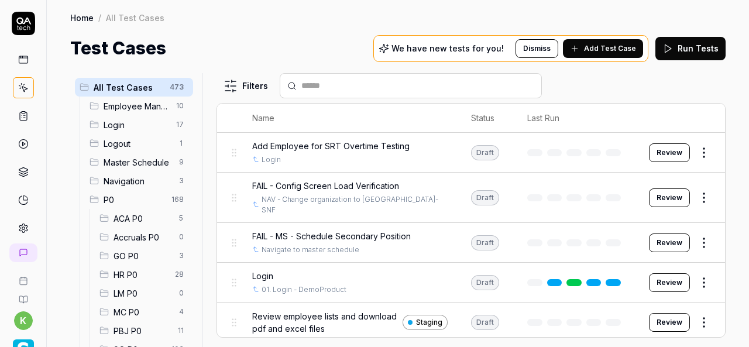
click at [74, 43] on h1 "Test Cases" at bounding box center [118, 48] width 96 height 26
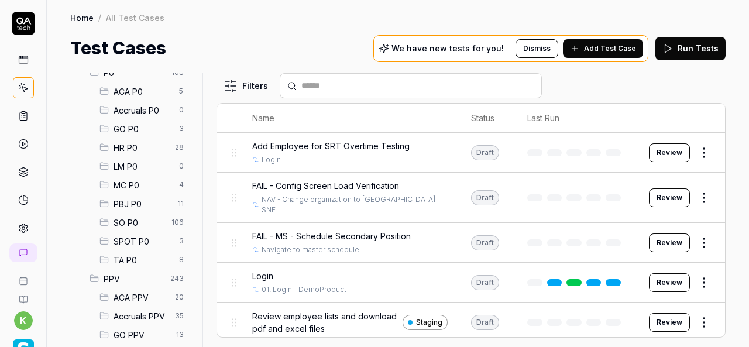
click at [146, 241] on span "SPOT P0" at bounding box center [143, 241] width 59 height 12
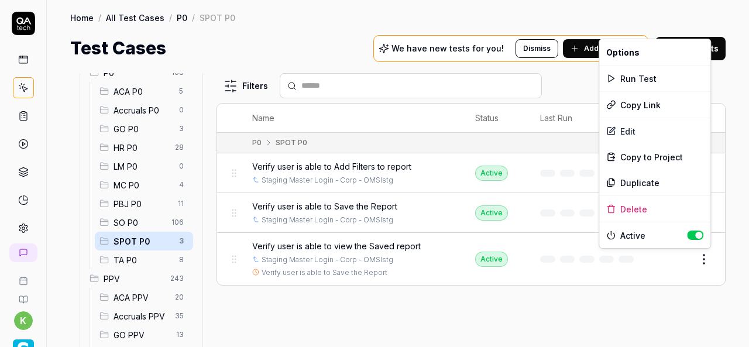
click at [708, 256] on html "k Home / All Test Cases / P0 / SPOT P0 Home / All Test Cases / P0 / SPOT P0 Tes…" at bounding box center [374, 173] width 749 height 347
click at [638, 179] on div "Duplicate" at bounding box center [654, 183] width 111 height 26
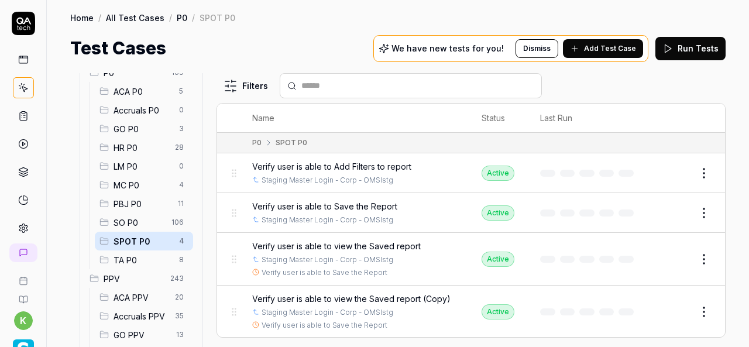
click at [681, 310] on button "Edit" at bounding box center [676, 312] width 28 height 19
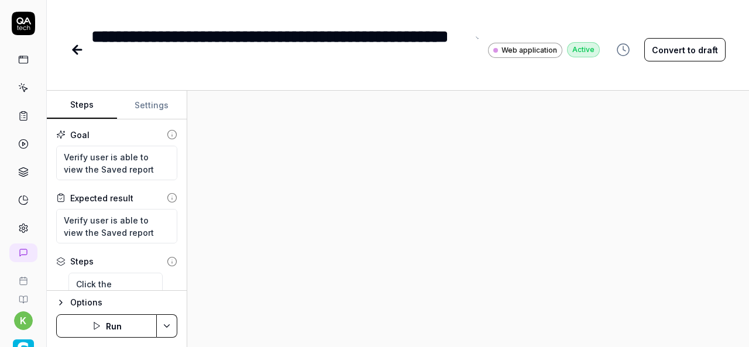
click at [91, 30] on div "**********" at bounding box center [279, 49] width 376 height 53
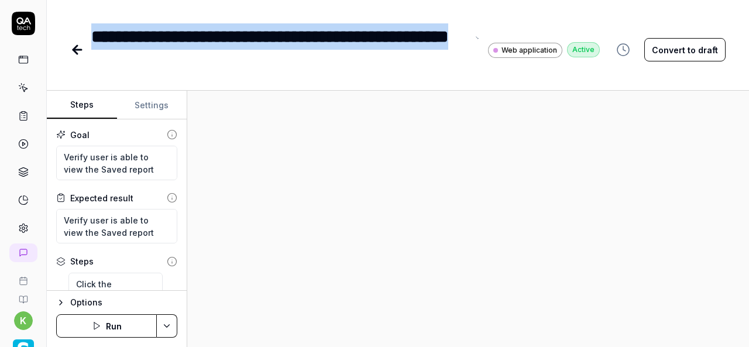
click at [155, 65] on div "**********" at bounding box center [279, 49] width 376 height 53
paste div
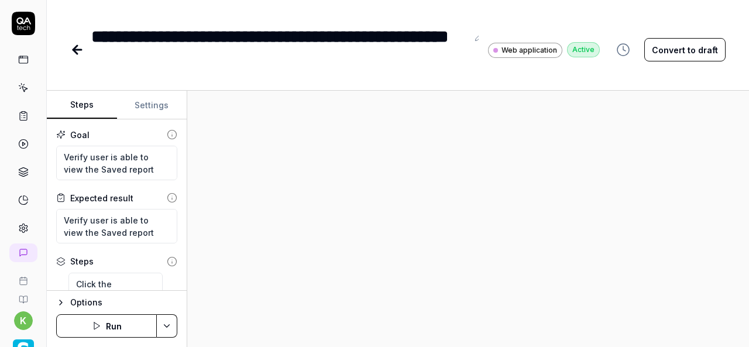
click at [392, 147] on div at bounding box center [468, 219] width 562 height 256
click at [159, 67] on div "**********" at bounding box center [279, 49] width 376 height 53
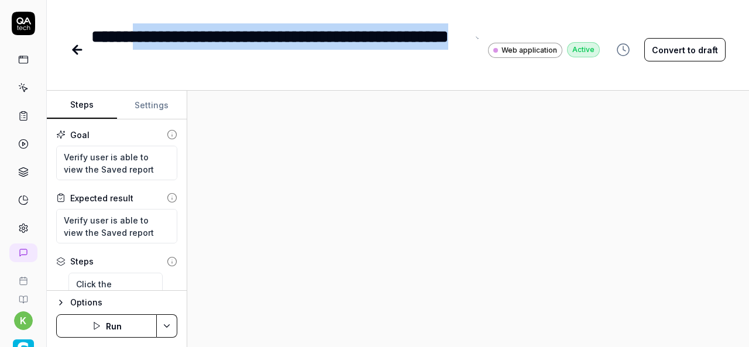
click at [139, 44] on div "**********" at bounding box center [279, 49] width 376 height 53
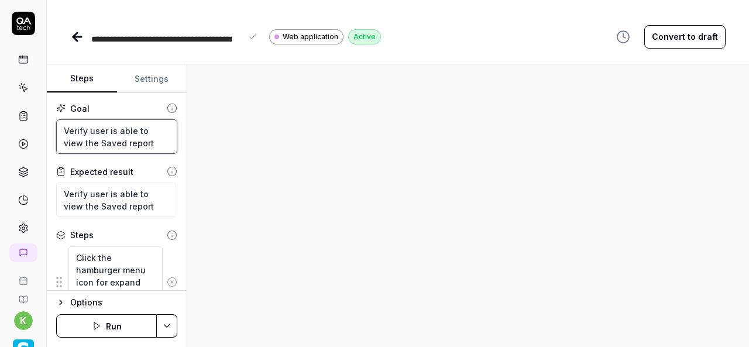
click at [121, 145] on textarea "Verify user is able to view the Saved report" at bounding box center [116, 136] width 121 height 35
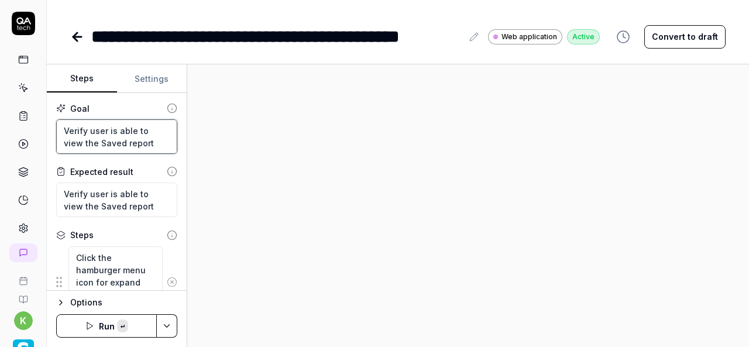
paste textarea "open the saved report"
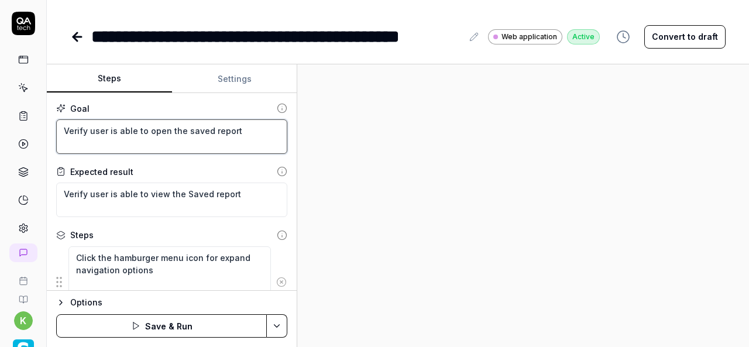
click at [297, 236] on div "Steps Settings Goal Verify user is able to open the saved report Expected resul…" at bounding box center [398, 205] width 702 height 283
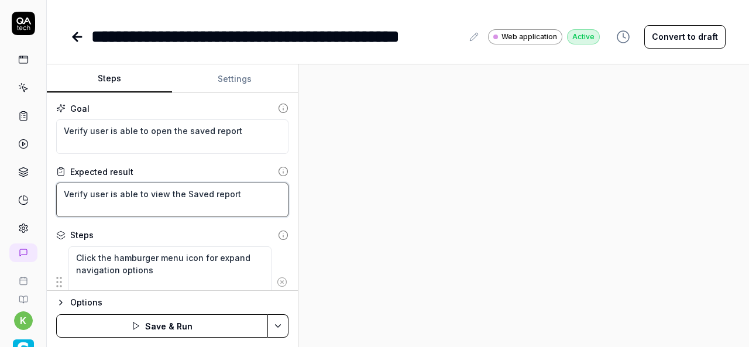
click at [245, 190] on textarea "Verify user is able to view the Saved report" at bounding box center [172, 200] width 232 height 35
click at [64, 191] on textarea "Verify user is able to view the Saved report" at bounding box center [172, 200] width 232 height 35
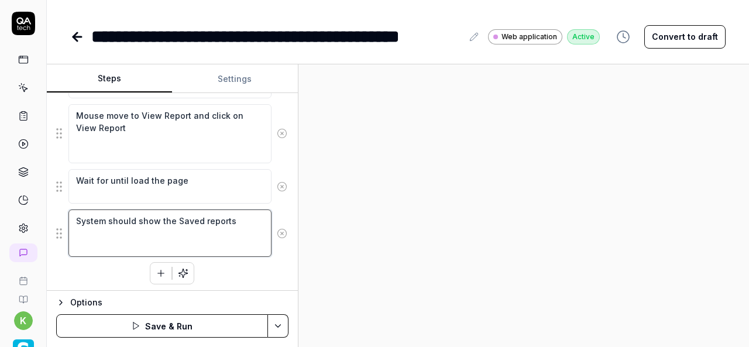
scroll to position [164, 0]
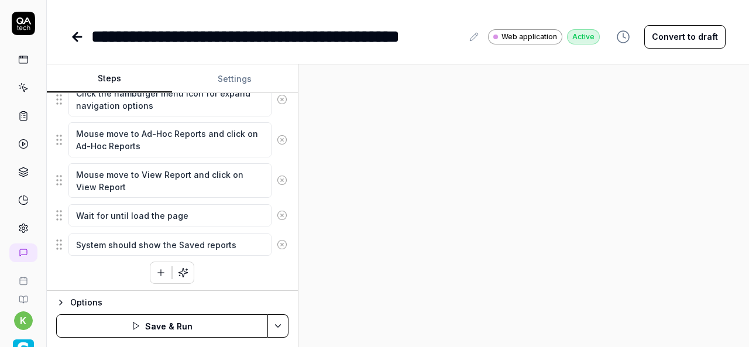
click at [156, 269] on icon "button" at bounding box center [161, 272] width 11 height 11
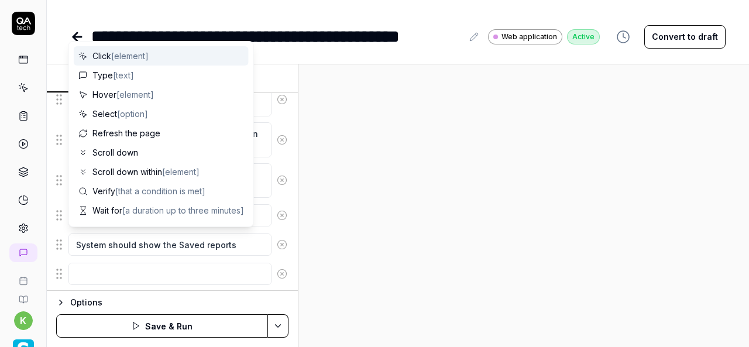
scroll to position [193, 0]
click at [92, 250] on textarea at bounding box center [169, 245] width 203 height 22
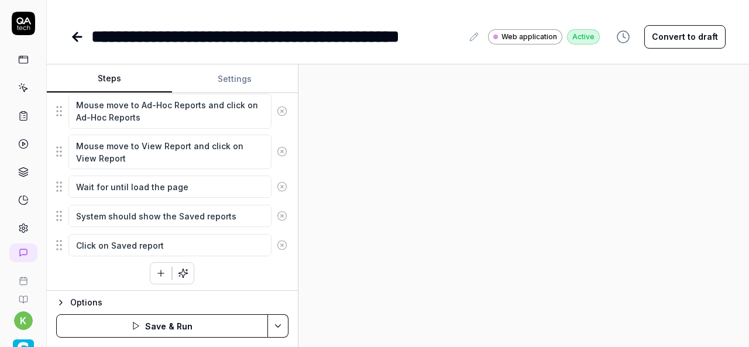
click at [204, 272] on div "Click the hamburger menu icon for expand navigation options Mouse move to Ad-Ho…" at bounding box center [172, 169] width 232 height 232
click at [150, 272] on button "button" at bounding box center [160, 273] width 21 height 21
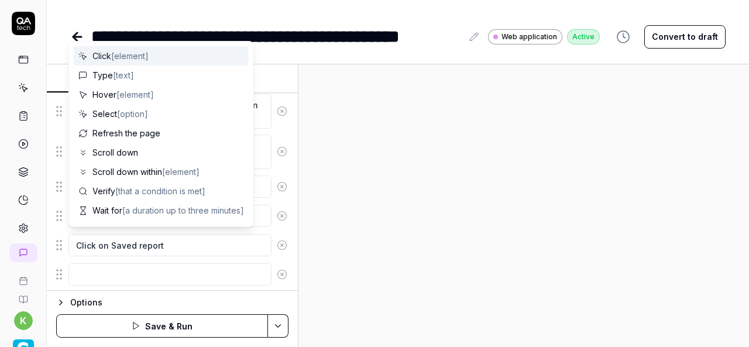
scroll to position [222, 0]
click at [208, 238] on textarea at bounding box center [169, 245] width 203 height 22
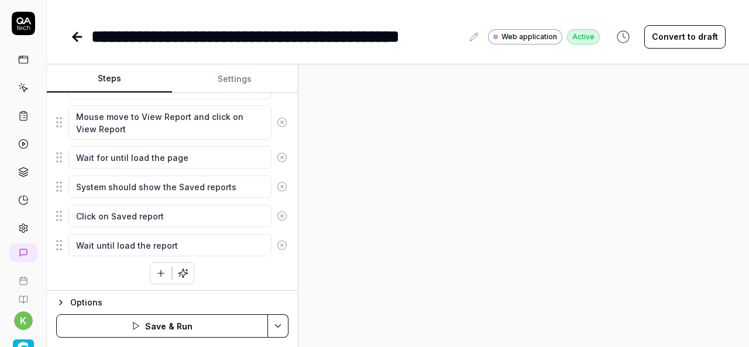
click at [119, 280] on div "Click the hamburger menu icon for expand navigation options Mouse move to Ad-Ho…" at bounding box center [172, 153] width 232 height 261
click at [193, 216] on textarea "Click on Saved report" at bounding box center [169, 216] width 203 height 22
click at [512, 248] on div at bounding box center [524, 205] width 451 height 283
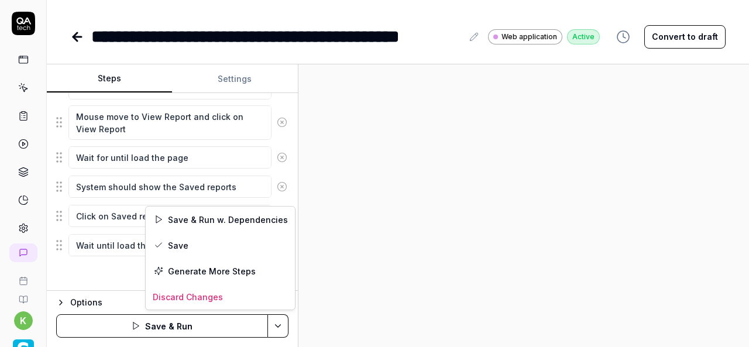
click at [284, 323] on html "**********" at bounding box center [374, 173] width 749 height 347
click at [270, 219] on div "Save & Run w. Dependencies" at bounding box center [220, 220] width 149 height 26
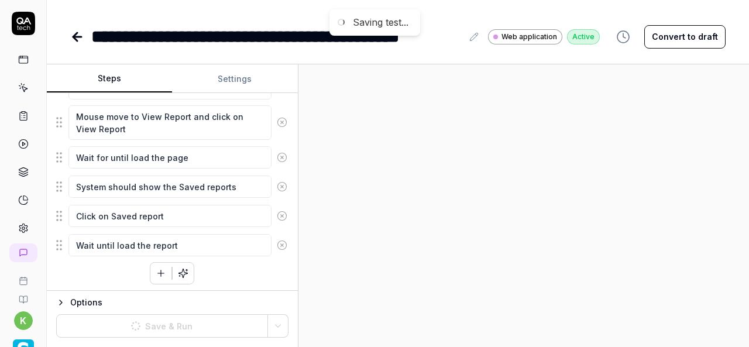
click at [483, 173] on div at bounding box center [524, 205] width 451 height 283
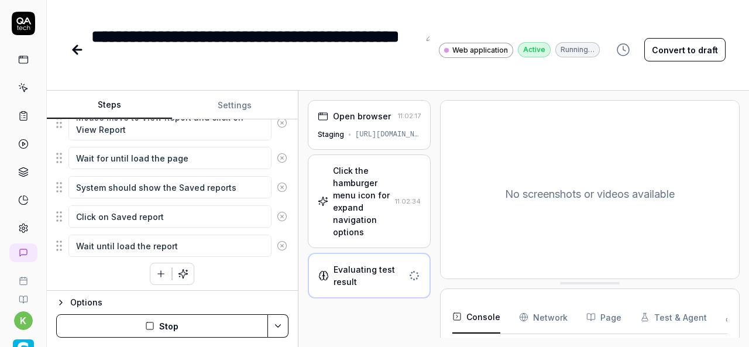
scroll to position [81, 0]
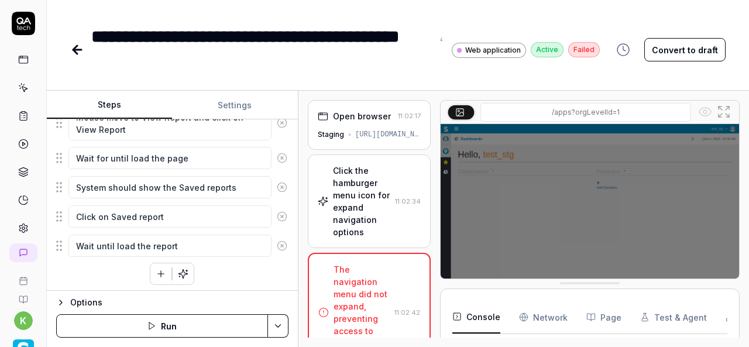
click at [359, 232] on div "Click the hamburger menu icon for expand navigation options" at bounding box center [361, 201] width 57 height 74
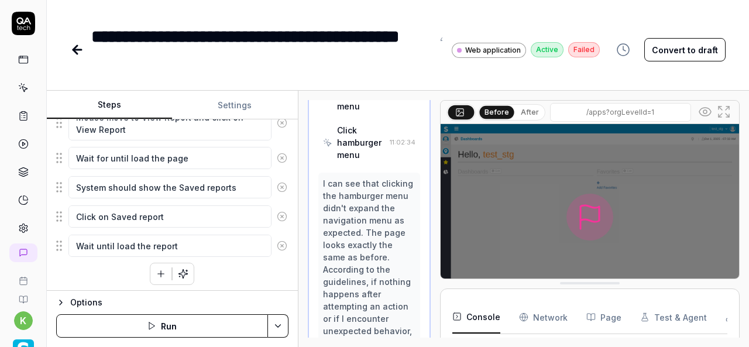
scroll to position [364, 0]
click at [274, 334] on html "**********" at bounding box center [374, 173] width 749 height 347
click at [228, 270] on div "Run w. Dependencies" at bounding box center [233, 271] width 118 height 26
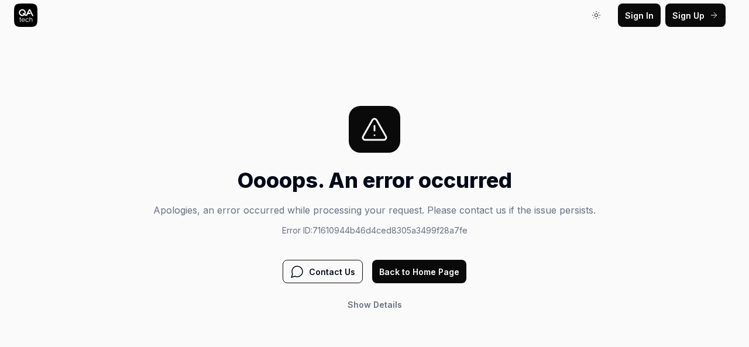
click at [430, 286] on div "Oooops. An error occurred Apologies, an error occurred while processing your re…" at bounding box center [374, 211] width 442 height 210
click at [430, 278] on button "Back to Home Page" at bounding box center [419, 271] width 94 height 23
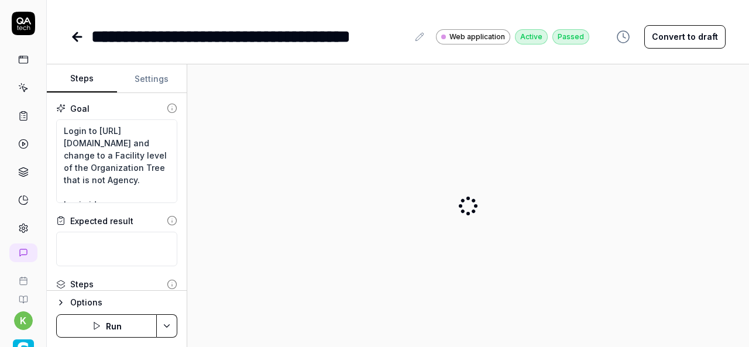
type textarea "*"
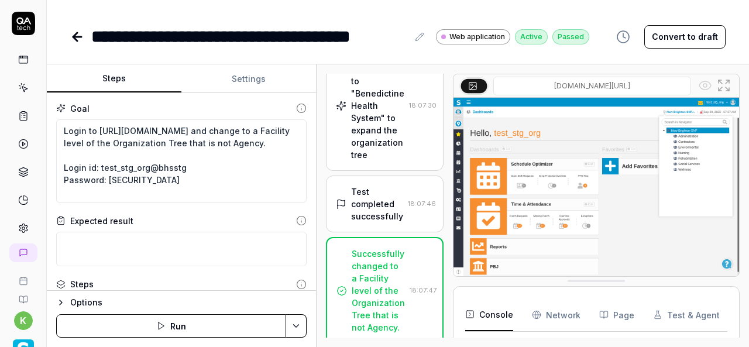
scroll to position [171, 0]
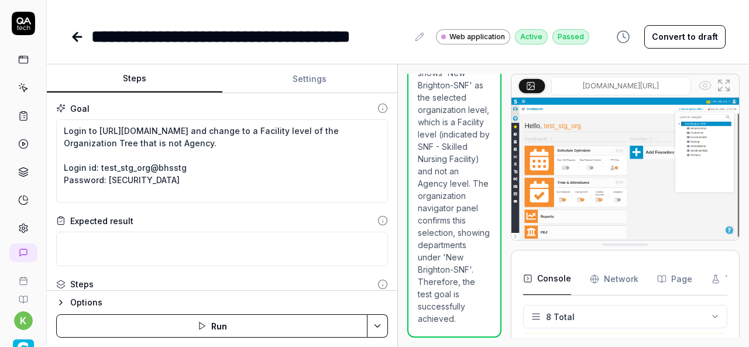
click at [517, 221] on div "Steps Settings Goal Login to [URL][DOMAIN_NAME] and change to a Facility level …" at bounding box center [398, 205] width 702 height 283
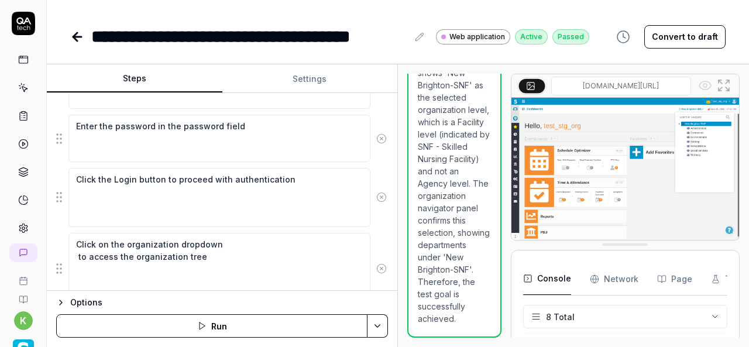
scroll to position [235, 0]
click at [23, 94] on link at bounding box center [23, 87] width 21 height 21
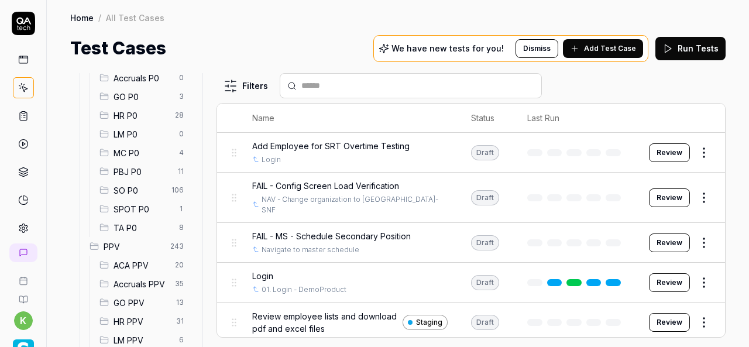
scroll to position [162, 0]
click at [136, 184] on span "SO P0" at bounding box center [139, 188] width 51 height 12
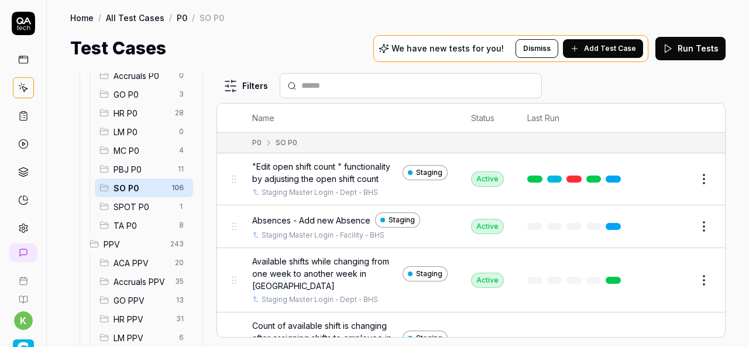
drag, startPoint x: 322, startPoint y: 78, endPoint x: 323, endPoint y: 84, distance: 5.9
click at [323, 84] on div at bounding box center [411, 85] width 262 height 25
click at [323, 84] on input "text" at bounding box center [417, 86] width 233 height 12
click at [337, 86] on input "text" at bounding box center [417, 86] width 233 height 12
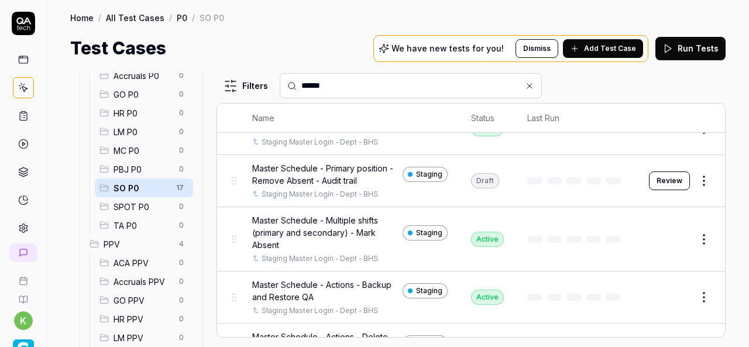
scroll to position [51, 0]
type input "******"
click at [582, 243] on td at bounding box center [577, 239] width 122 height 64
click at [665, 239] on button "Edit" at bounding box center [676, 238] width 28 height 19
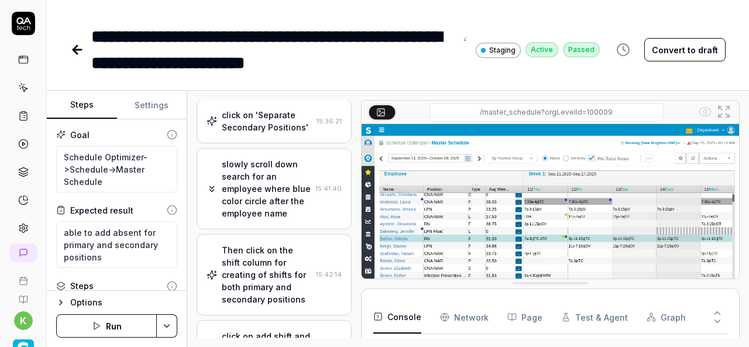
type textarea "*"
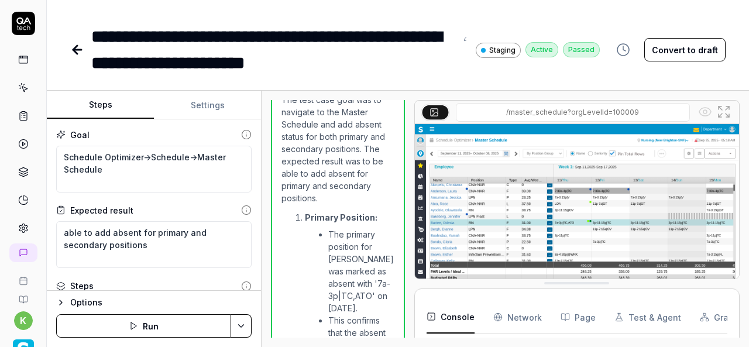
scroll to position [3853, 0]
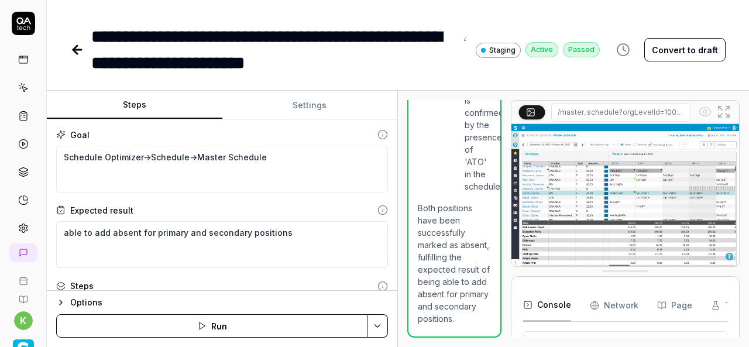
click at [438, 307] on div "Steps Settings Goal Schedule Optimizer->Schedule->Master Schedule Expected resu…" at bounding box center [398, 219] width 702 height 256
click at [157, 258] on textarea "able to add absent for primary and secondary positions" at bounding box center [222, 244] width 332 height 47
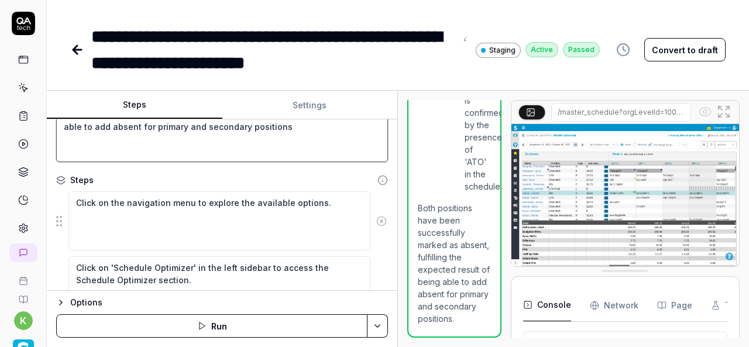
scroll to position [73, 0]
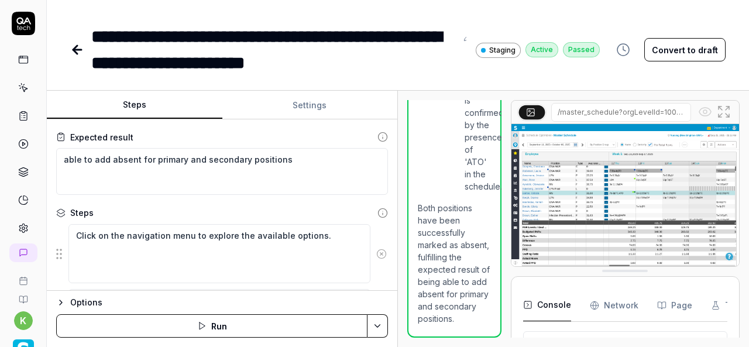
click at [77, 56] on icon at bounding box center [77, 50] width 14 height 14
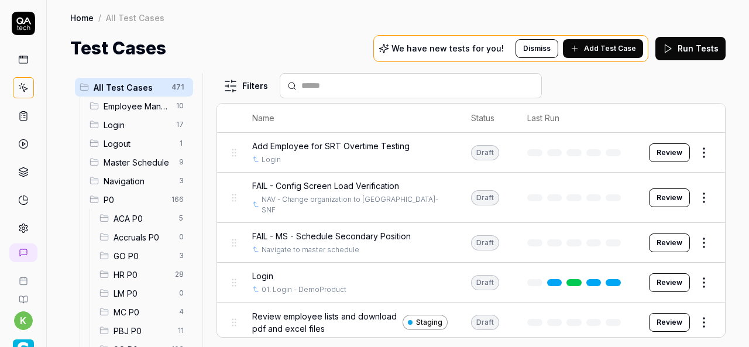
click at [337, 83] on input "text" at bounding box center [417, 86] width 233 height 12
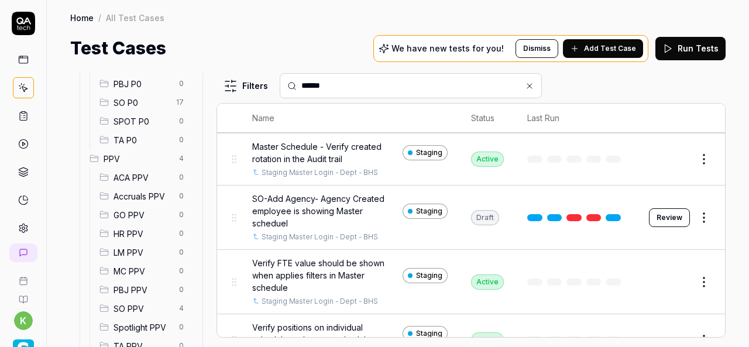
scroll to position [251, 0]
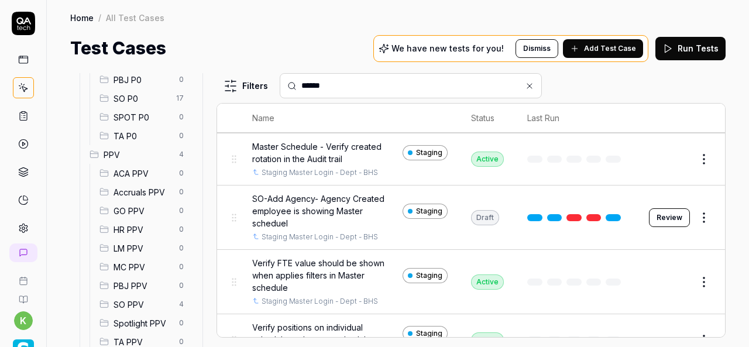
type input "******"
click at [142, 305] on span "SO PPV" at bounding box center [143, 305] width 59 height 12
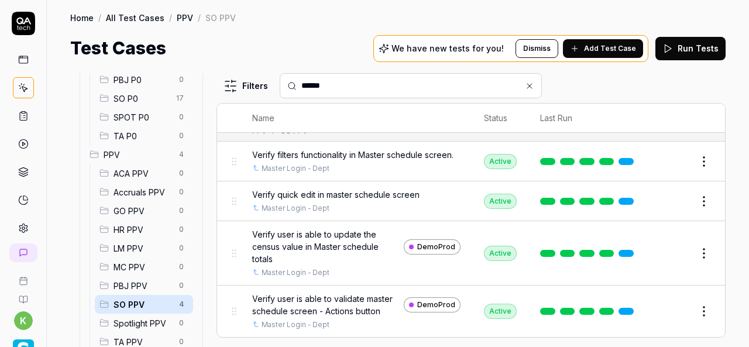
scroll to position [0, 0]
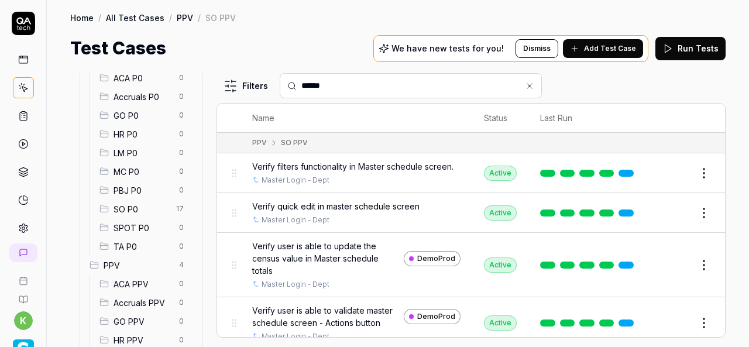
scroll to position [141, 0]
click at [152, 208] on span "SO P0" at bounding box center [142, 209] width 56 height 12
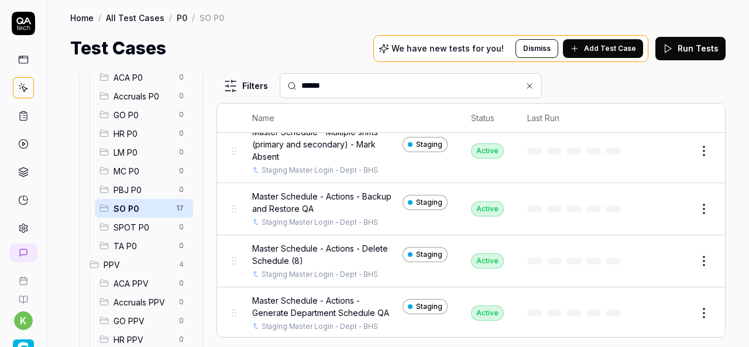
scroll to position [145, 0]
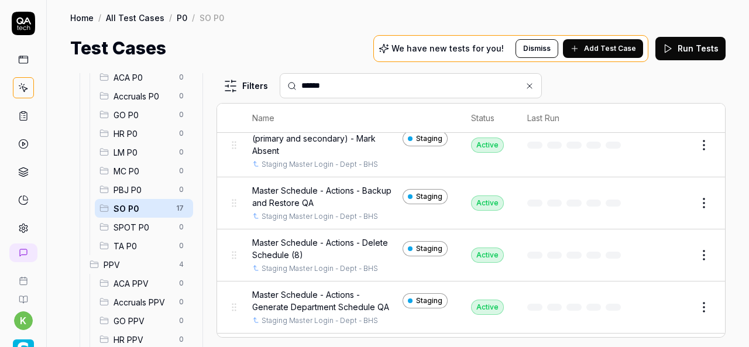
click at [662, 198] on button "Edit" at bounding box center [676, 203] width 28 height 19
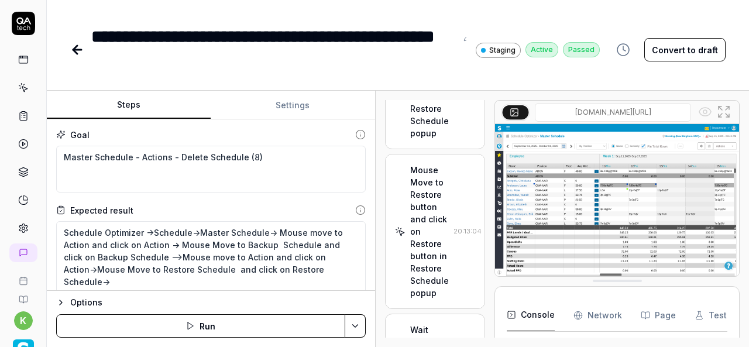
click at [382, 275] on div "Steps Settings Goal Master Schedule - Actions - Delete Schedule (8) Expected re…" at bounding box center [398, 219] width 702 height 256
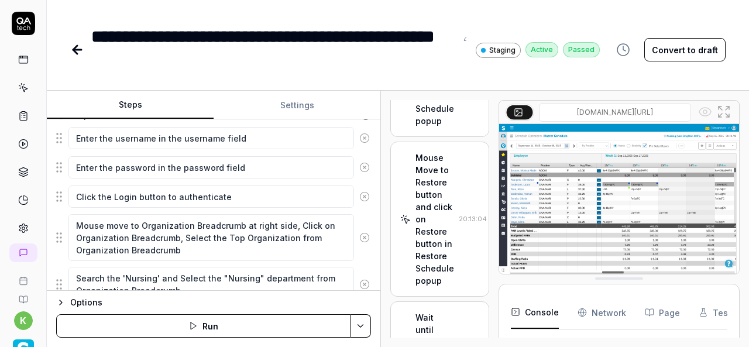
scroll to position [174, 0]
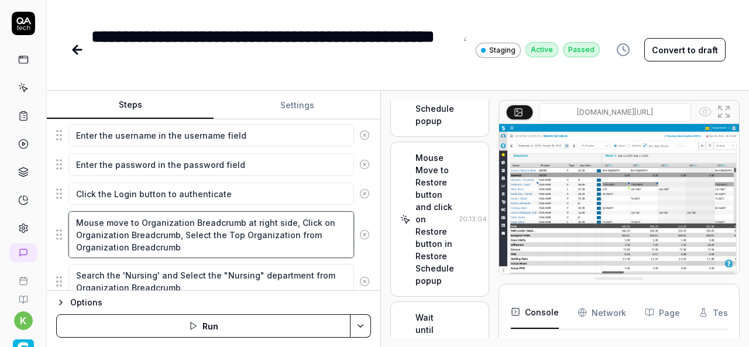
click at [190, 244] on textarea "Mouse move to Organization Breadcrumb at right side, Click on Organization Brea…" at bounding box center [211, 234] width 286 height 47
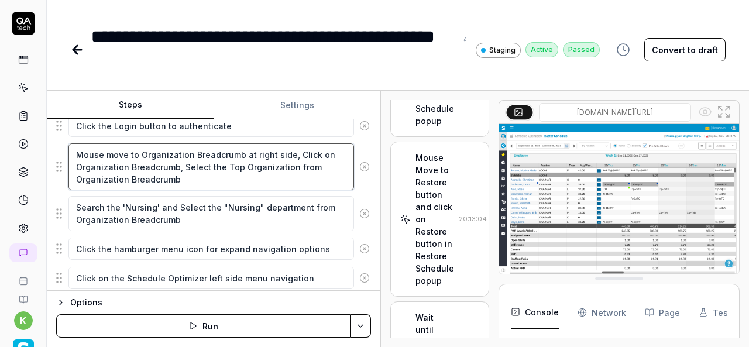
scroll to position [245, 0]
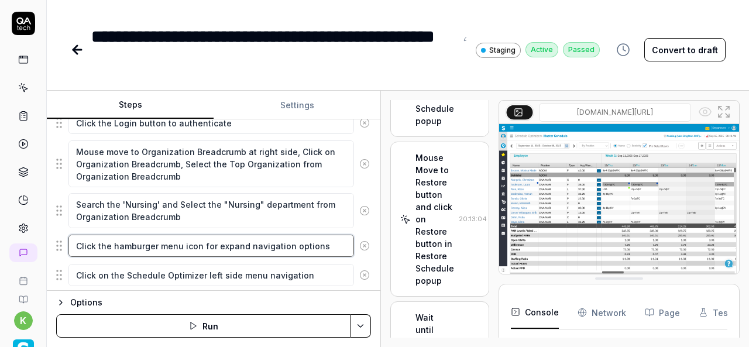
type textarea "*"
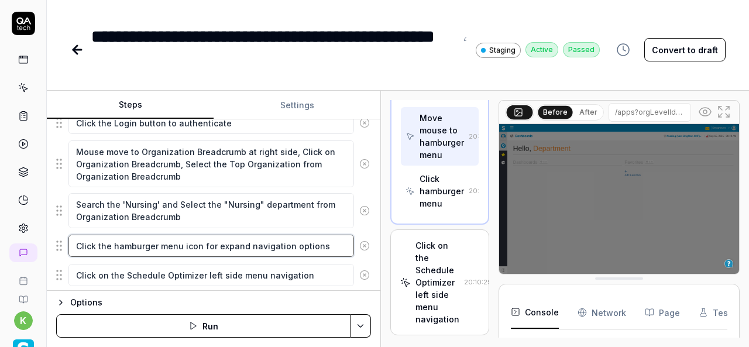
scroll to position [644, 0]
drag, startPoint x: 323, startPoint y: 242, endPoint x: 76, endPoint y: 258, distance: 247.5
